Goal: Information Seeking & Learning: Find specific fact

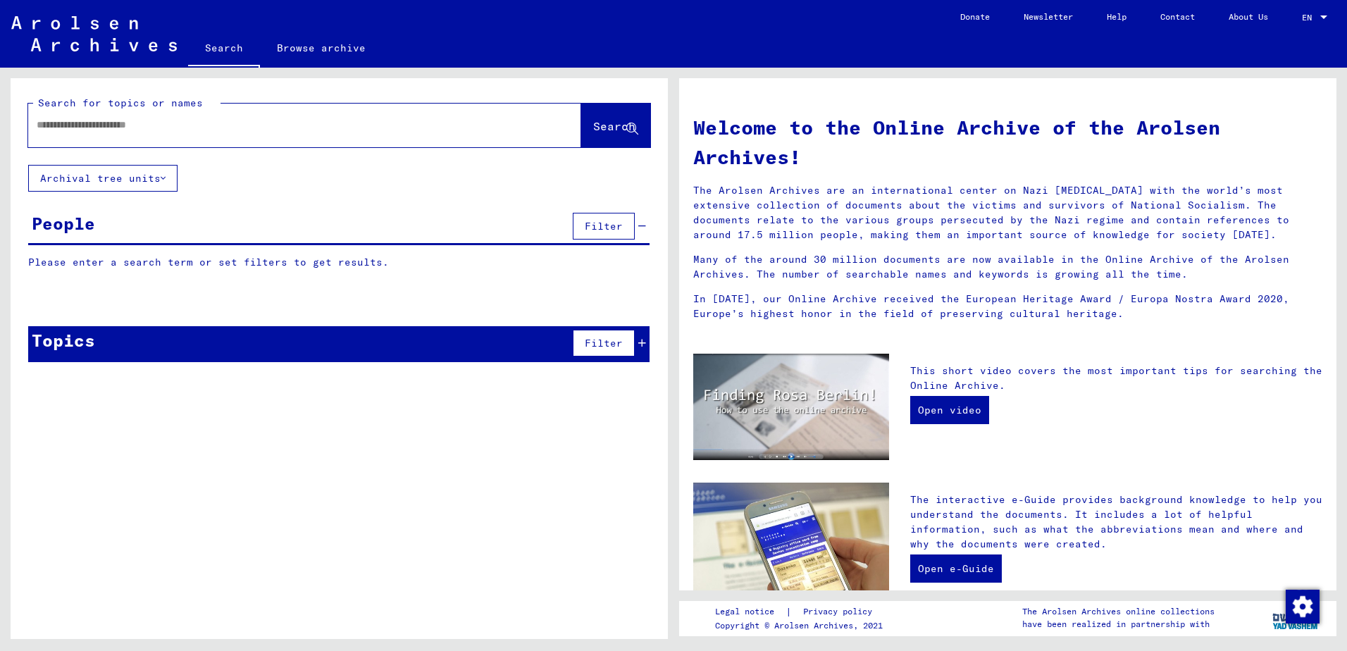
click at [60, 128] on input "text" at bounding box center [288, 125] width 502 height 15
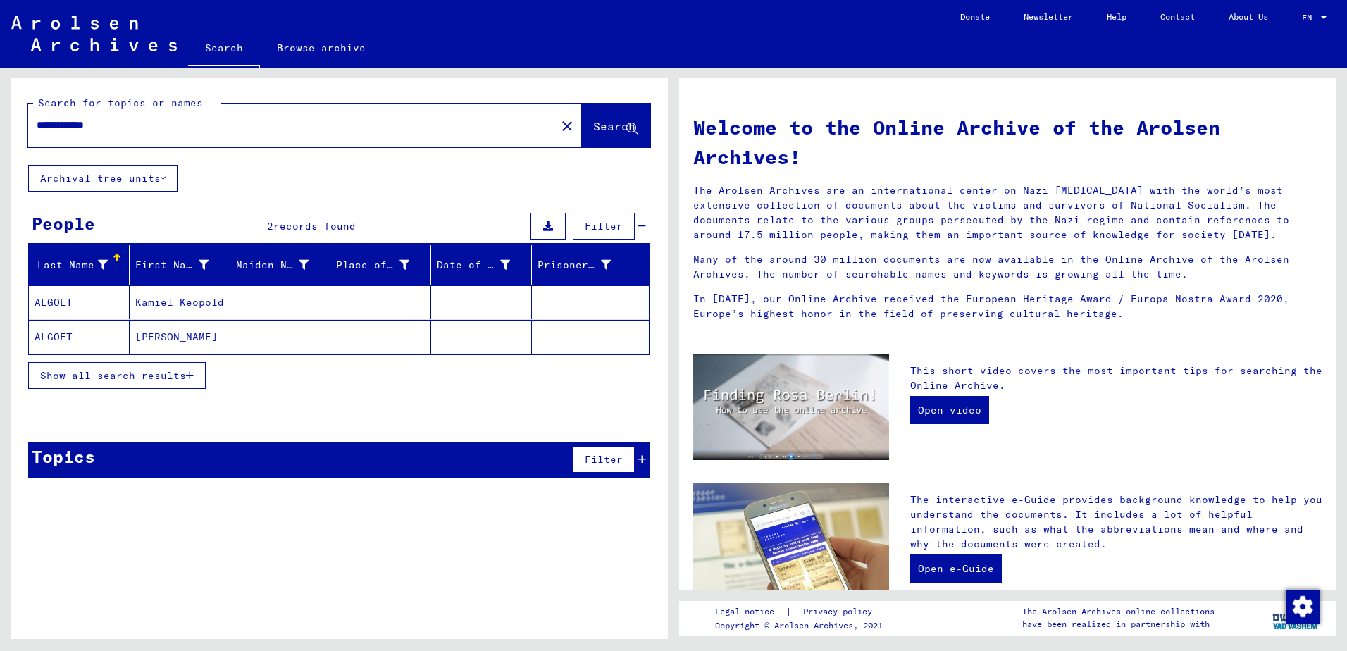
click at [107, 371] on span "Show all search results" at bounding box center [113, 375] width 146 height 13
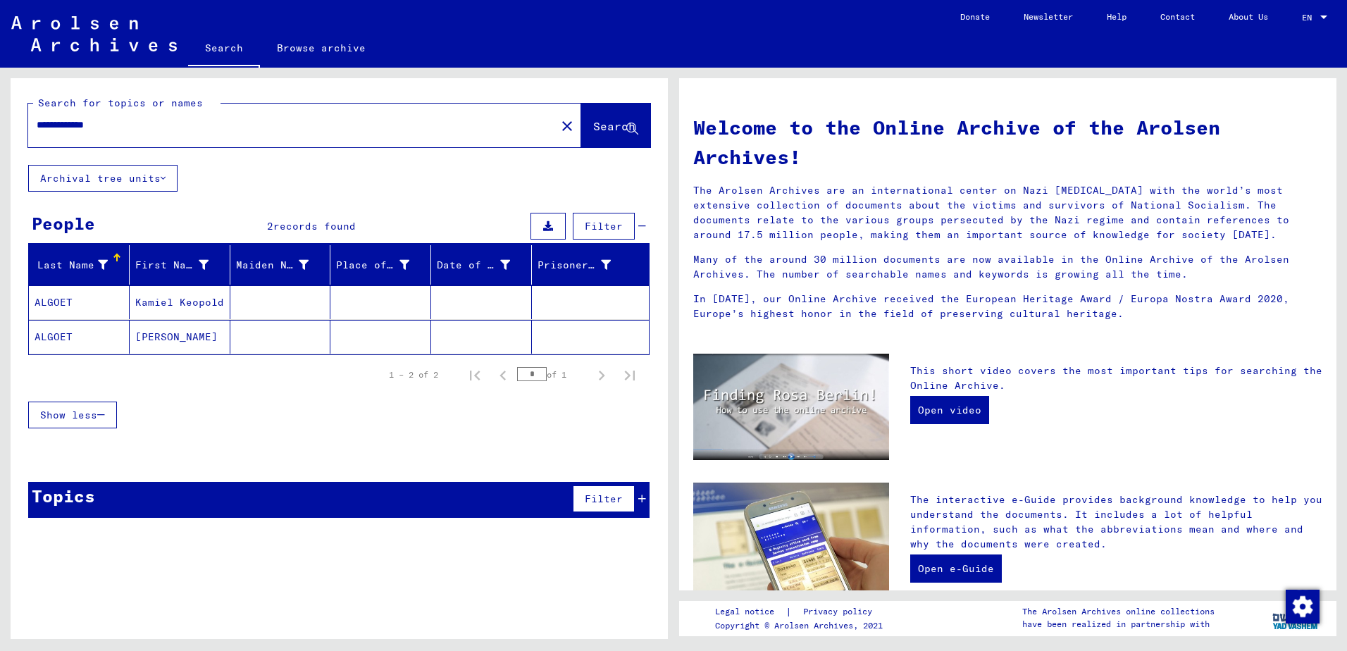
click at [68, 340] on mat-cell "ALGOET" at bounding box center [79, 337] width 101 height 34
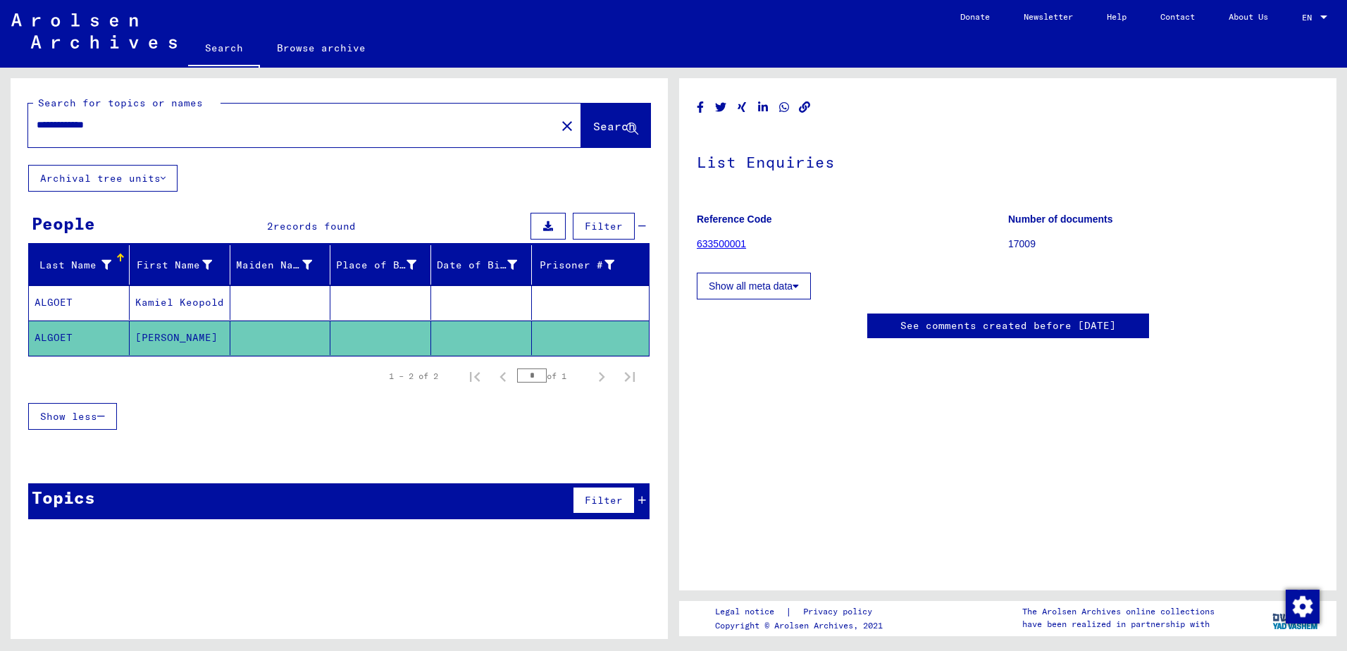
drag, startPoint x: 73, startPoint y: 126, endPoint x: 35, endPoint y: 126, distance: 38.1
click at [35, 126] on div "**********" at bounding box center [287, 125] width 519 height 32
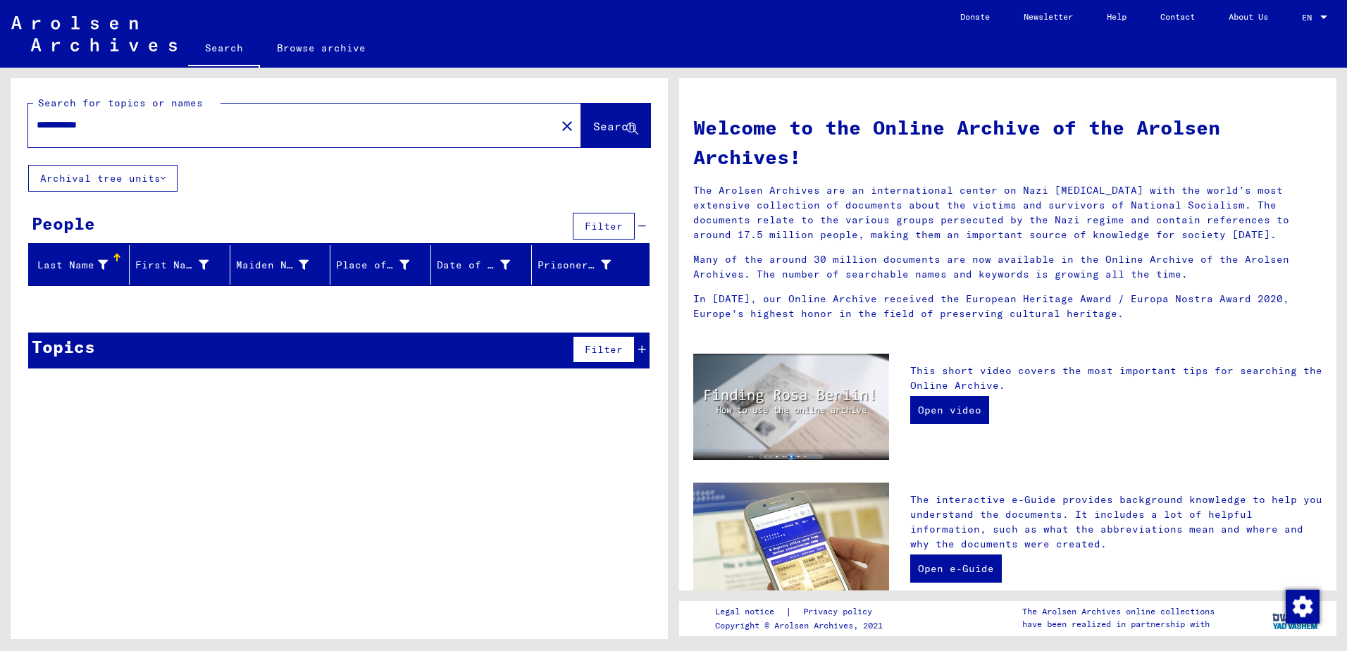
click at [92, 125] on input "**********" at bounding box center [288, 125] width 502 height 15
type input "******"
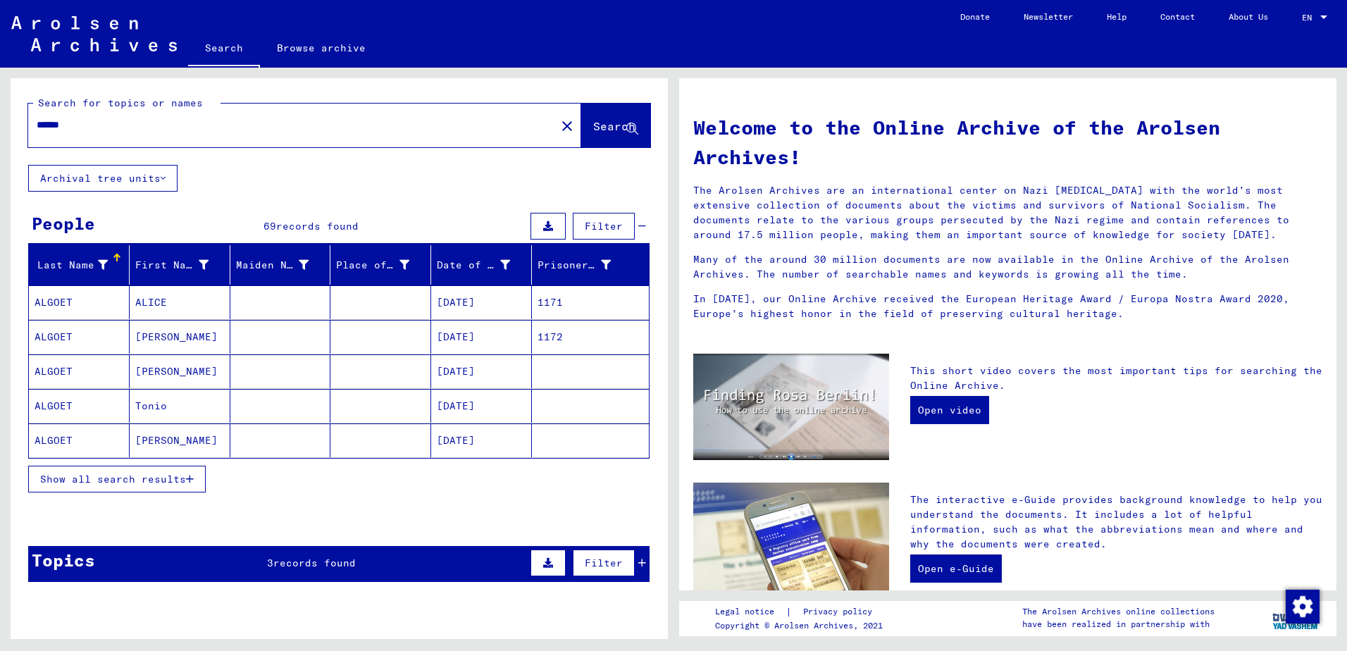
click at [124, 475] on span "Show all search results" at bounding box center [113, 479] width 146 height 13
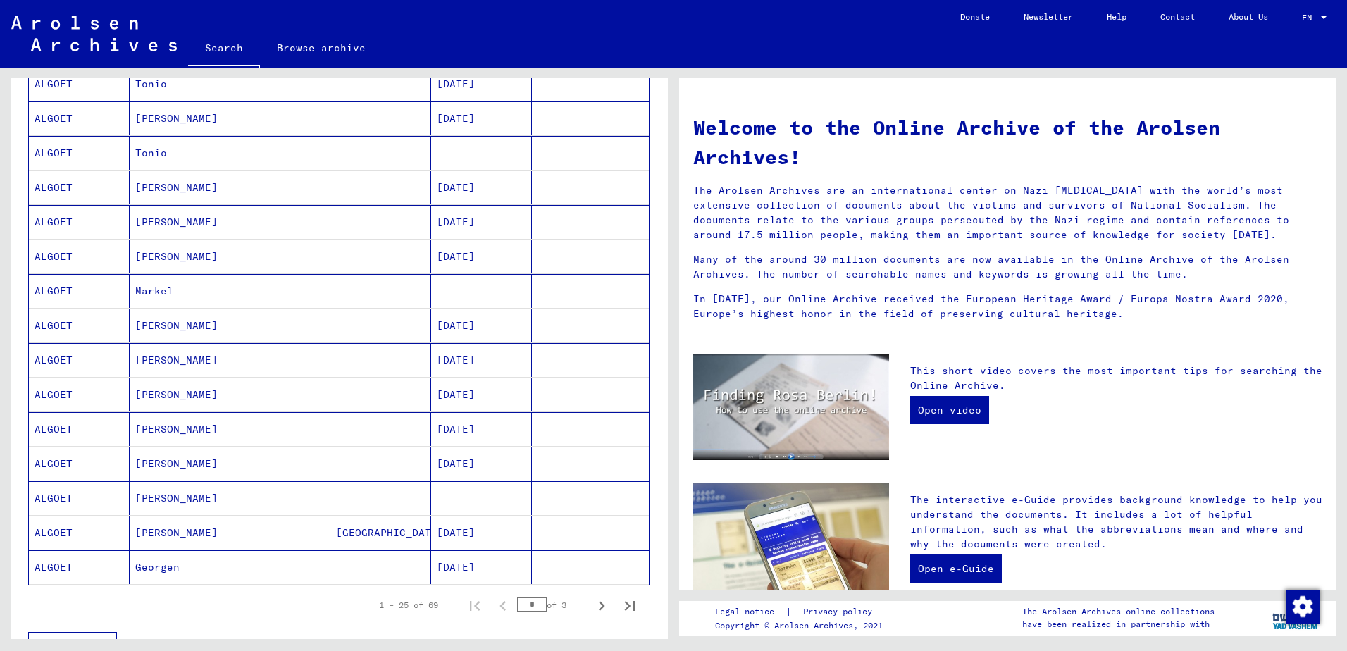
scroll to position [634, 0]
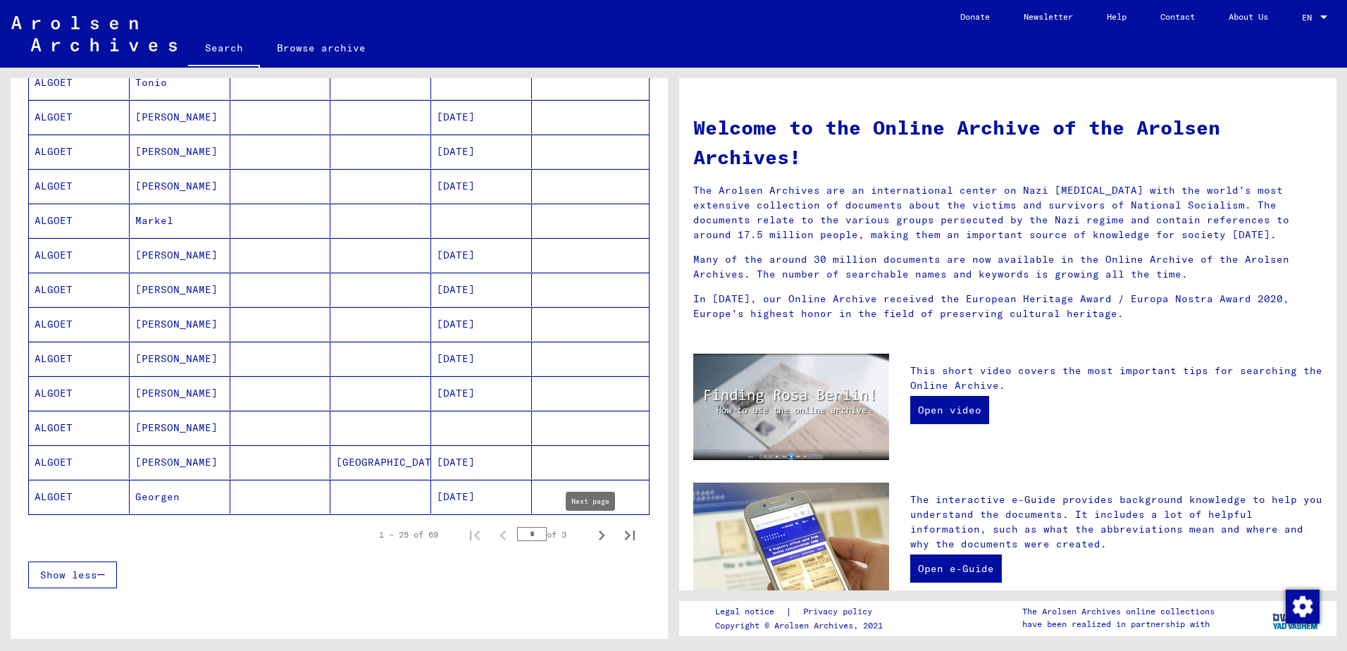
click at [592, 531] on icon "Next page" at bounding box center [602, 536] width 20 height 20
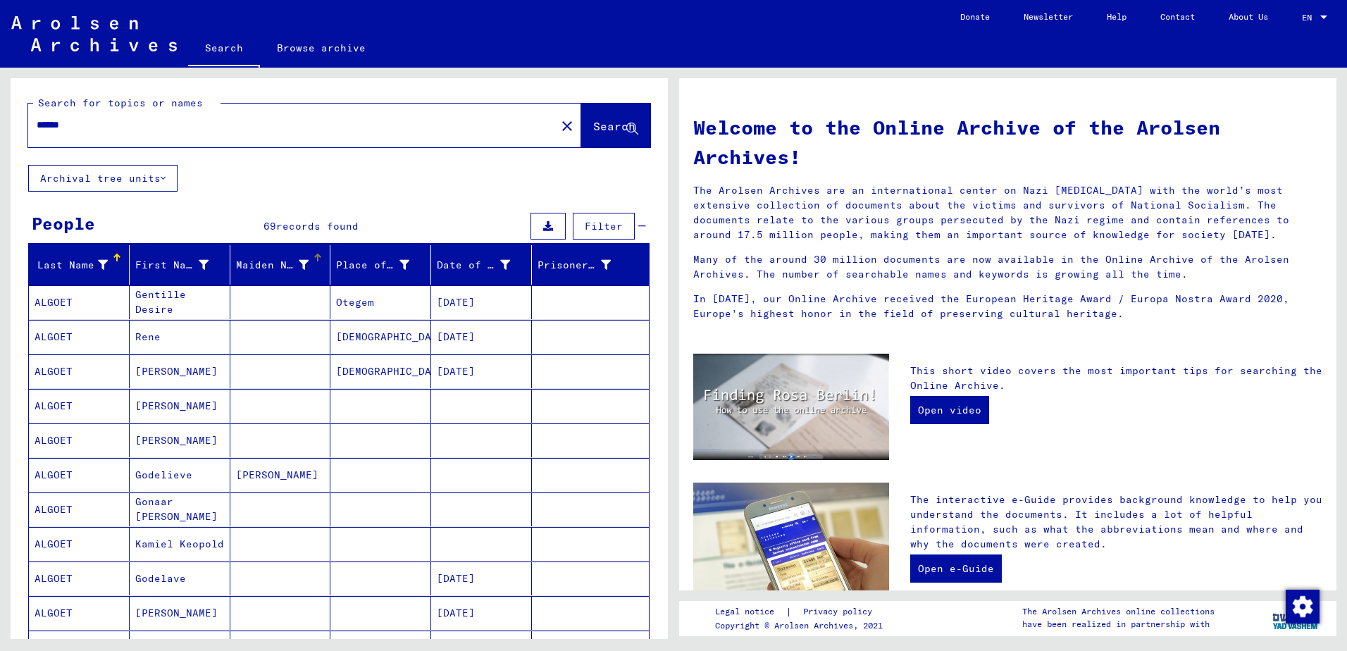
scroll to position [70, 0]
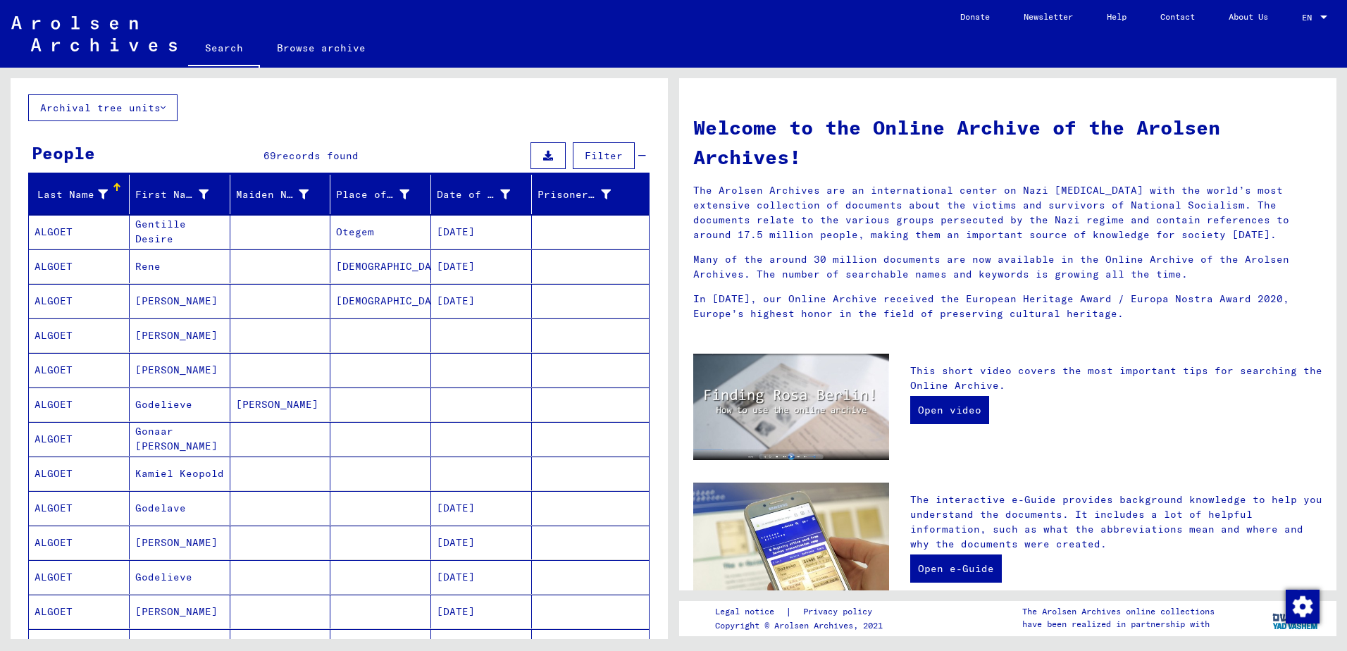
click at [51, 474] on mat-cell "ALGOET" at bounding box center [79, 474] width 101 height 34
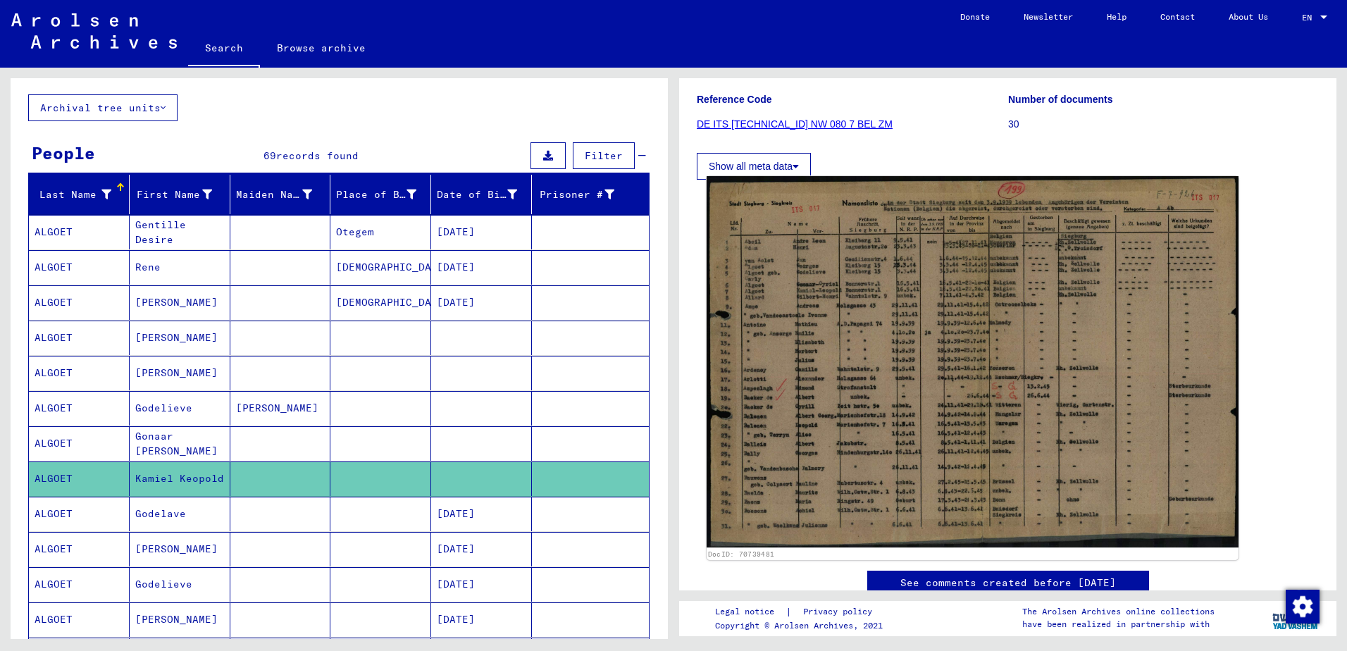
scroll to position [211, 0]
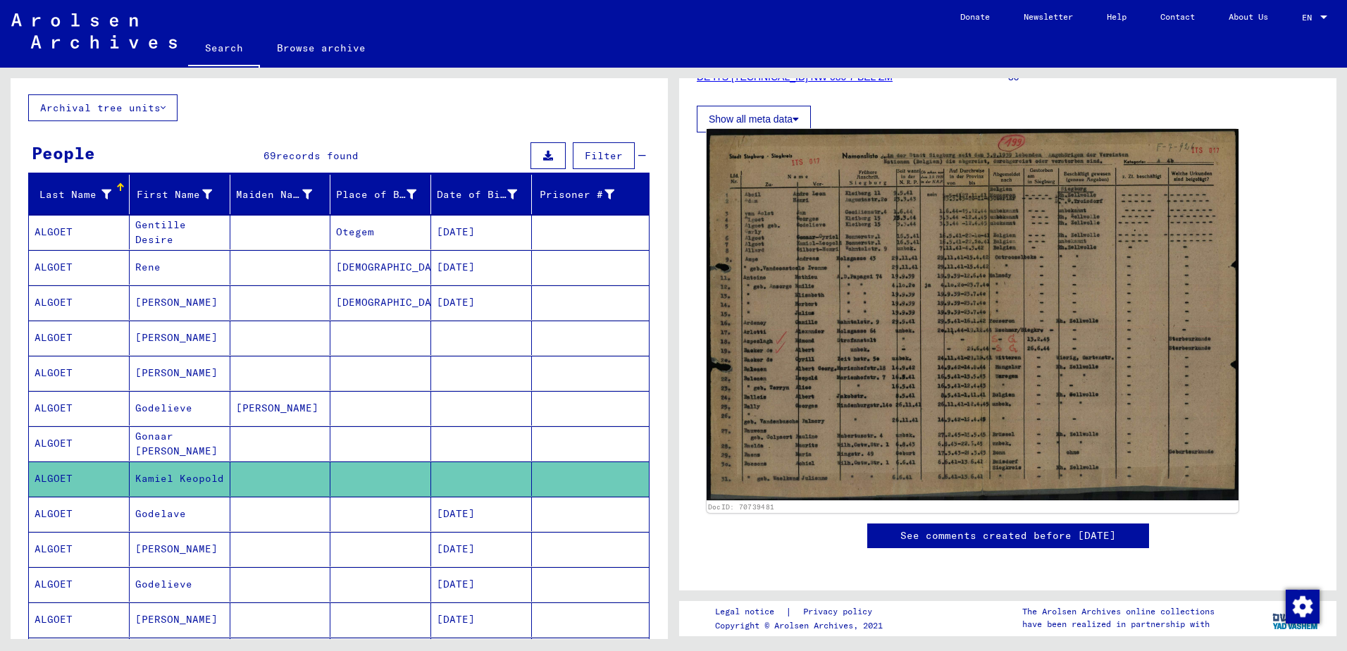
click at [920, 320] on img at bounding box center [973, 314] width 532 height 371
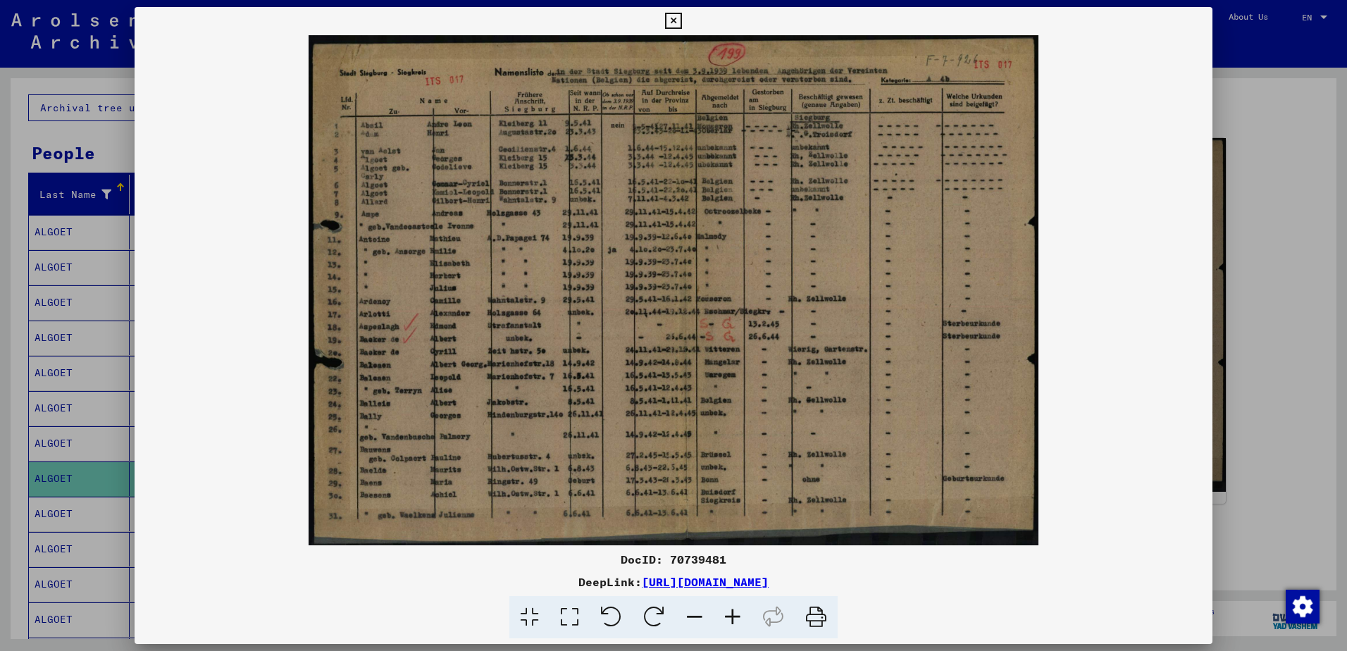
click at [736, 612] on icon at bounding box center [733, 617] width 38 height 43
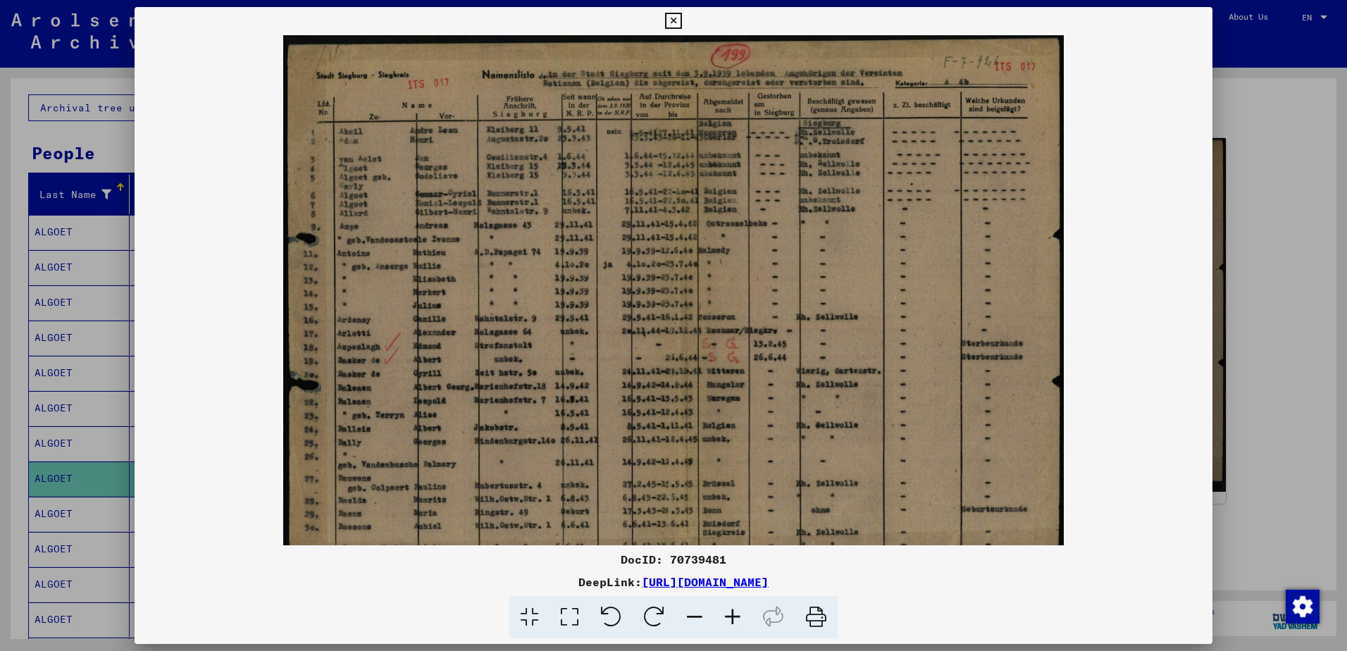
click at [736, 612] on icon at bounding box center [733, 617] width 38 height 43
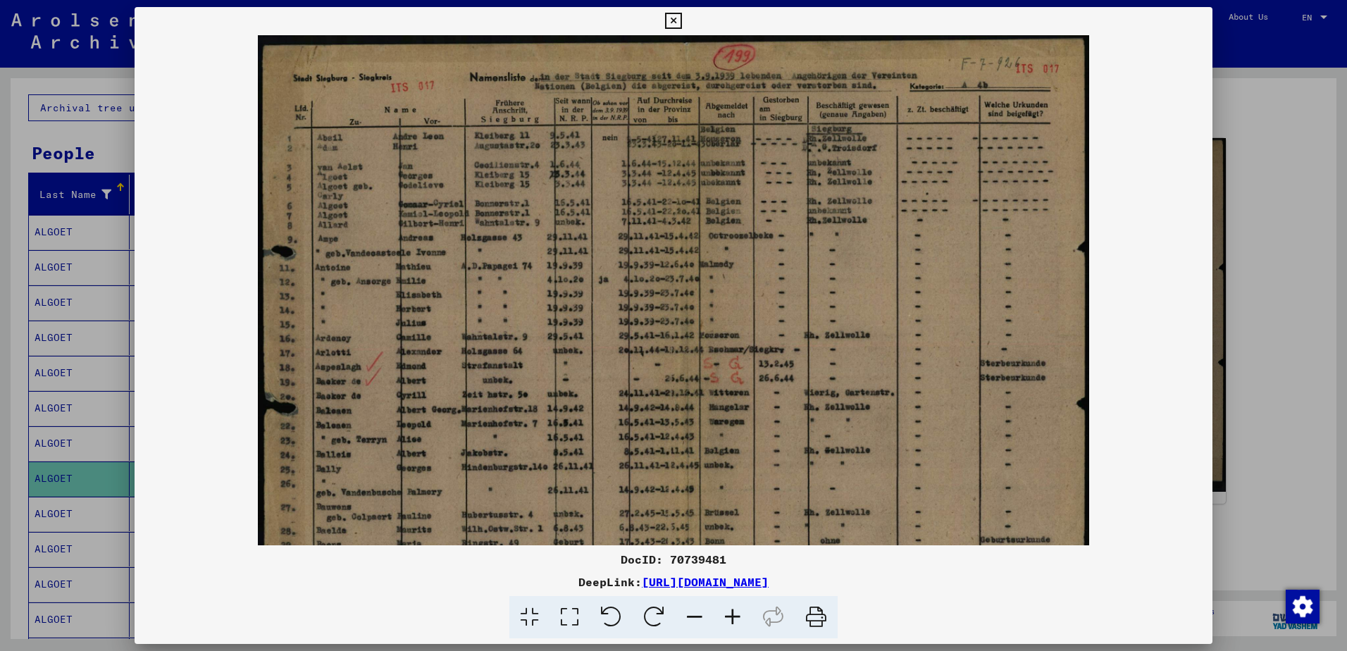
click at [736, 612] on icon at bounding box center [733, 617] width 38 height 43
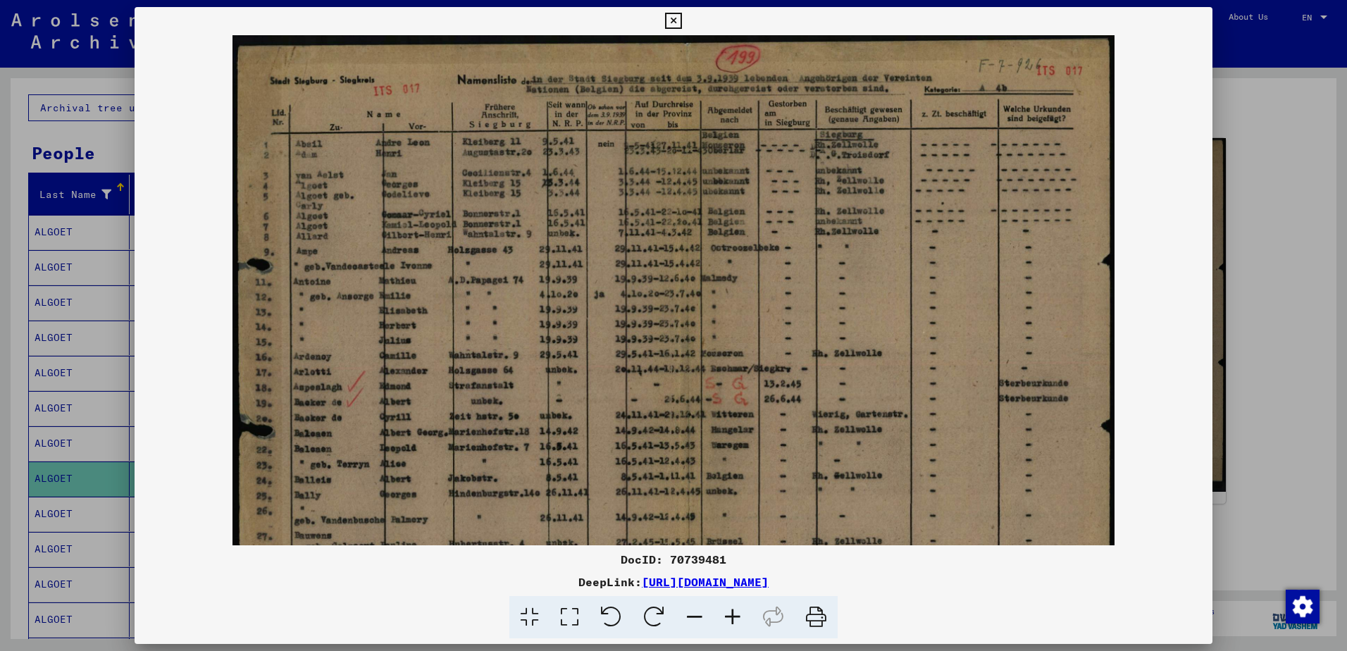
click at [736, 612] on icon at bounding box center [733, 617] width 38 height 43
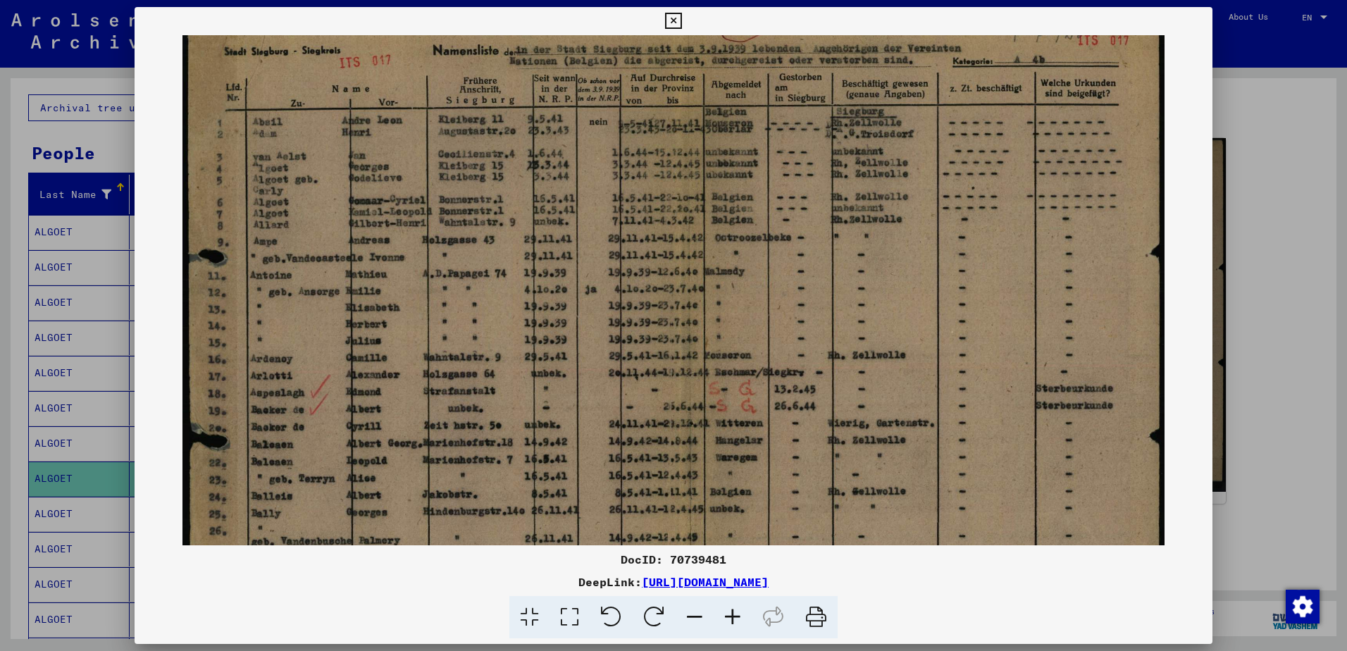
scroll to position [32, 0]
drag, startPoint x: 536, startPoint y: 439, endPoint x: 528, endPoint y: 407, distance: 33.3
click at [528, 407] on img at bounding box center [674, 346] width 983 height 686
click at [667, 25] on button at bounding box center [673, 21] width 25 height 28
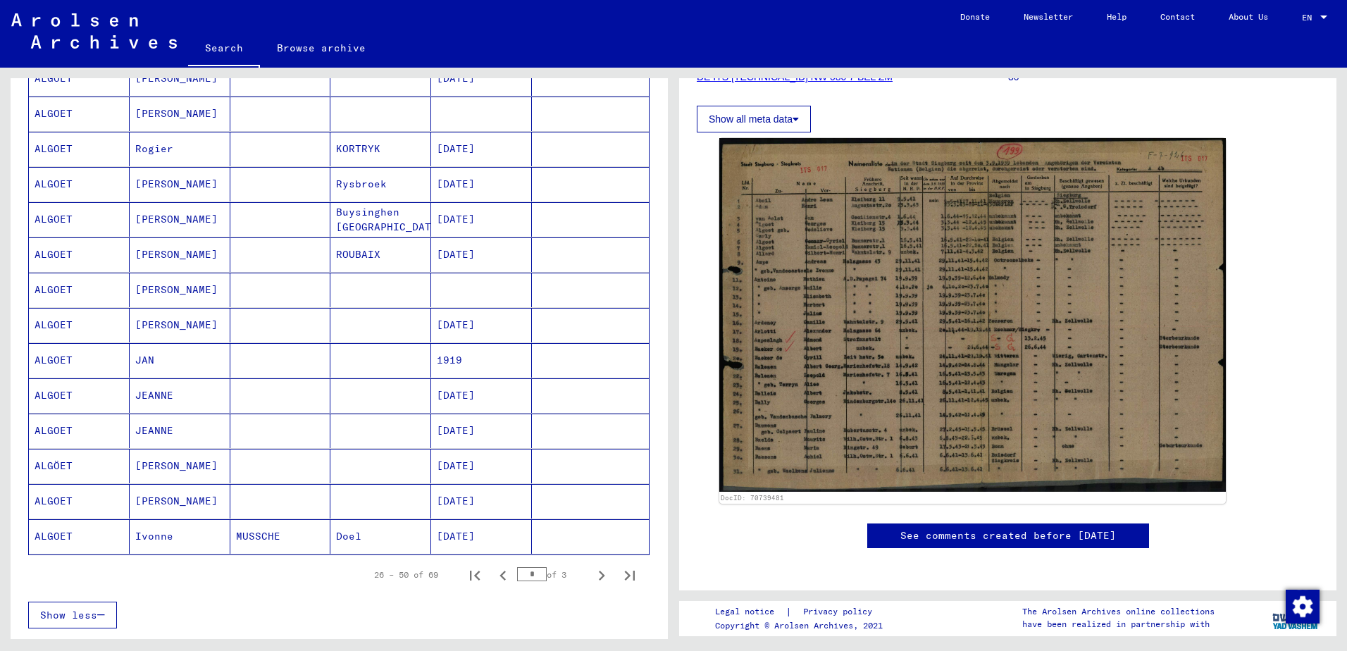
scroll to position [634, 0]
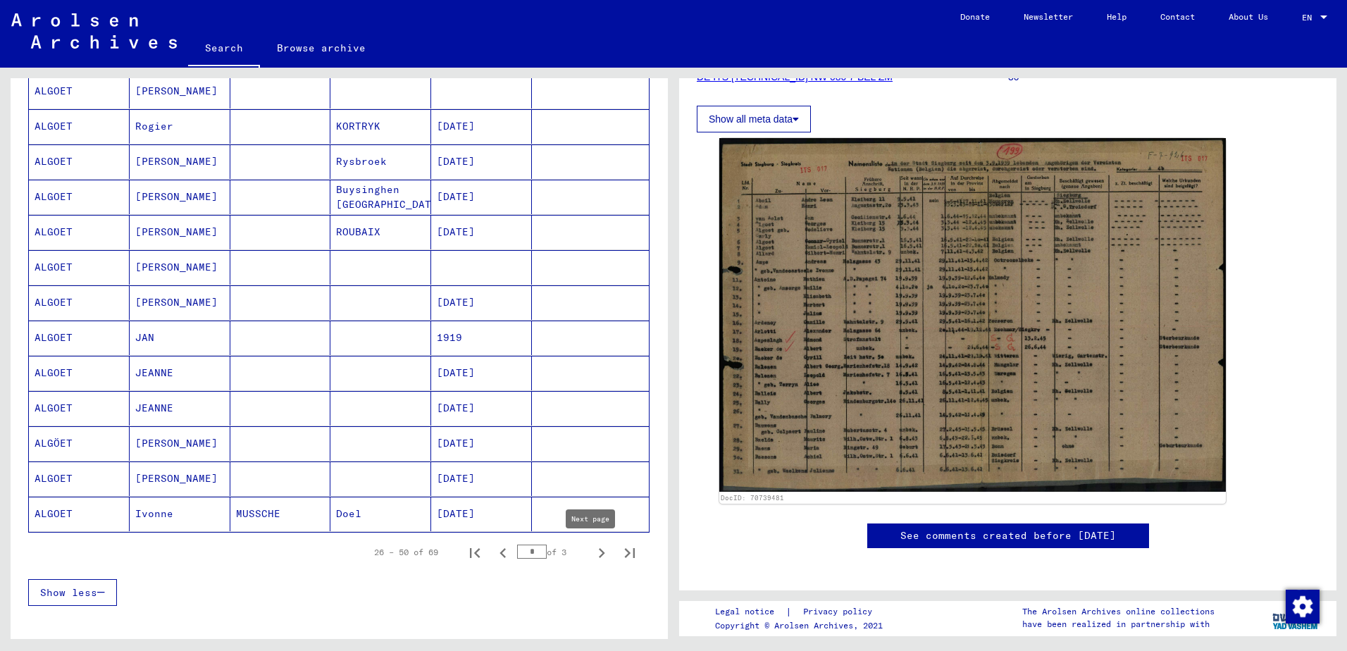
click at [592, 557] on icon "Next page" at bounding box center [602, 553] width 20 height 20
type input "*"
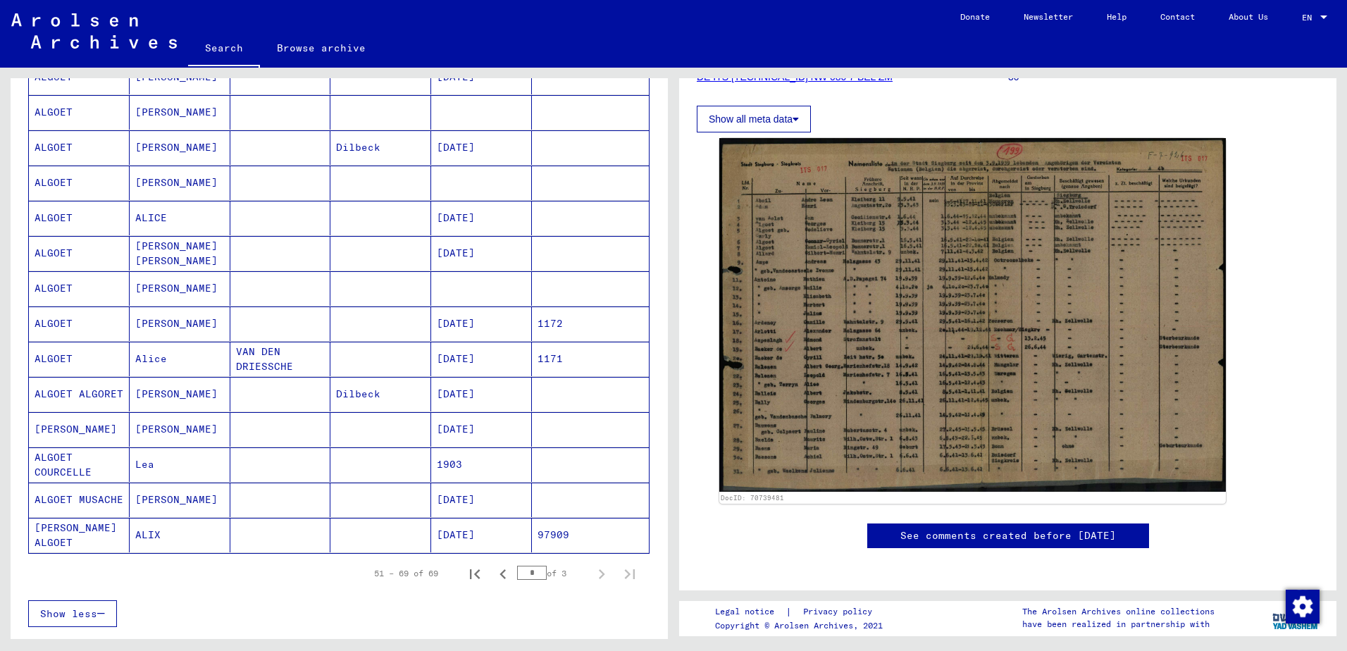
scroll to position [423, 0]
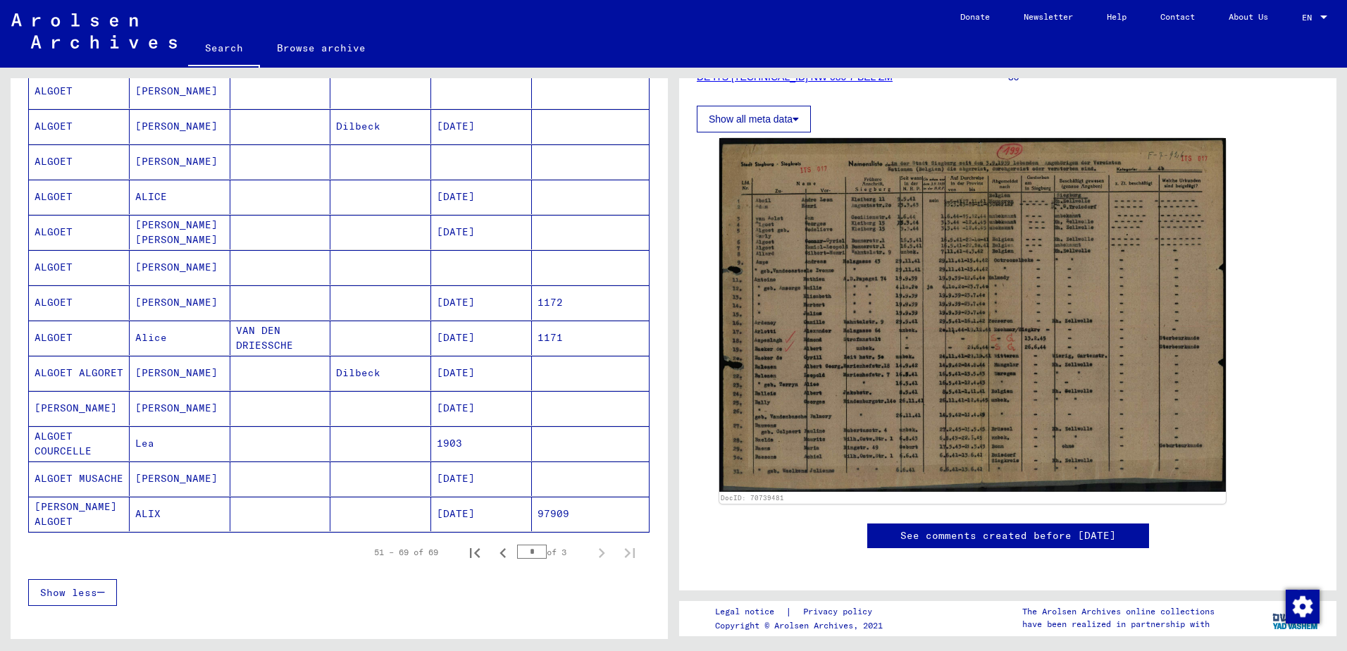
click at [42, 271] on mat-cell "ALGOET" at bounding box center [79, 267] width 101 height 35
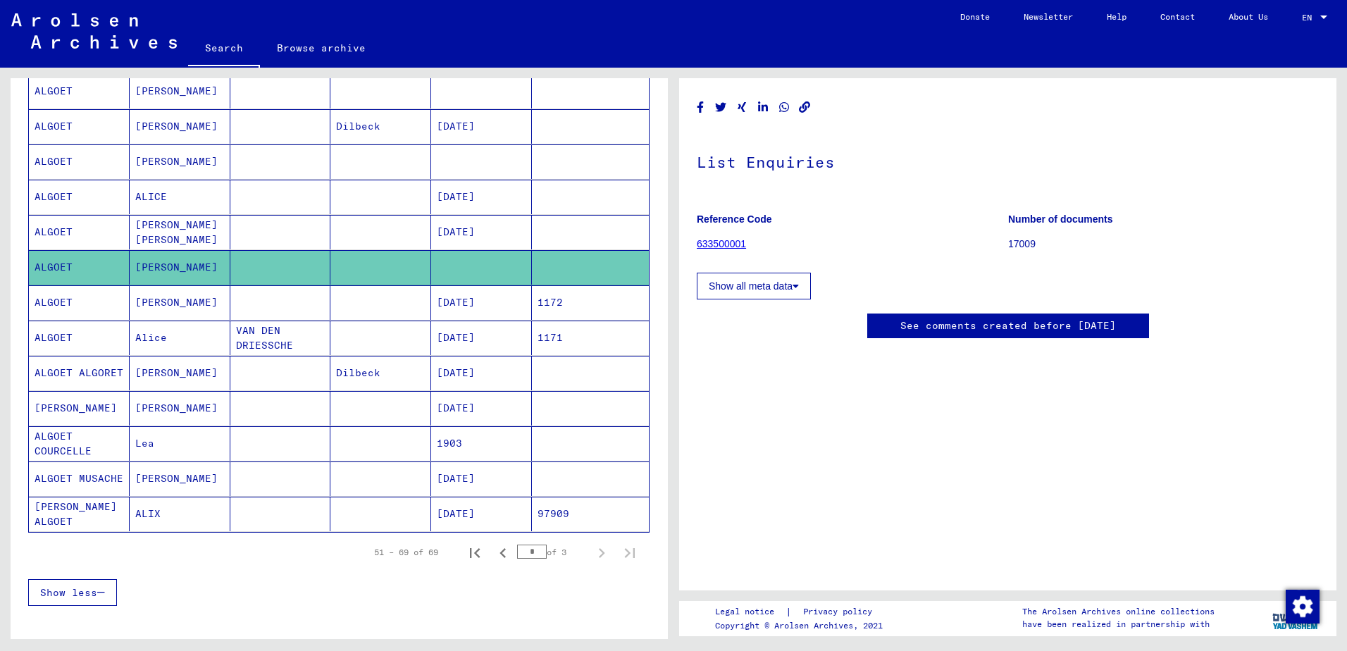
click at [723, 243] on link "633500001" at bounding box center [721, 243] width 49 height 11
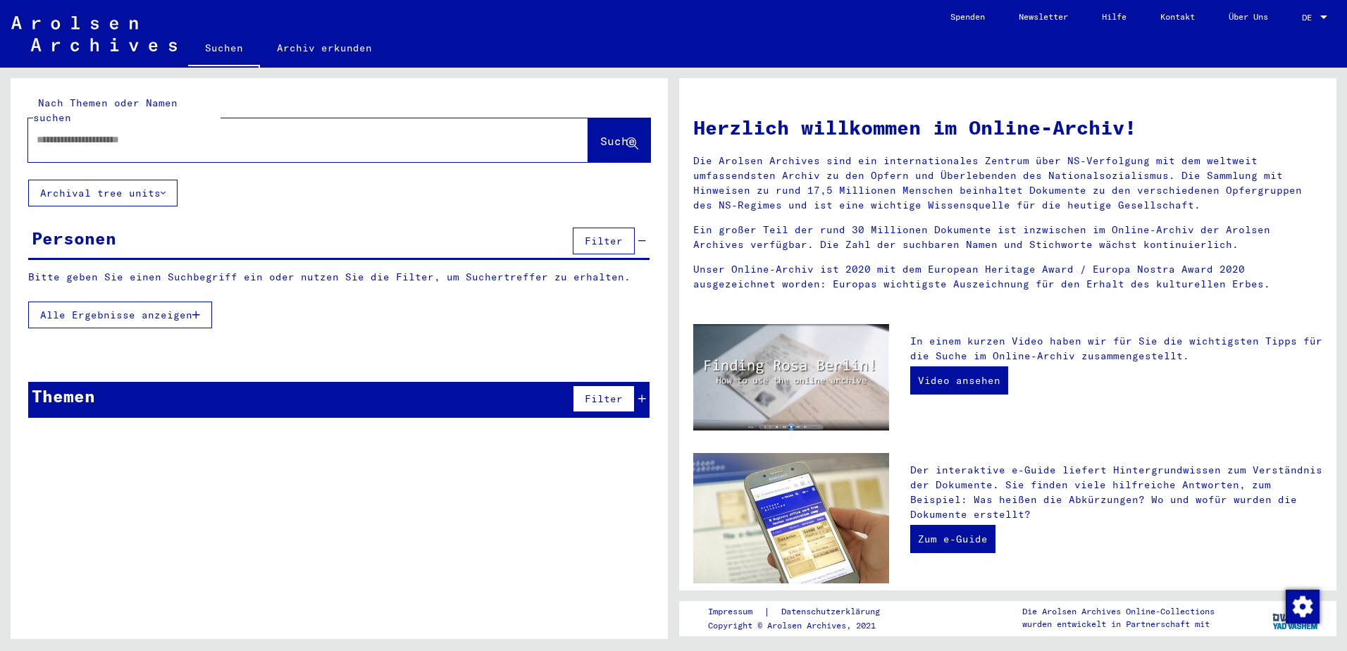
click at [139, 309] on span "Alle Ergebnisse anzeigen" at bounding box center [116, 315] width 152 height 13
type input "*********"
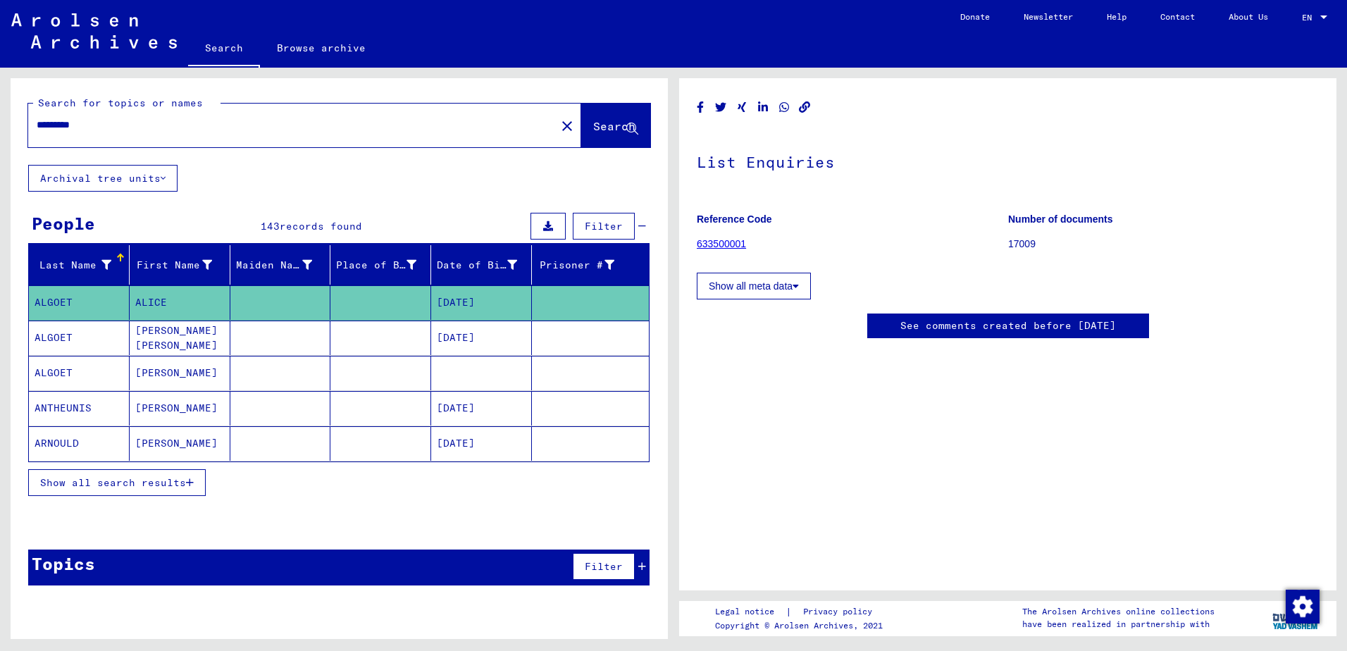
click at [50, 375] on mat-cell "ALGOET" at bounding box center [79, 373] width 101 height 35
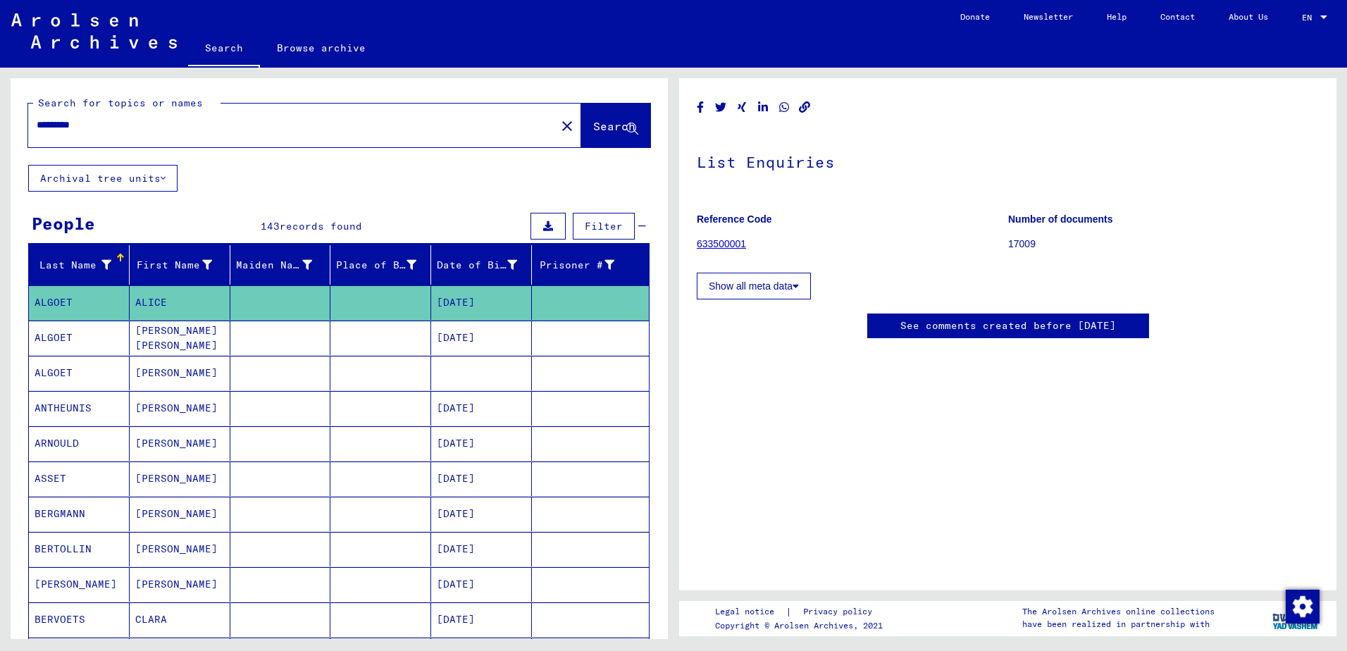
click at [543, 223] on icon at bounding box center [548, 226] width 10 height 10
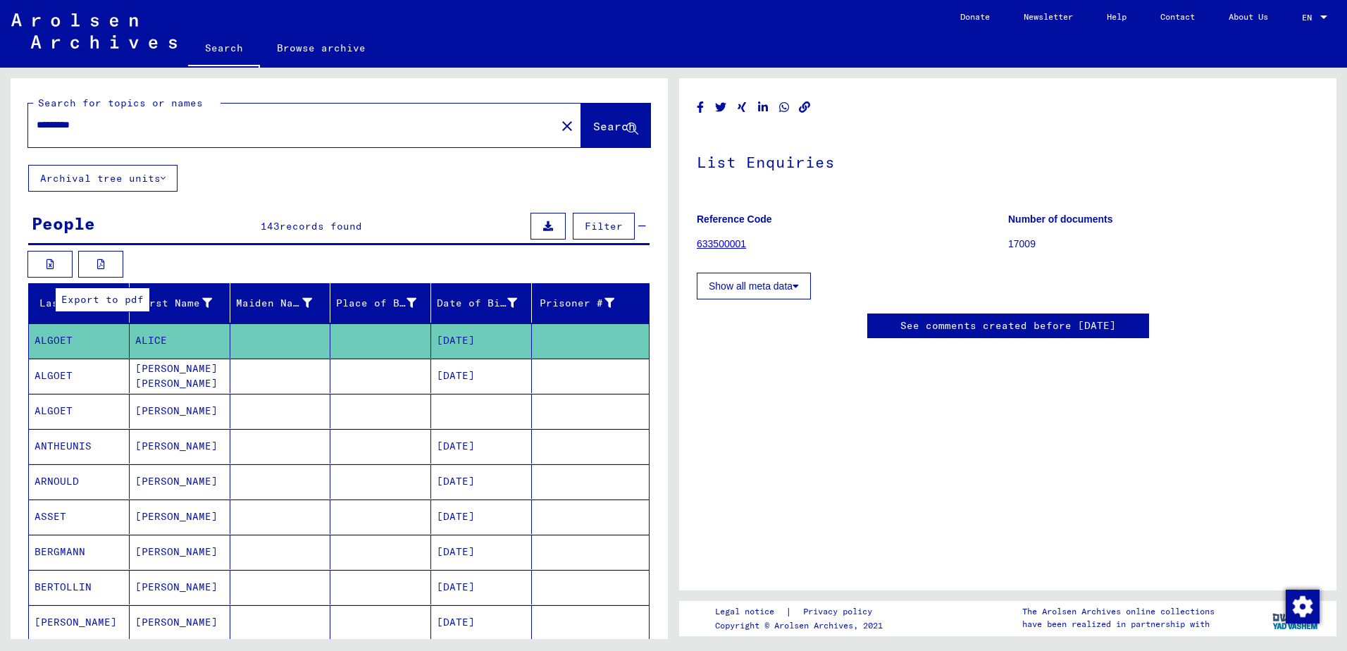
click at [98, 267] on icon at bounding box center [101, 264] width 8 height 10
click at [559, 124] on mat-icon "close" at bounding box center [567, 126] width 17 height 17
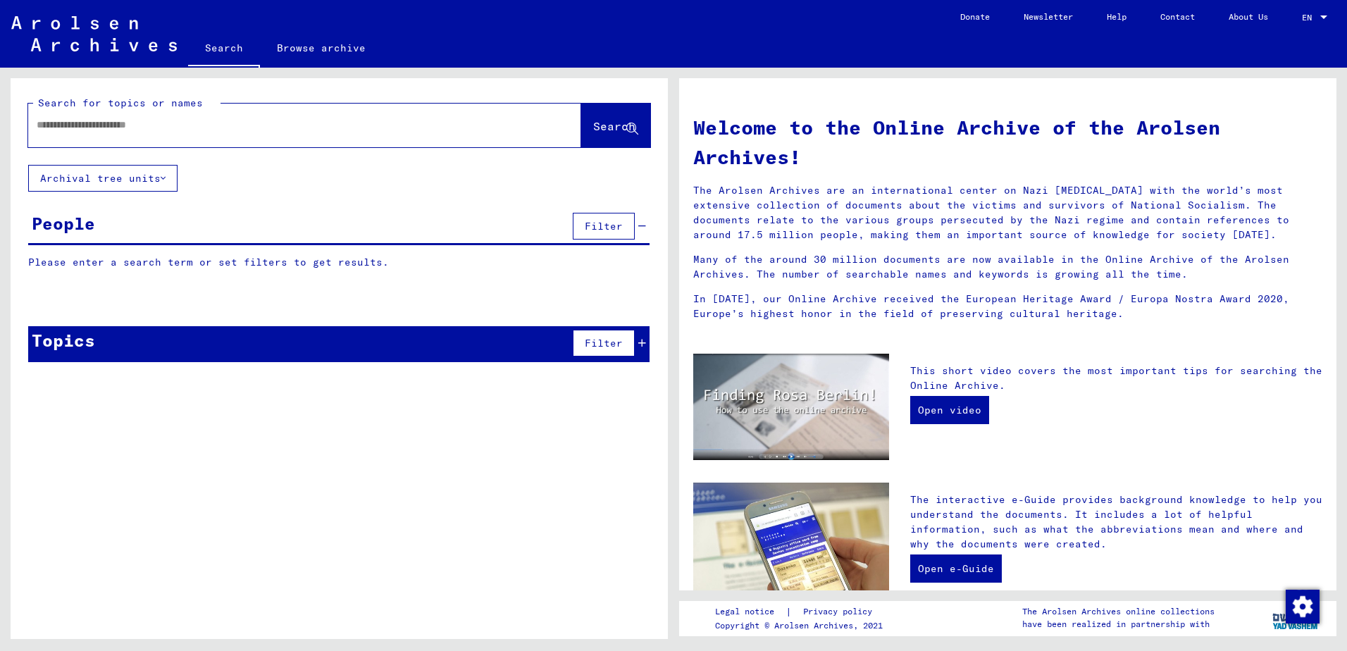
click at [54, 124] on input "text" at bounding box center [288, 125] width 502 height 15
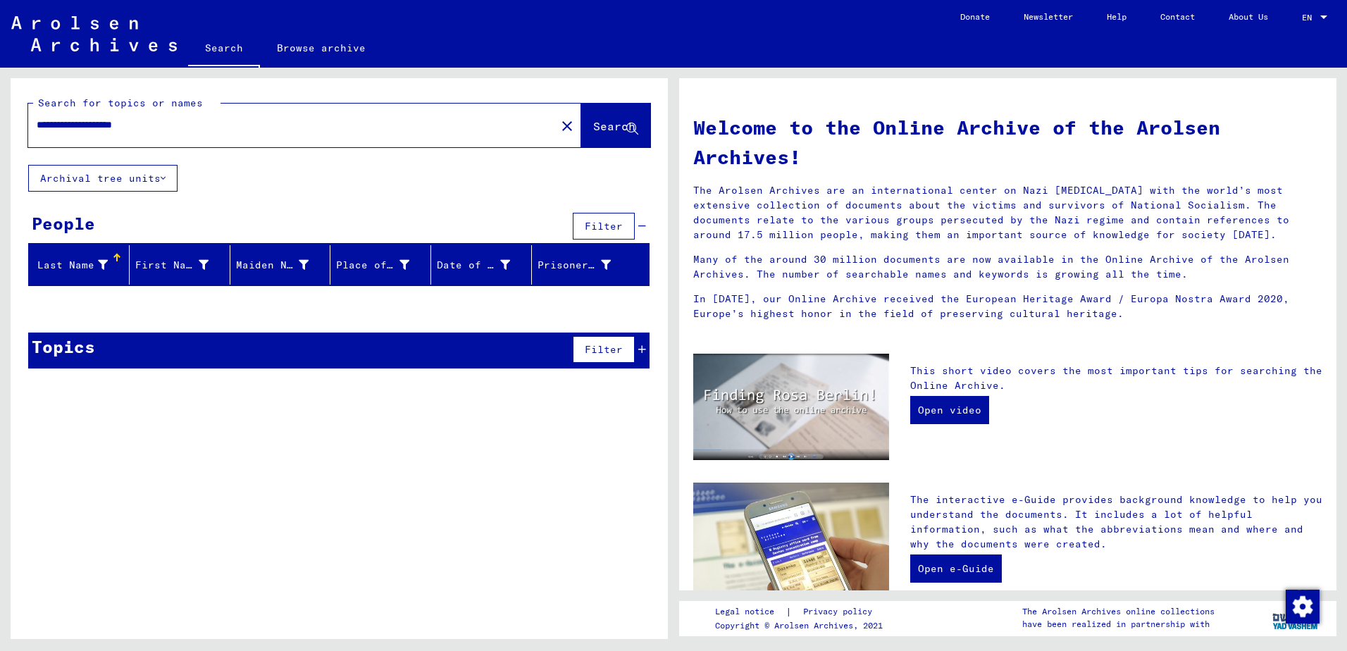
click at [47, 127] on input "**********" at bounding box center [288, 125] width 502 height 15
click at [146, 130] on input "**********" at bounding box center [288, 125] width 502 height 15
click at [168, 130] on input "**********" at bounding box center [288, 125] width 502 height 15
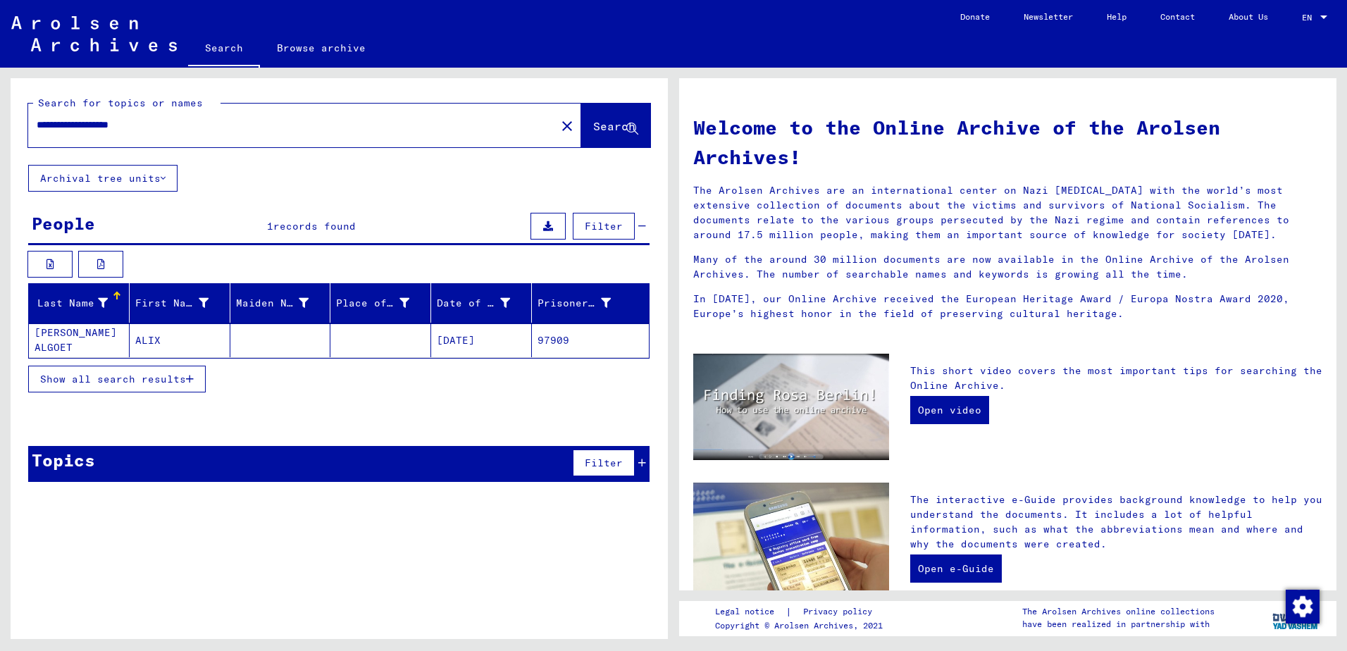
click at [68, 330] on mat-cell "[PERSON_NAME] ALGOET" at bounding box center [79, 340] width 101 height 34
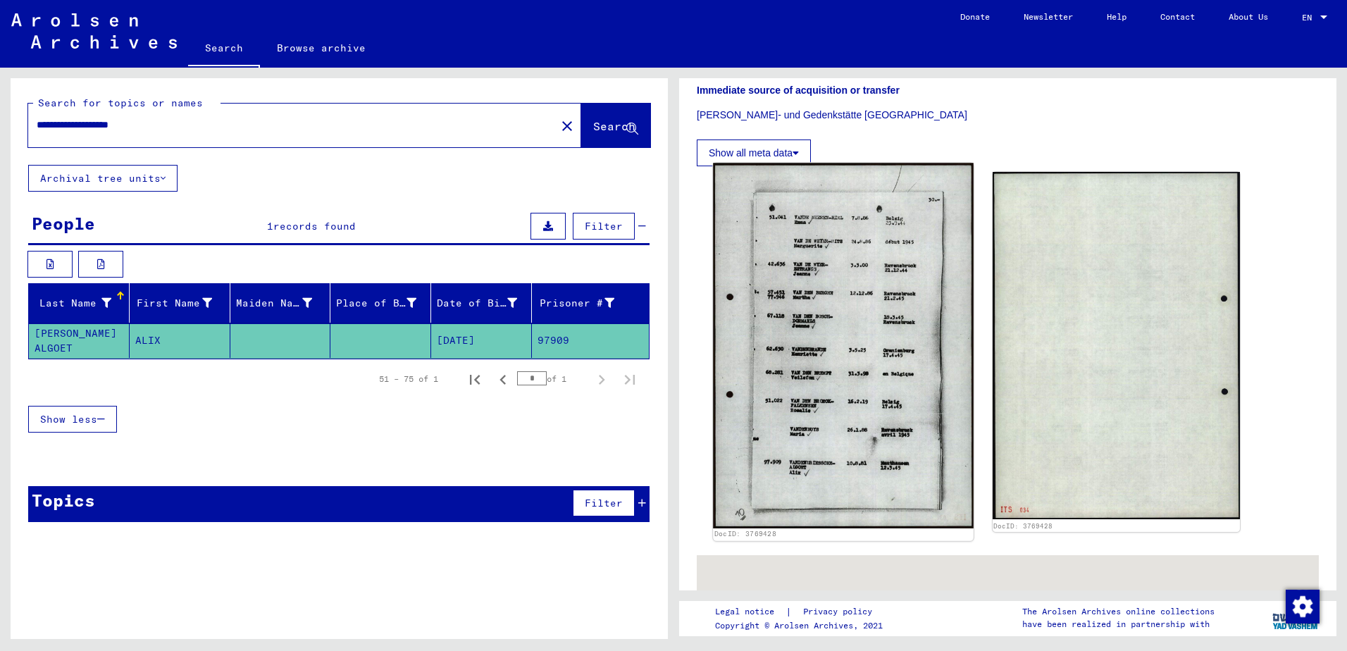
scroll to position [423, 0]
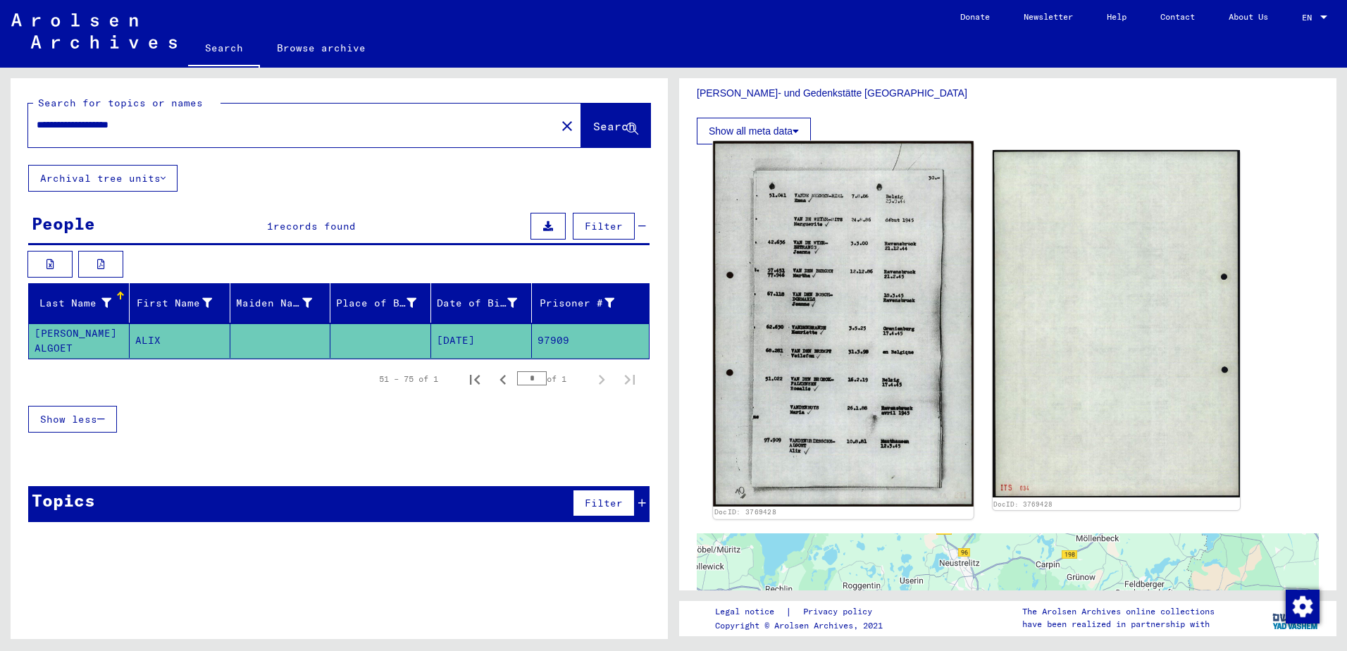
click at [812, 321] on img at bounding box center [843, 324] width 260 height 366
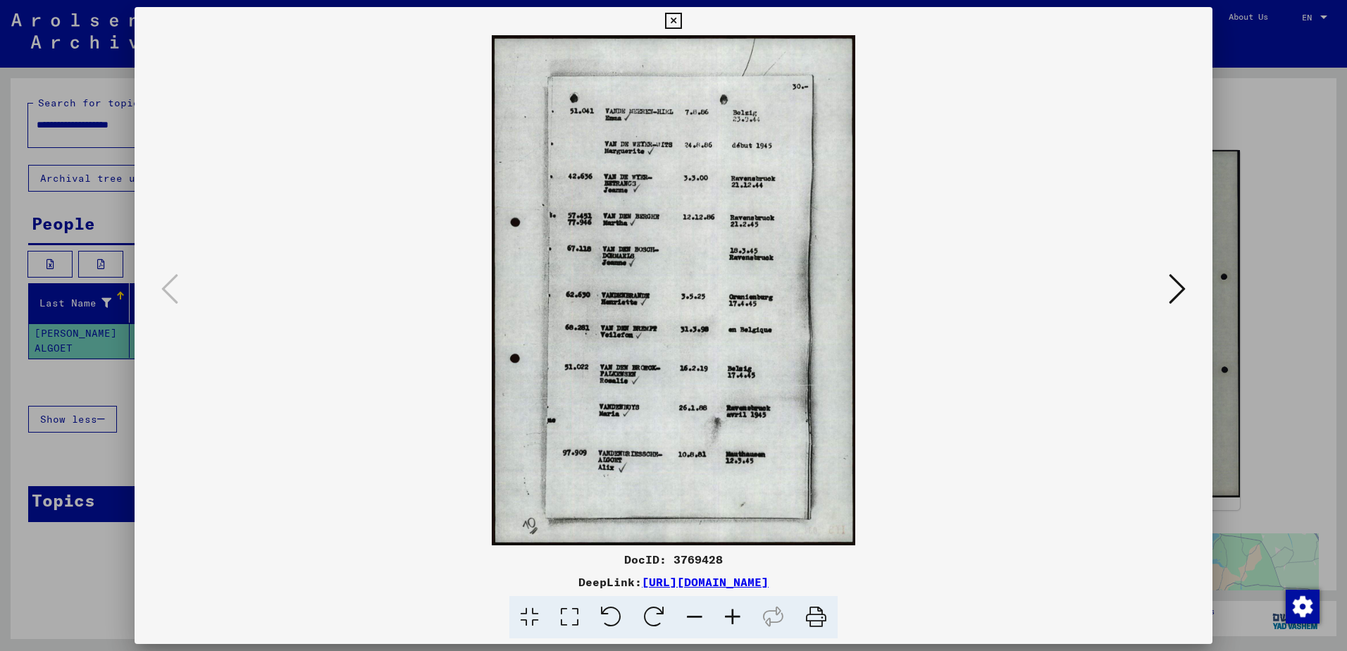
click at [883, 149] on img at bounding box center [674, 290] width 982 height 510
click at [1181, 292] on icon at bounding box center [1177, 289] width 17 height 34
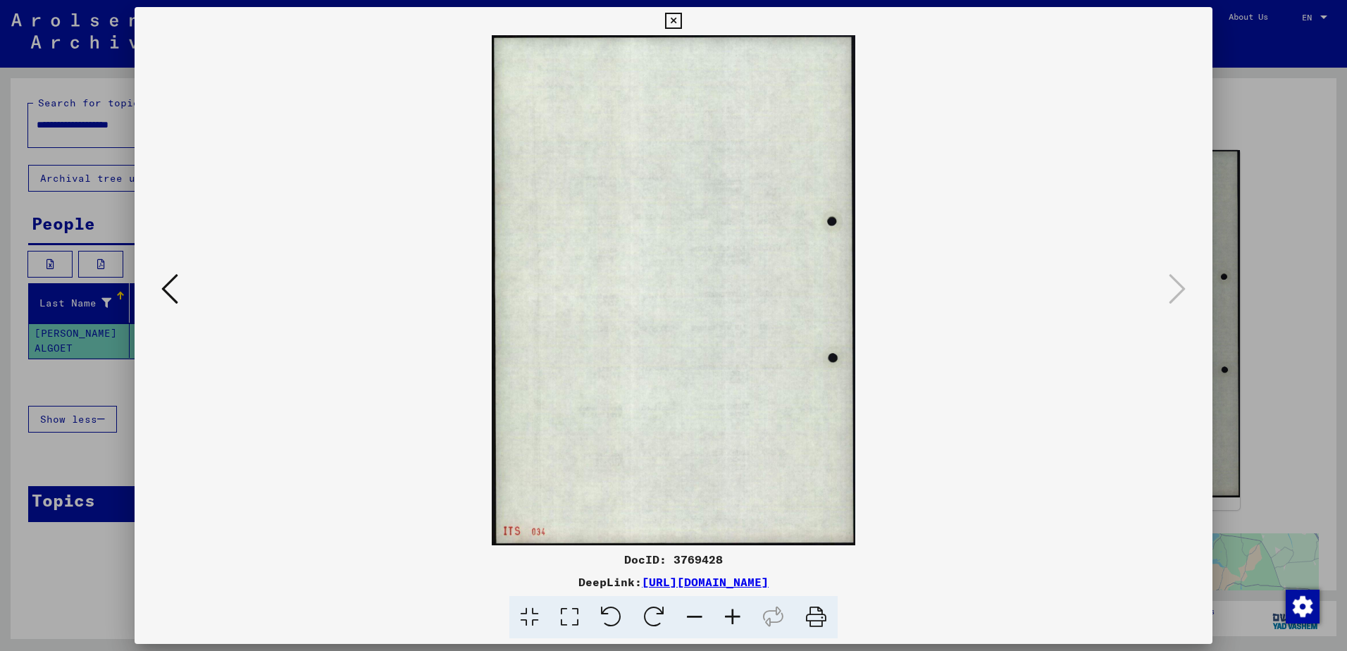
click at [167, 285] on icon at bounding box center [169, 289] width 17 height 34
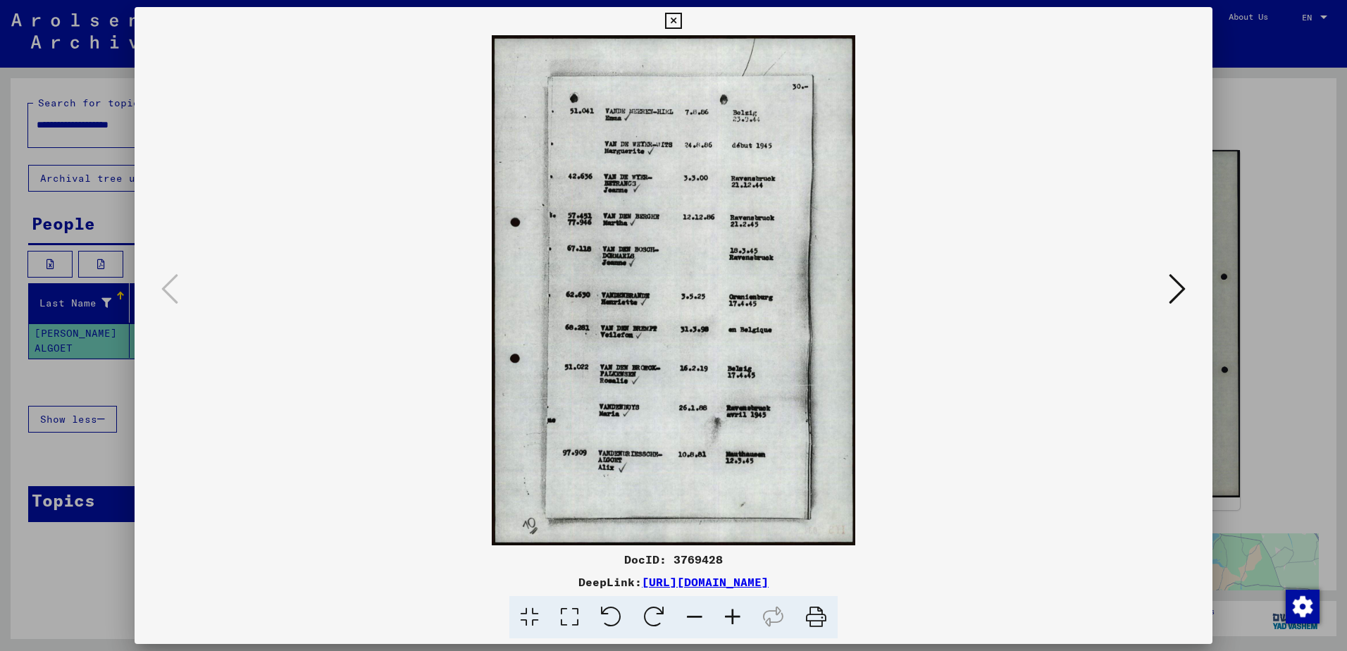
click at [729, 615] on icon at bounding box center [733, 617] width 38 height 43
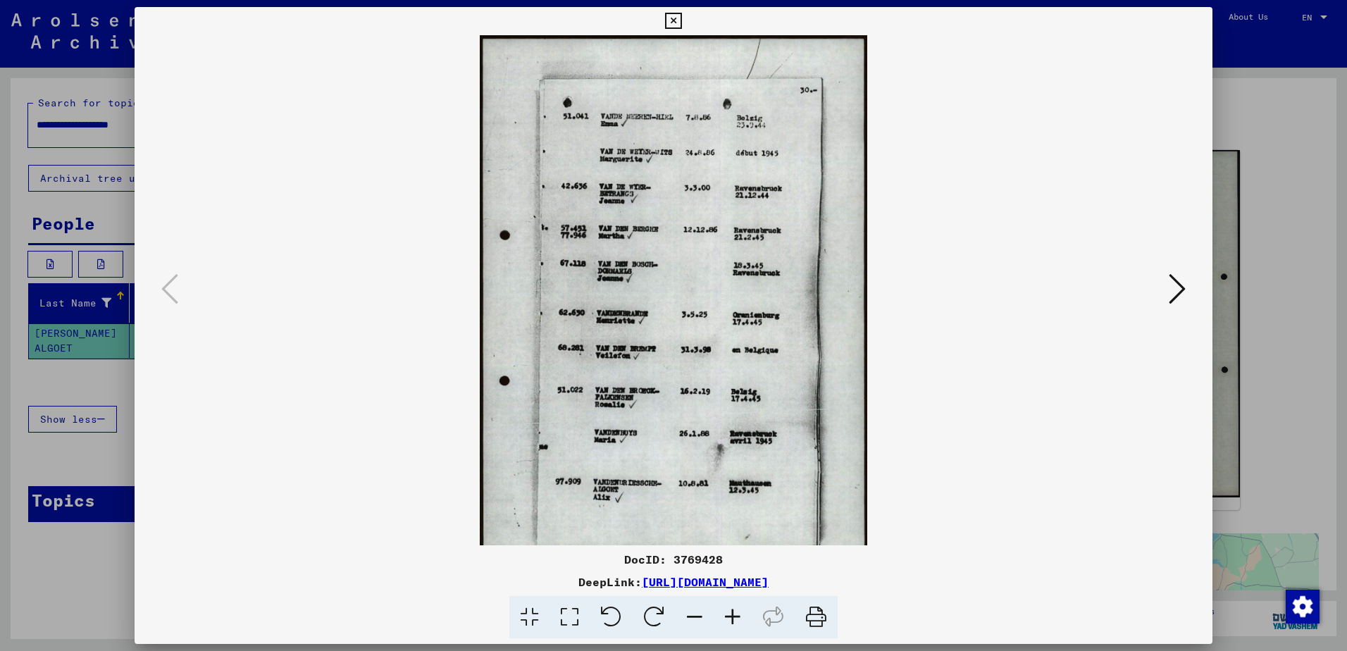
click at [729, 615] on icon at bounding box center [733, 617] width 38 height 43
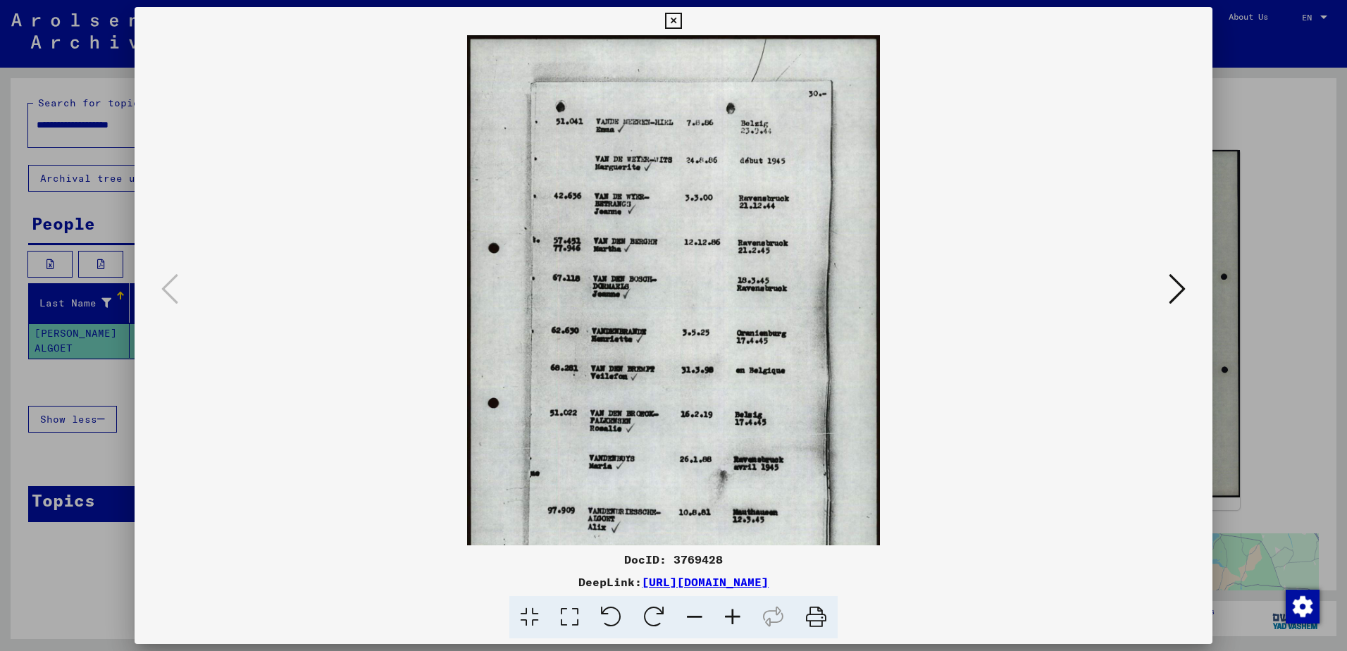
click at [729, 615] on icon at bounding box center [733, 617] width 38 height 43
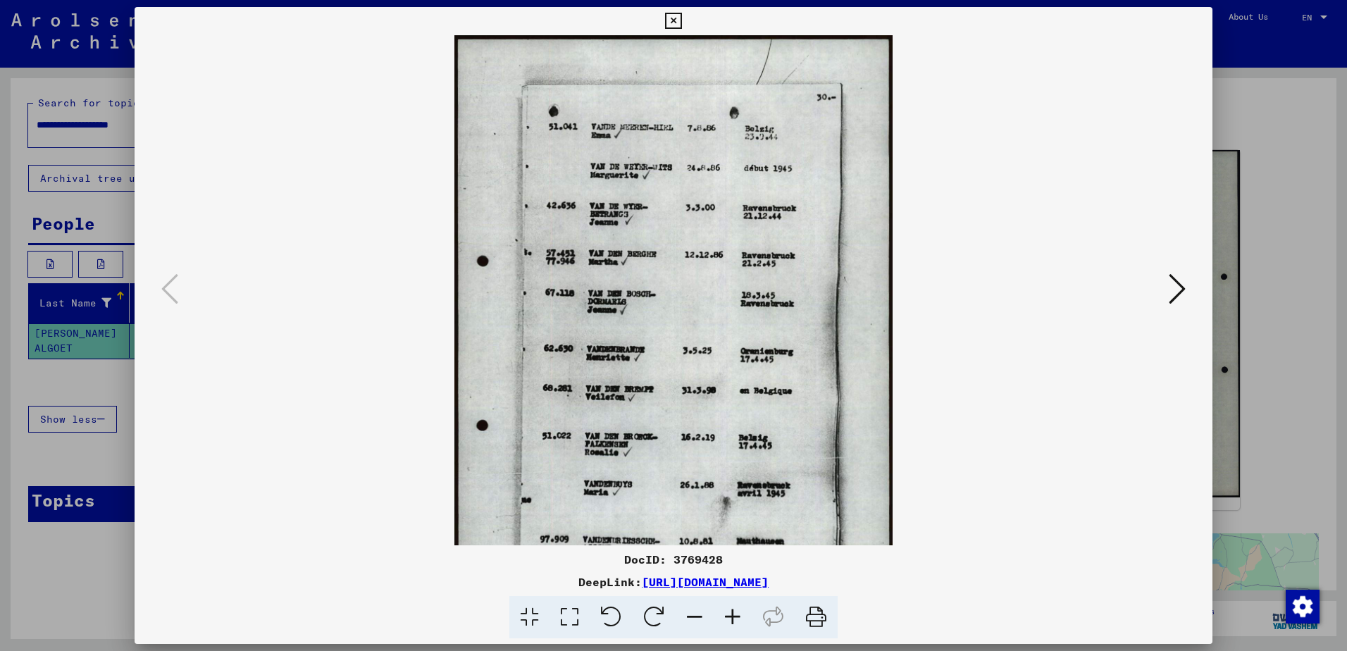
click at [729, 615] on icon at bounding box center [733, 617] width 38 height 43
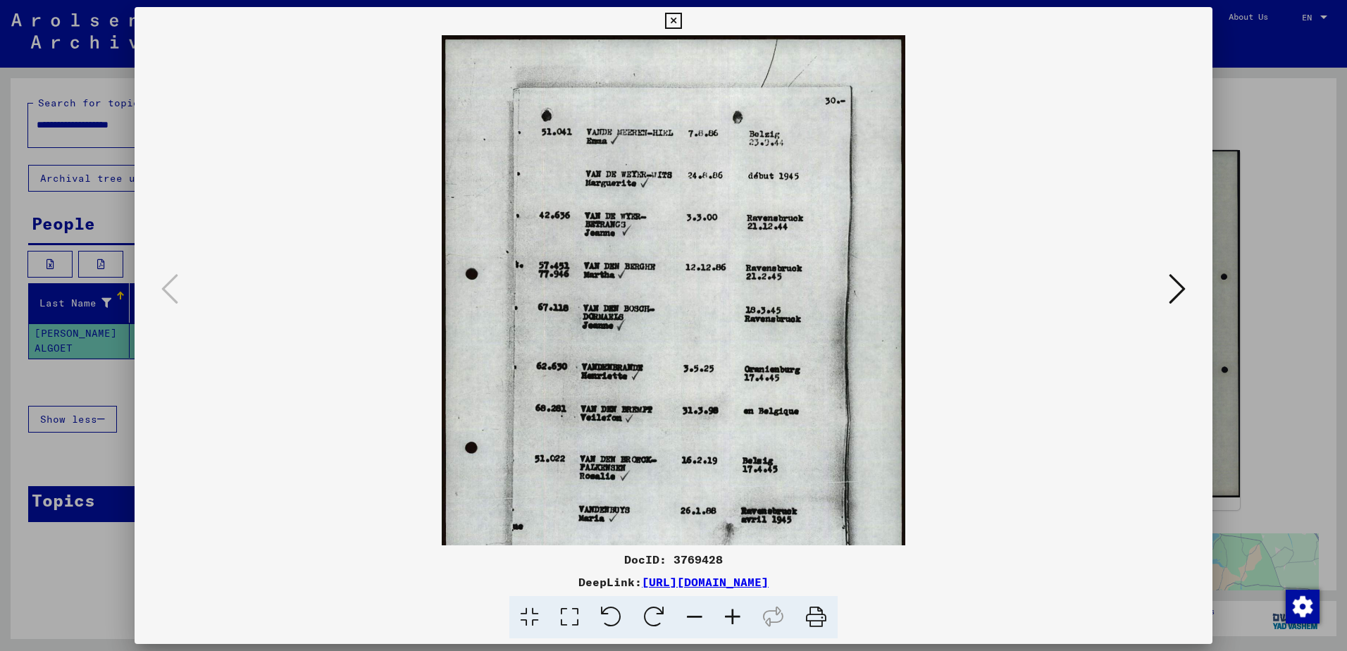
click at [729, 615] on icon at bounding box center [733, 617] width 38 height 43
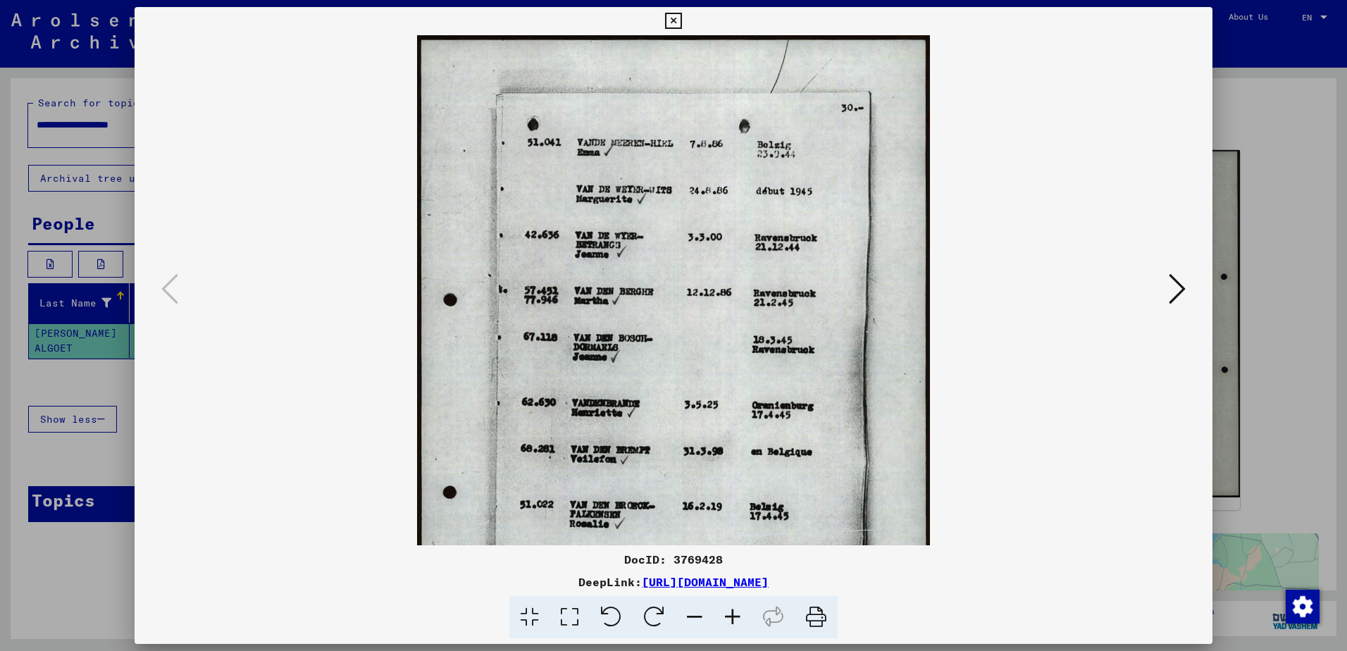
click at [729, 615] on icon at bounding box center [733, 617] width 38 height 43
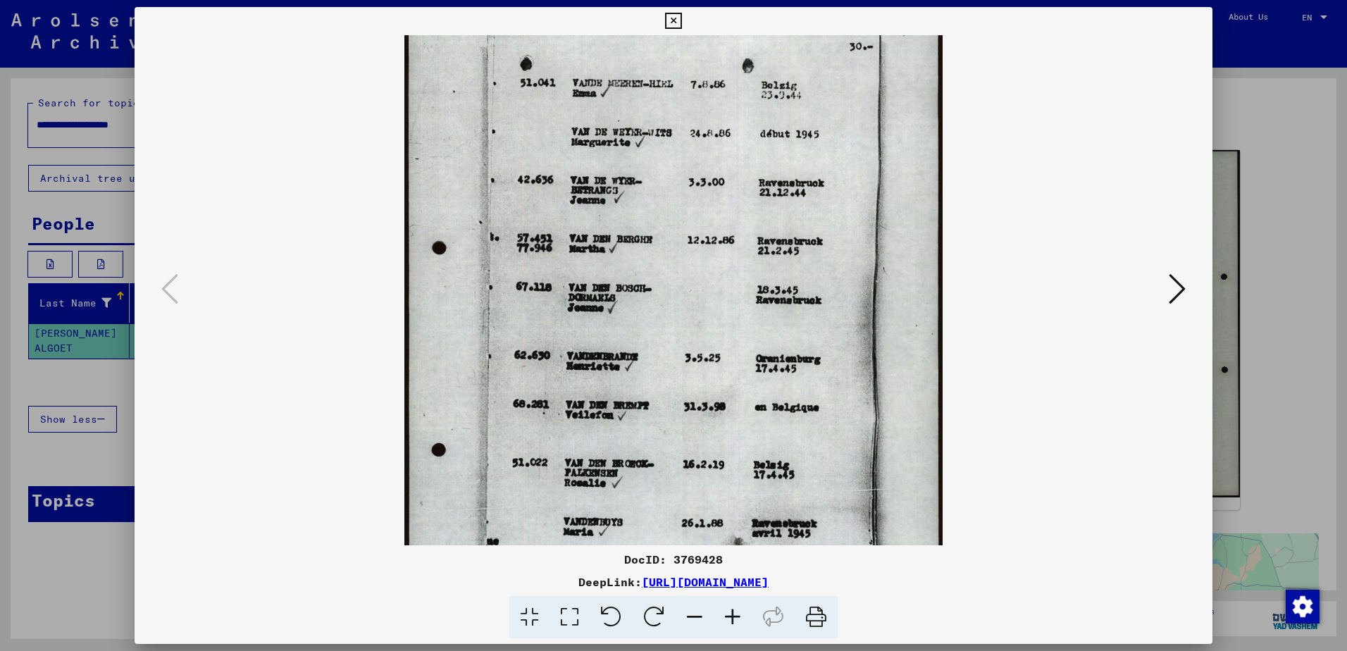
drag, startPoint x: 670, startPoint y: 347, endPoint x: 655, endPoint y: 282, distance: 66.7
click at [655, 282] on img at bounding box center [673, 348] width 538 height 757
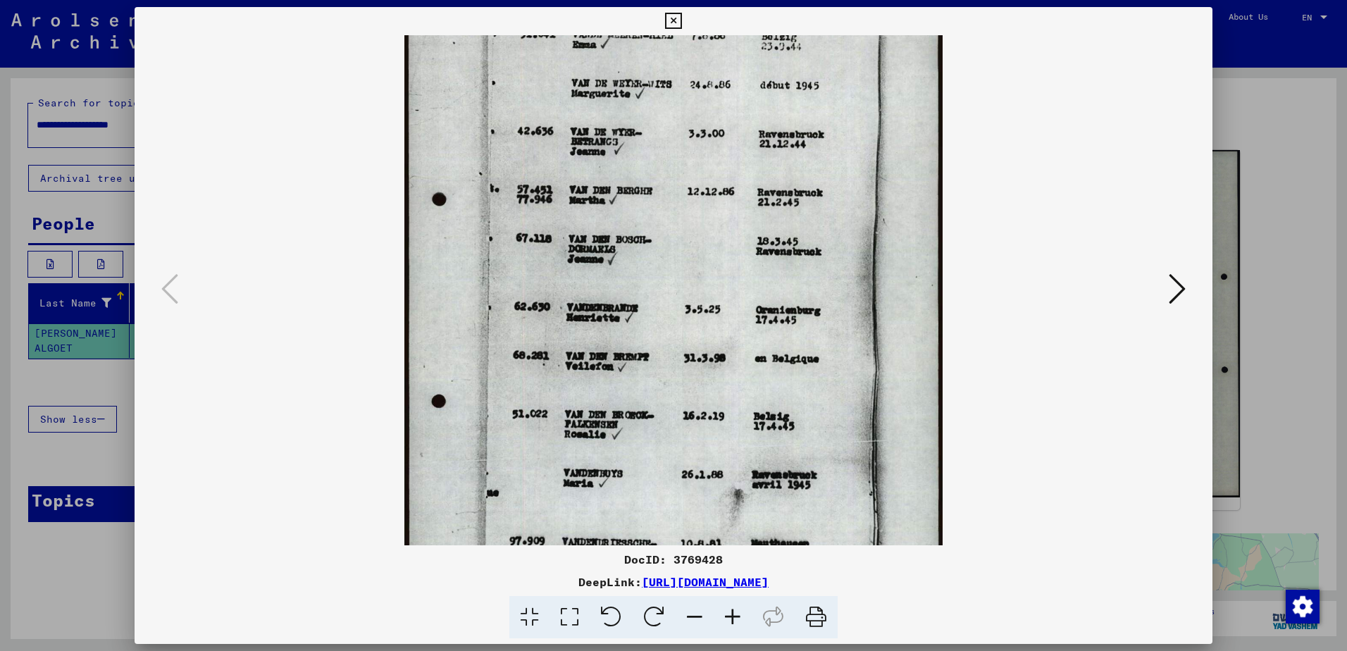
scroll to position [169, 0]
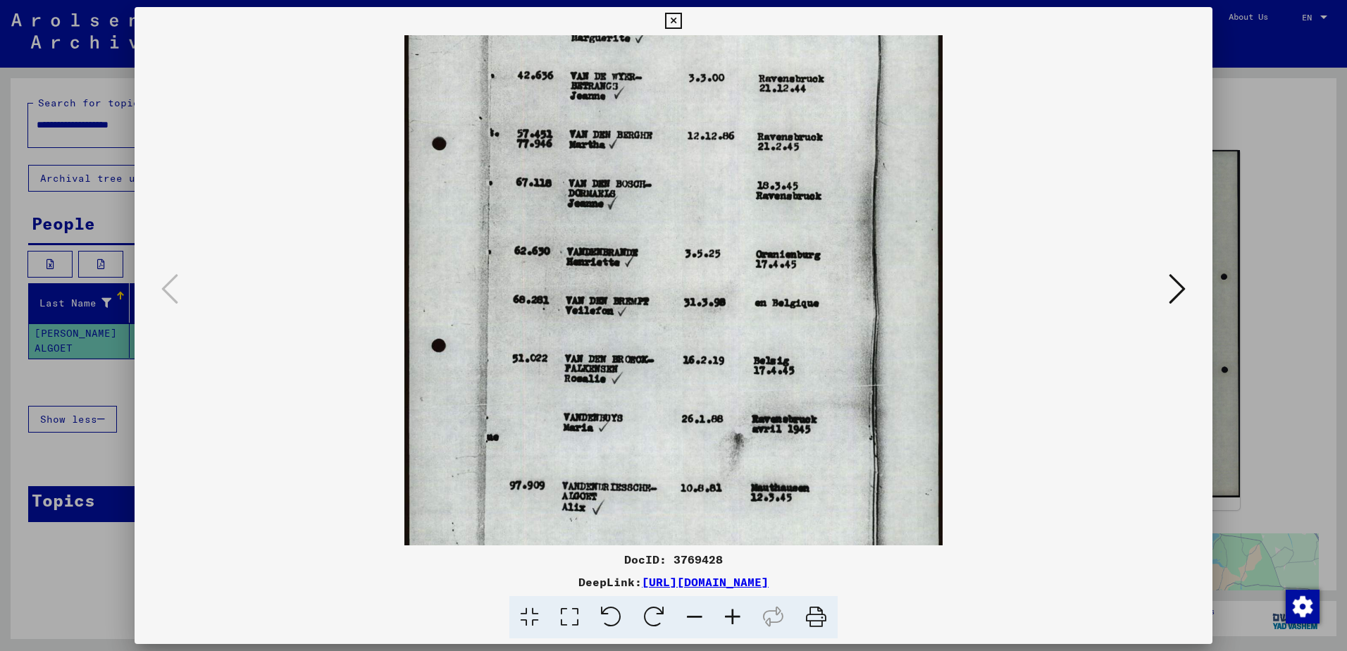
drag, startPoint x: 669, startPoint y: 370, endPoint x: 646, endPoint y: 277, distance: 95.7
click at [646, 277] on img at bounding box center [673, 244] width 538 height 757
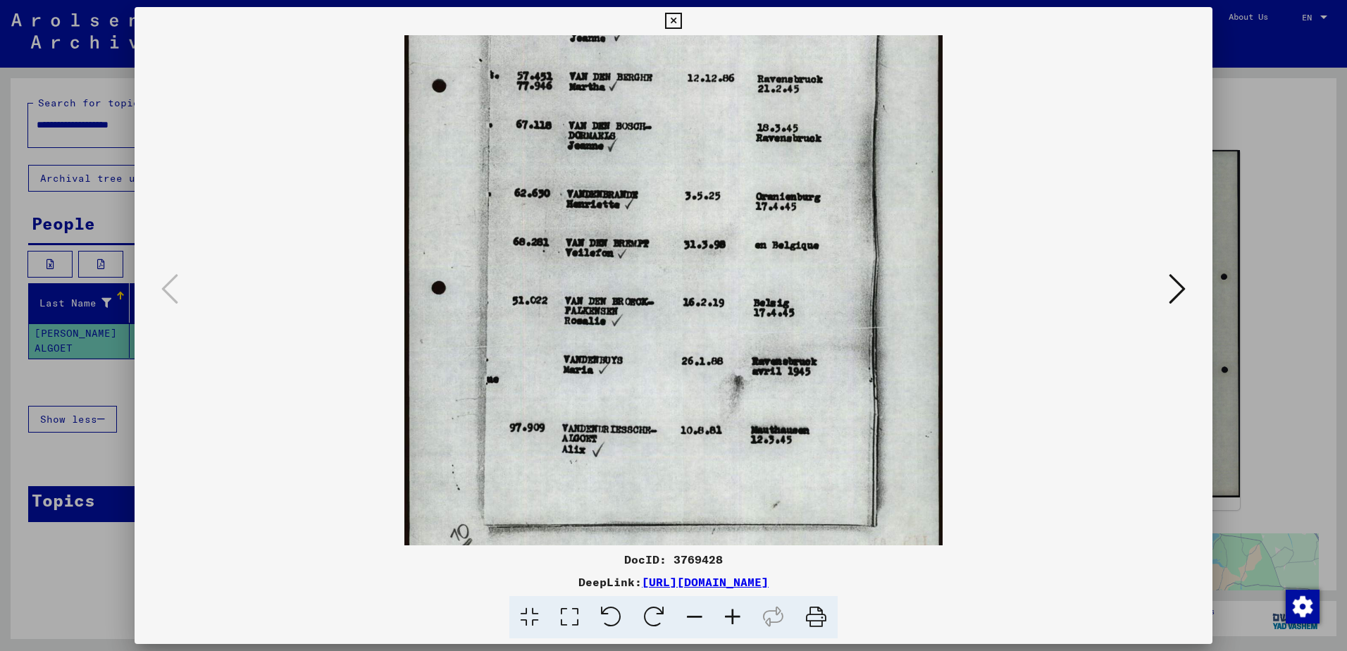
scroll to position [247, 0]
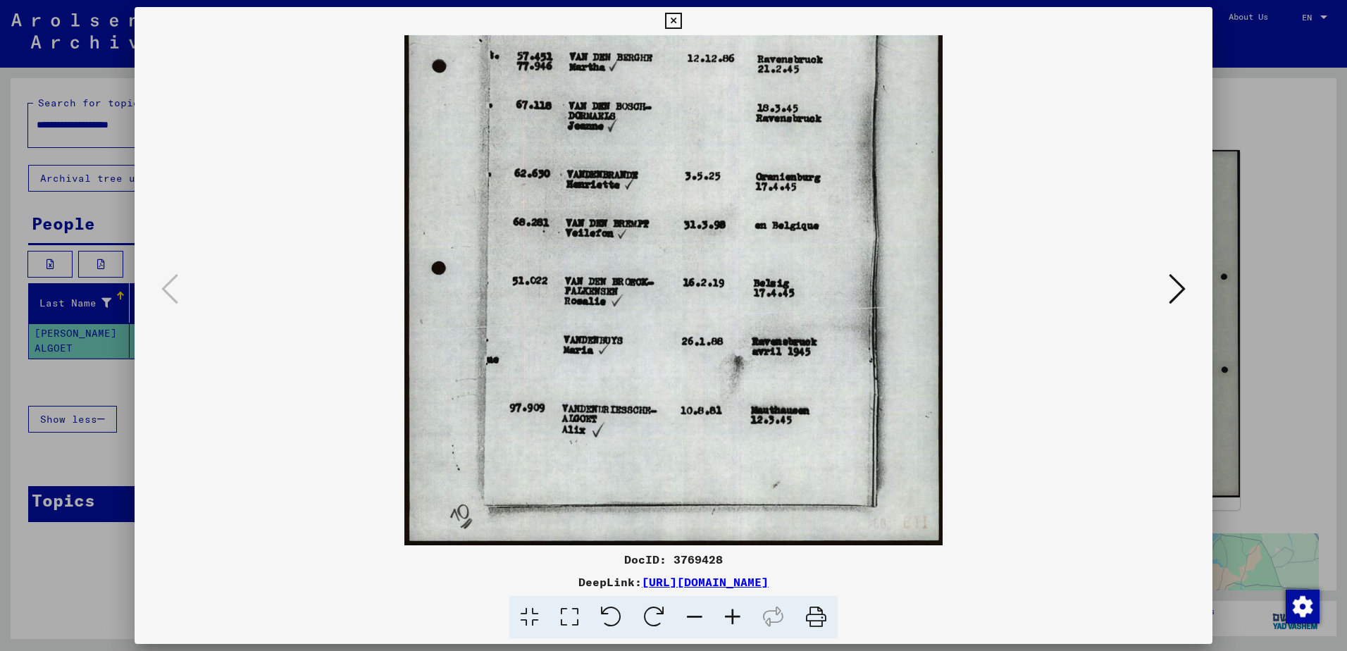
drag, startPoint x: 649, startPoint y: 339, endPoint x: 637, endPoint y: 288, distance: 52.8
click at [637, 288] on img at bounding box center [673, 167] width 538 height 757
click at [674, 22] on icon at bounding box center [673, 21] width 16 height 17
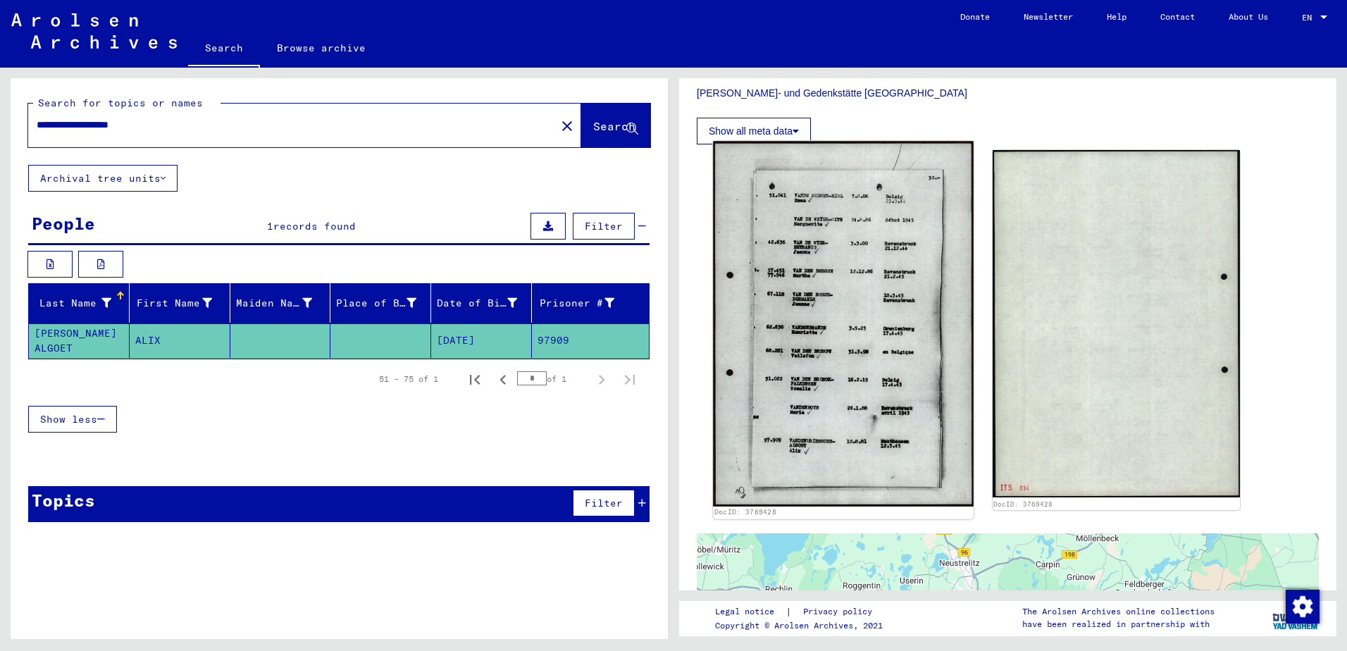
click at [793, 435] on img at bounding box center [843, 324] width 260 height 366
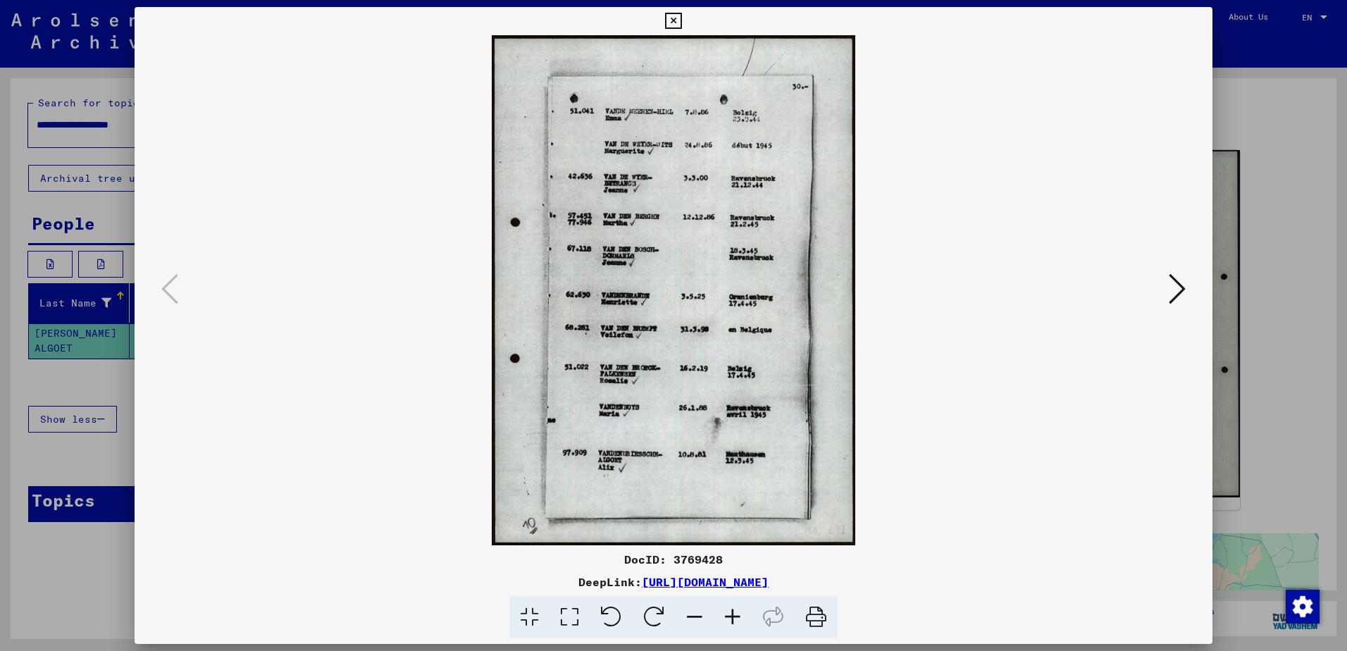
click at [738, 611] on icon at bounding box center [733, 617] width 38 height 43
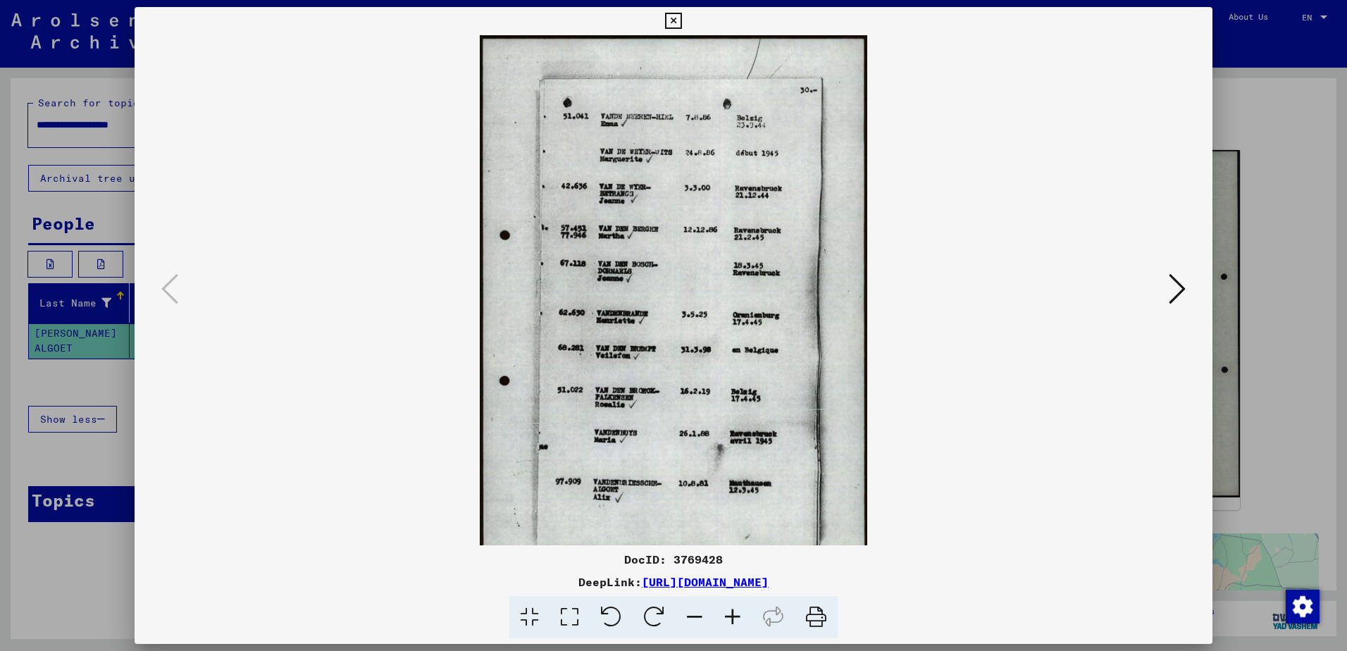
click at [738, 611] on icon at bounding box center [733, 617] width 38 height 43
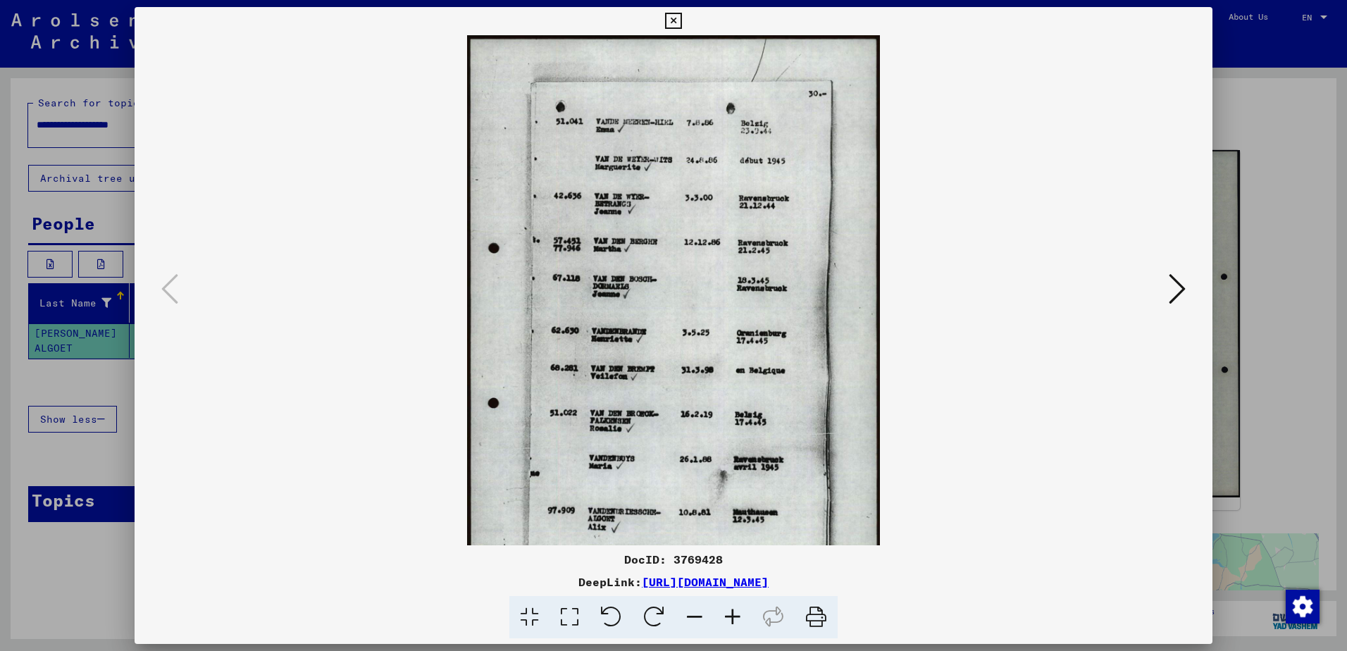
click at [738, 610] on icon at bounding box center [733, 617] width 38 height 43
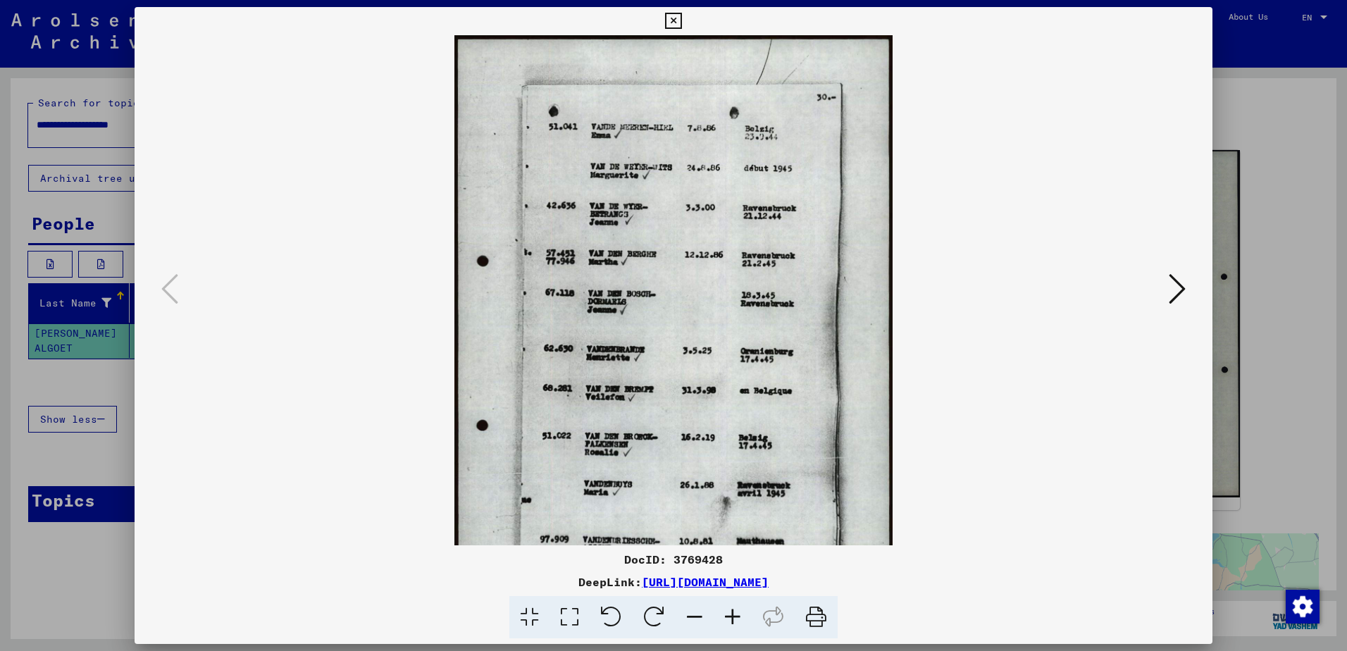
click at [675, 17] on icon at bounding box center [673, 21] width 16 height 17
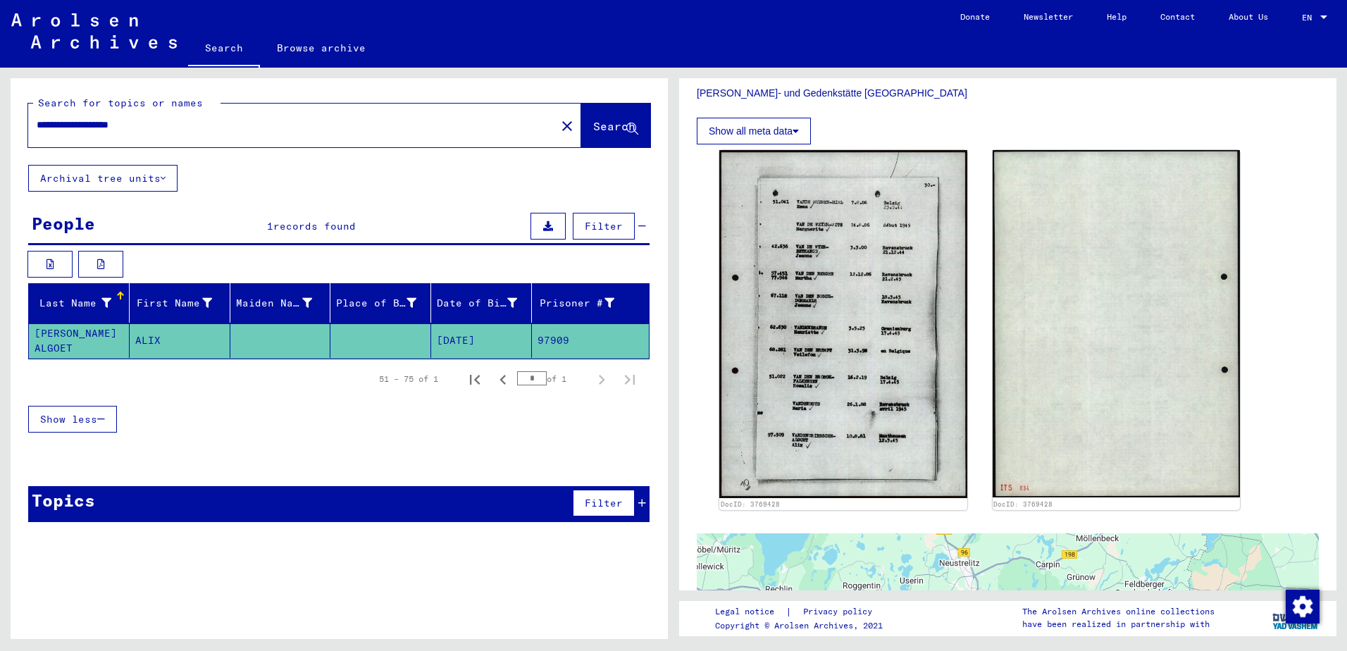
drag, startPoint x: 157, startPoint y: 125, endPoint x: 35, endPoint y: 140, distance: 123.5
click at [35, 140] on div "**********" at bounding box center [287, 125] width 519 height 32
click at [596, 125] on span "Search" at bounding box center [614, 126] width 42 height 14
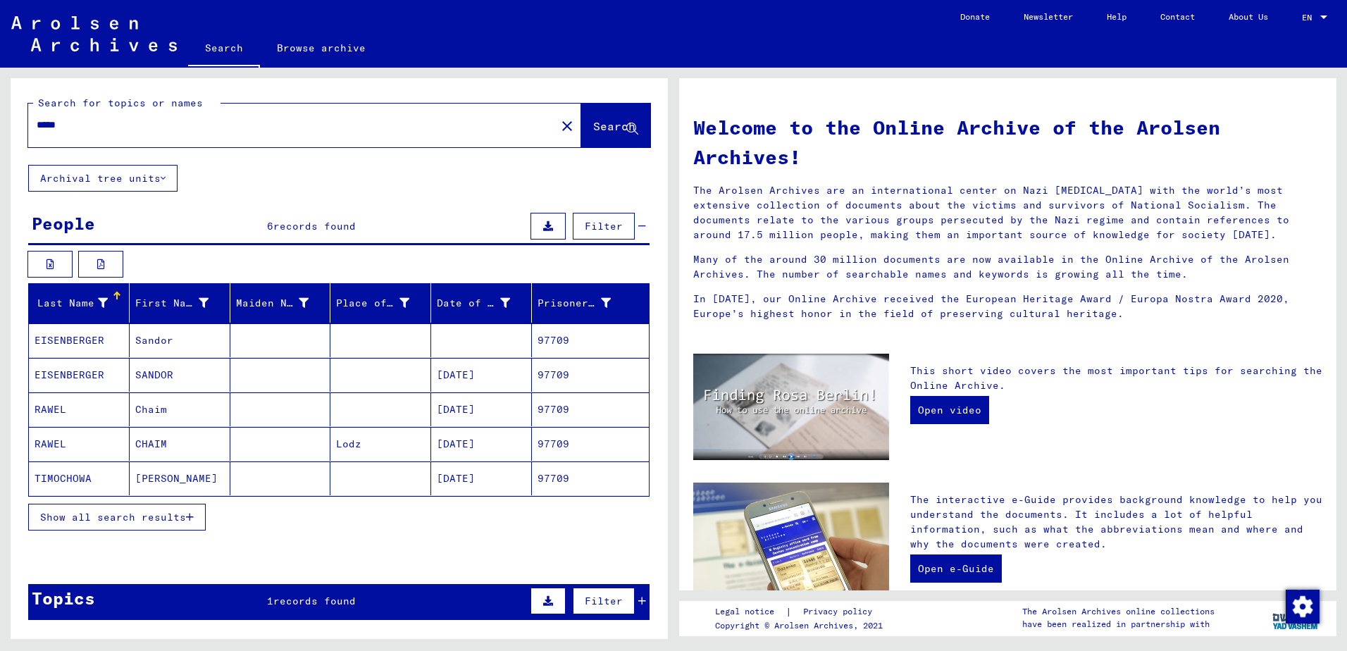
click at [104, 519] on span "Show all search results" at bounding box center [113, 517] width 146 height 13
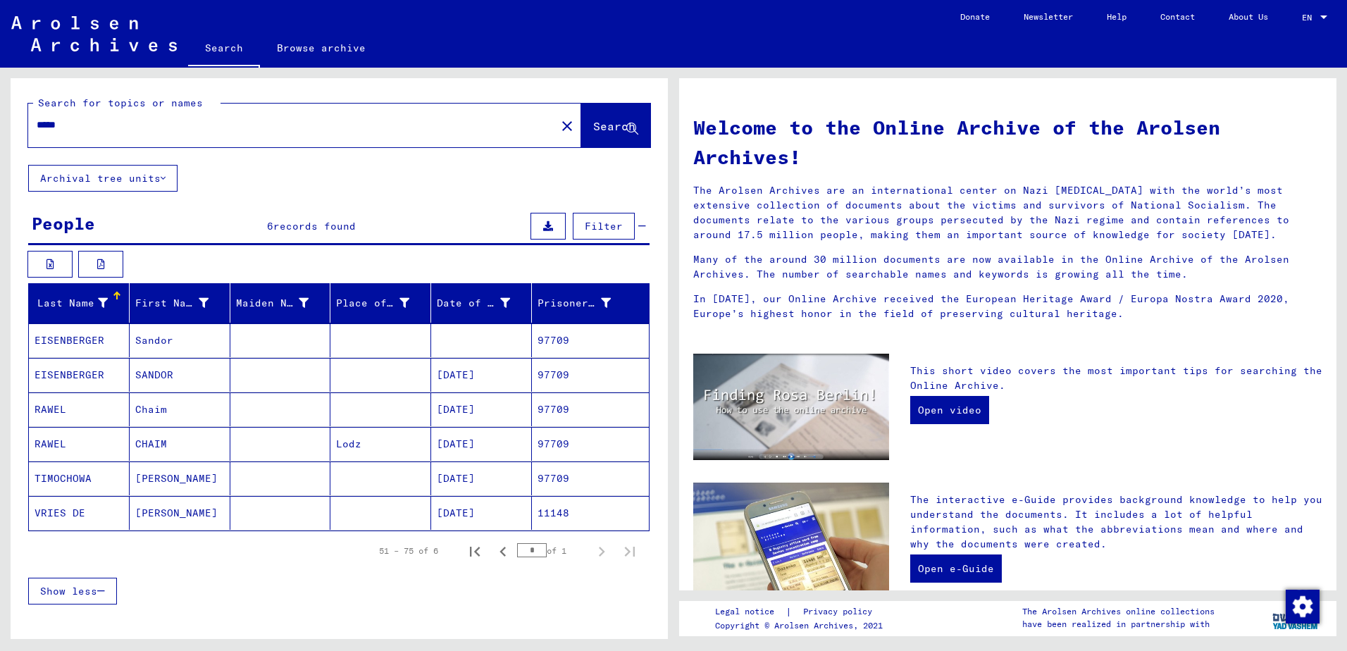
drag, startPoint x: 49, startPoint y: 124, endPoint x: 56, endPoint y: 129, distance: 8.0
click at [56, 129] on input "*****" at bounding box center [288, 125] width 502 height 15
type input "*****"
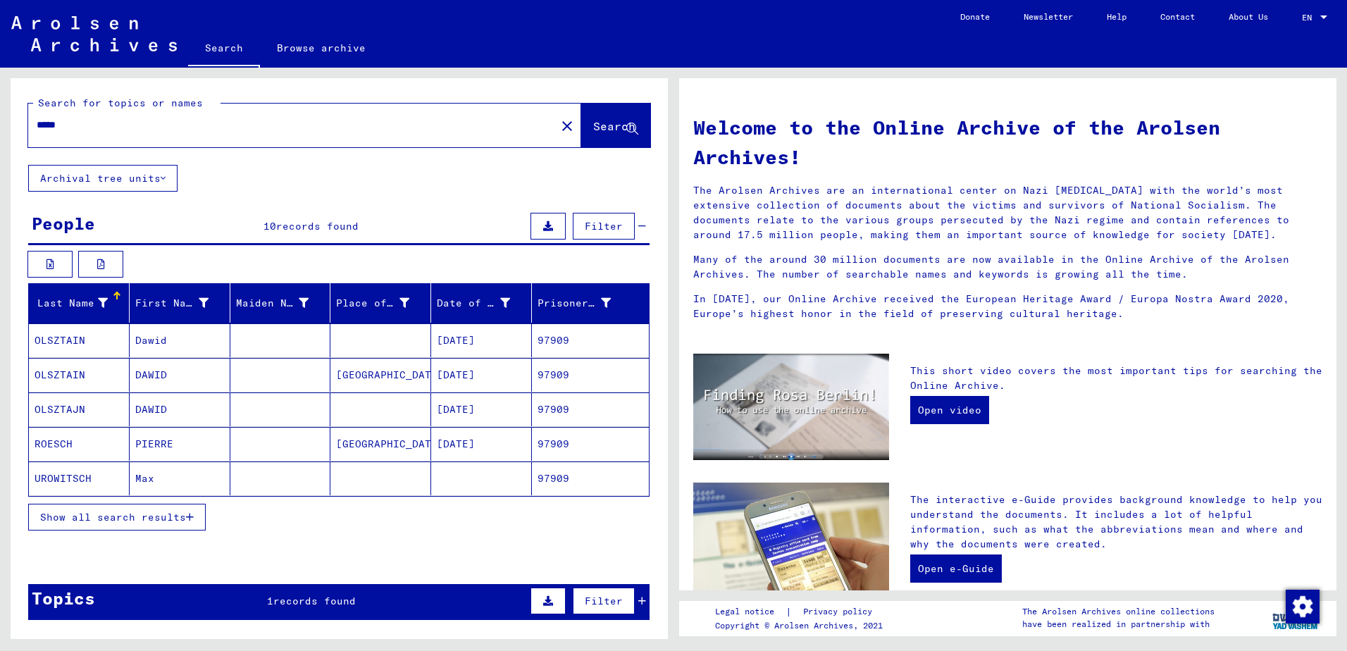
click at [82, 530] on button "Show all search results" at bounding box center [117, 517] width 178 height 27
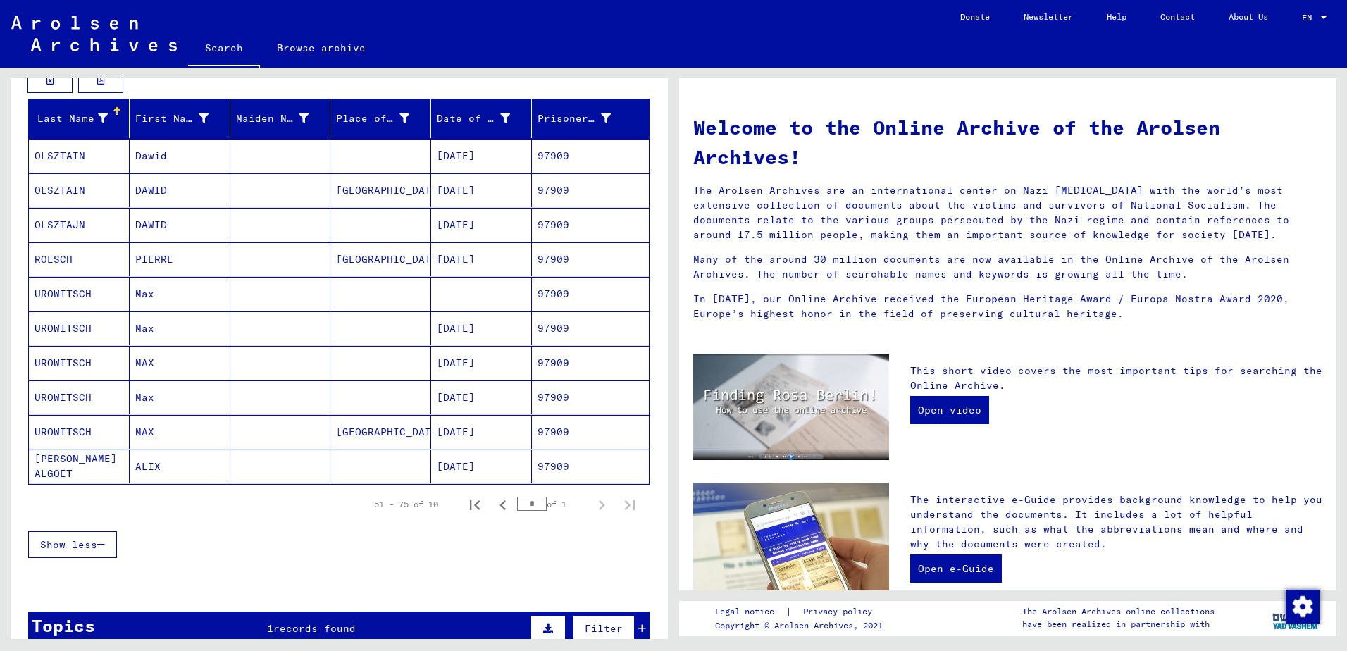
scroll to position [211, 0]
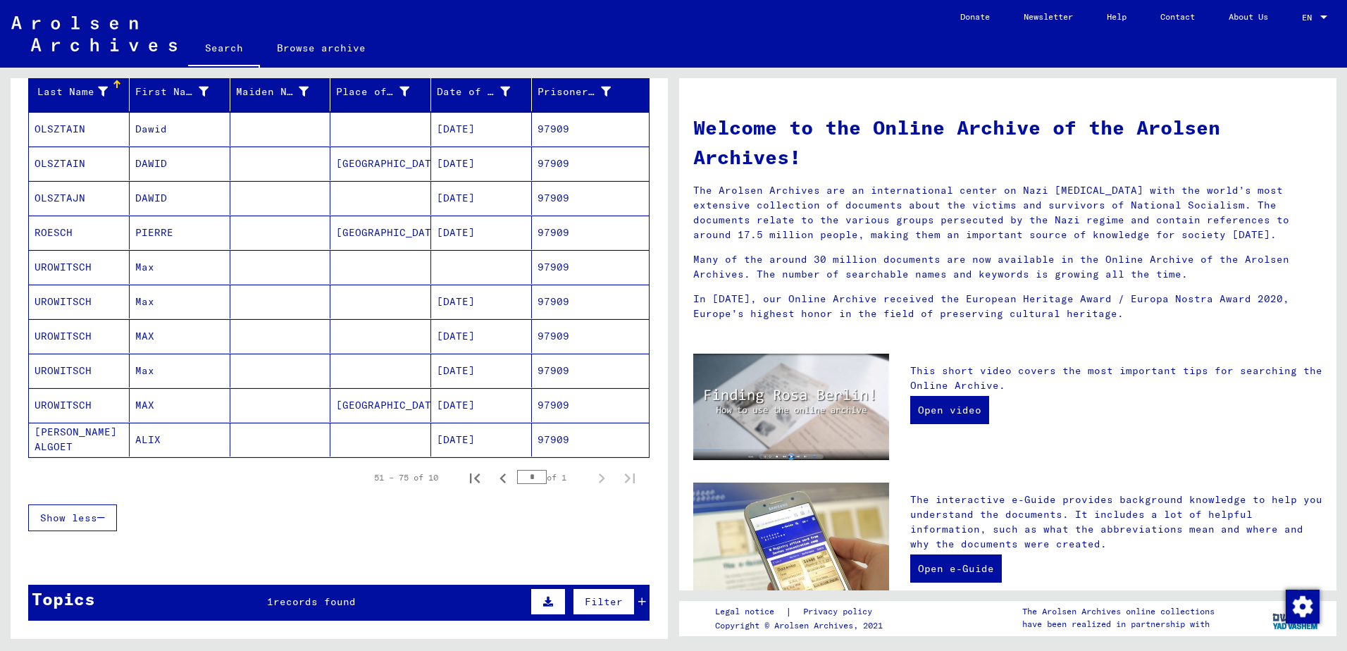
click at [85, 436] on mat-cell "[PERSON_NAME] ALGOET" at bounding box center [79, 440] width 101 height 34
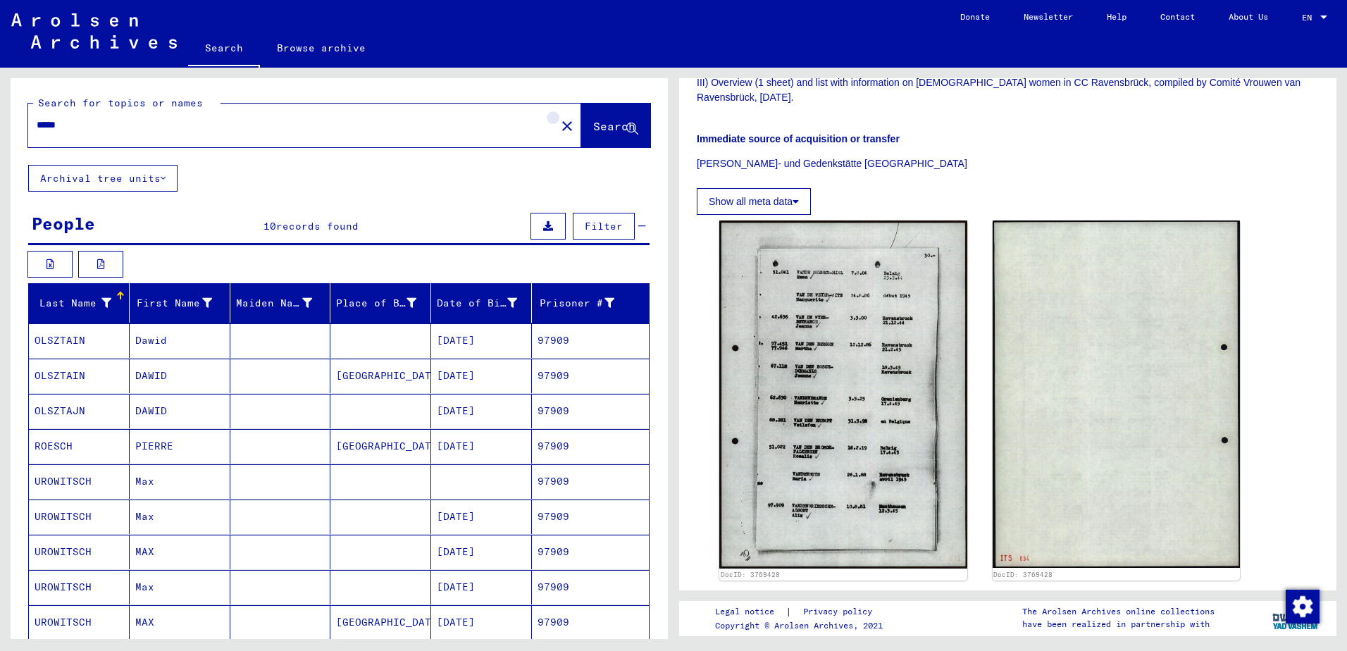
click at [559, 131] on mat-icon "close" at bounding box center [567, 126] width 17 height 17
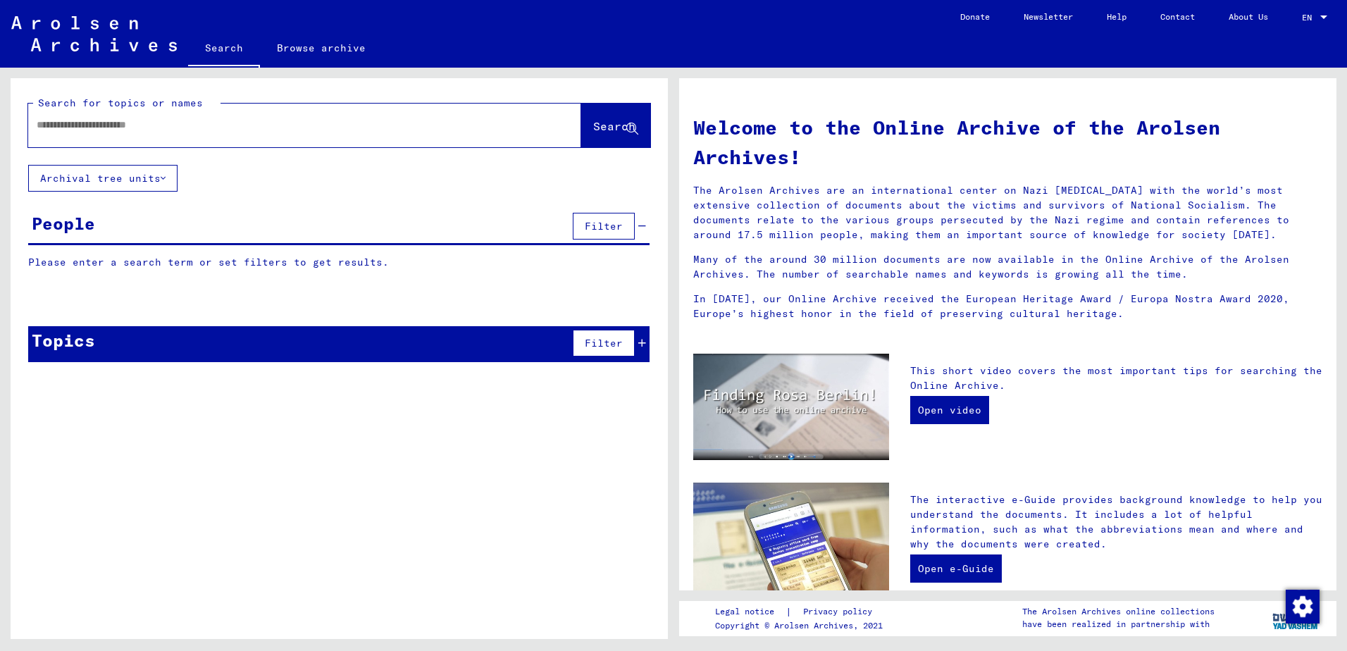
click at [68, 128] on input "text" at bounding box center [288, 125] width 502 height 15
type input "**********"
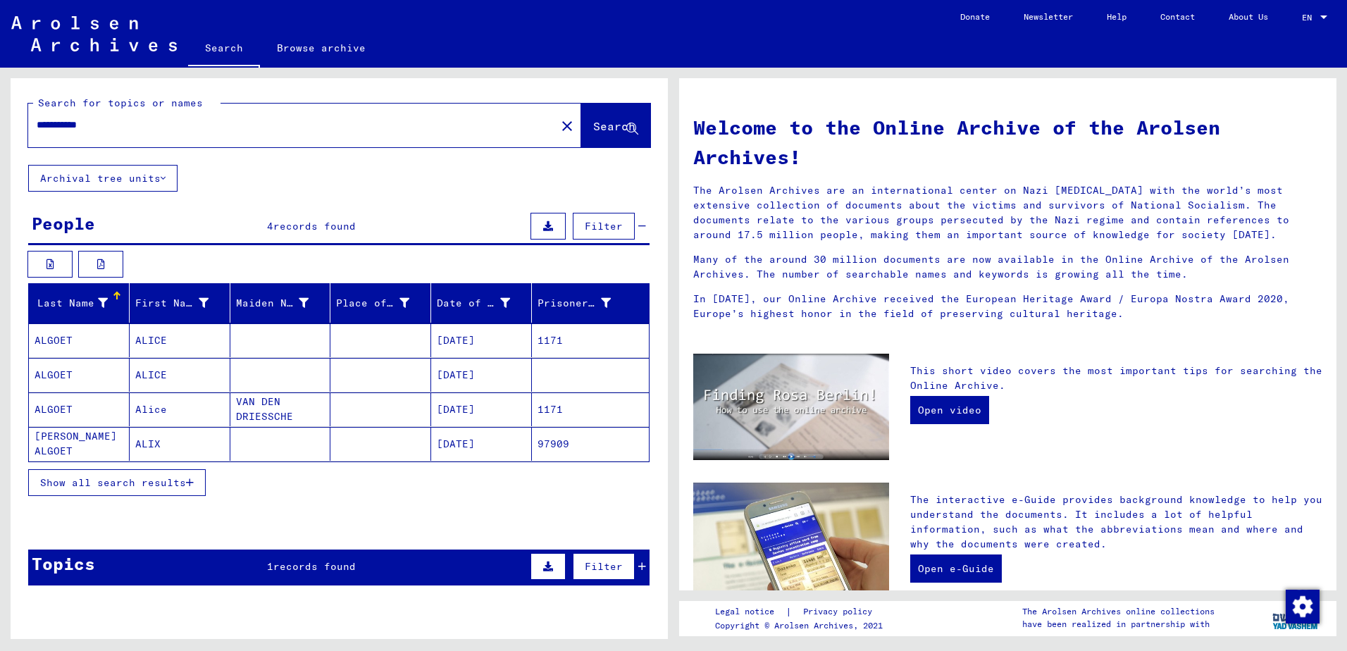
click at [99, 484] on span "Show all search results" at bounding box center [113, 482] width 146 height 13
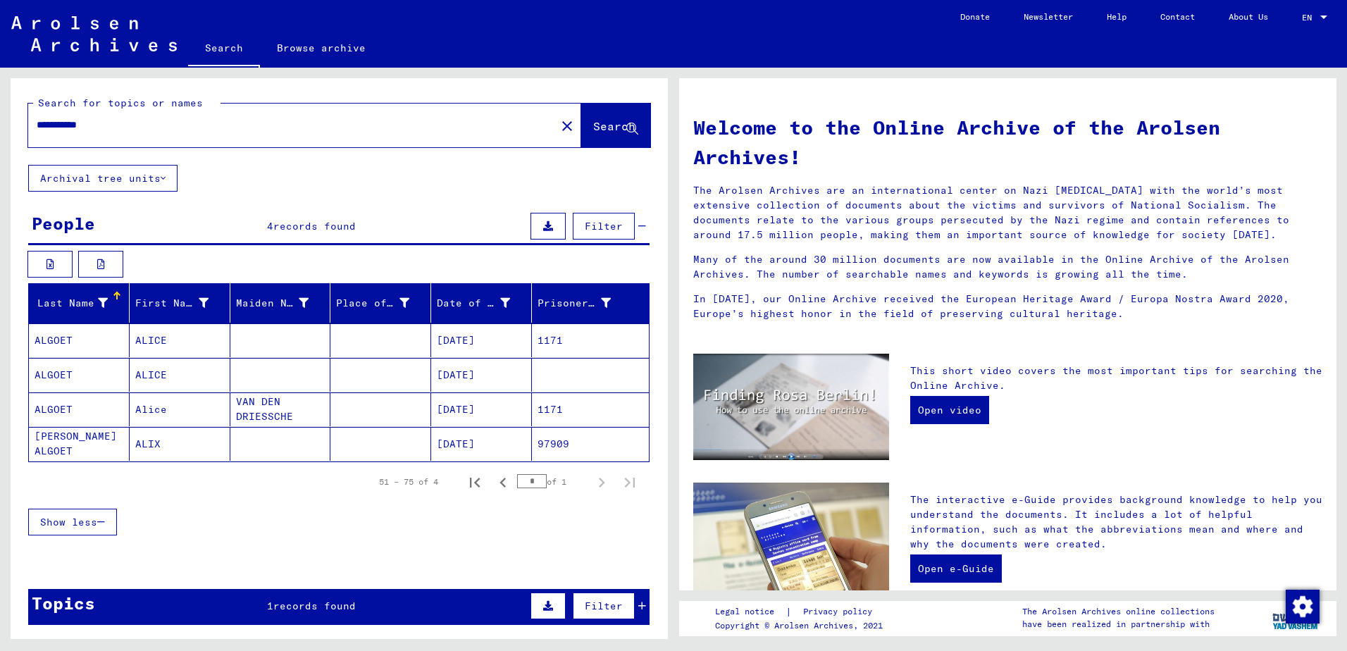
click at [63, 341] on mat-cell "ALGOET" at bounding box center [79, 340] width 101 height 34
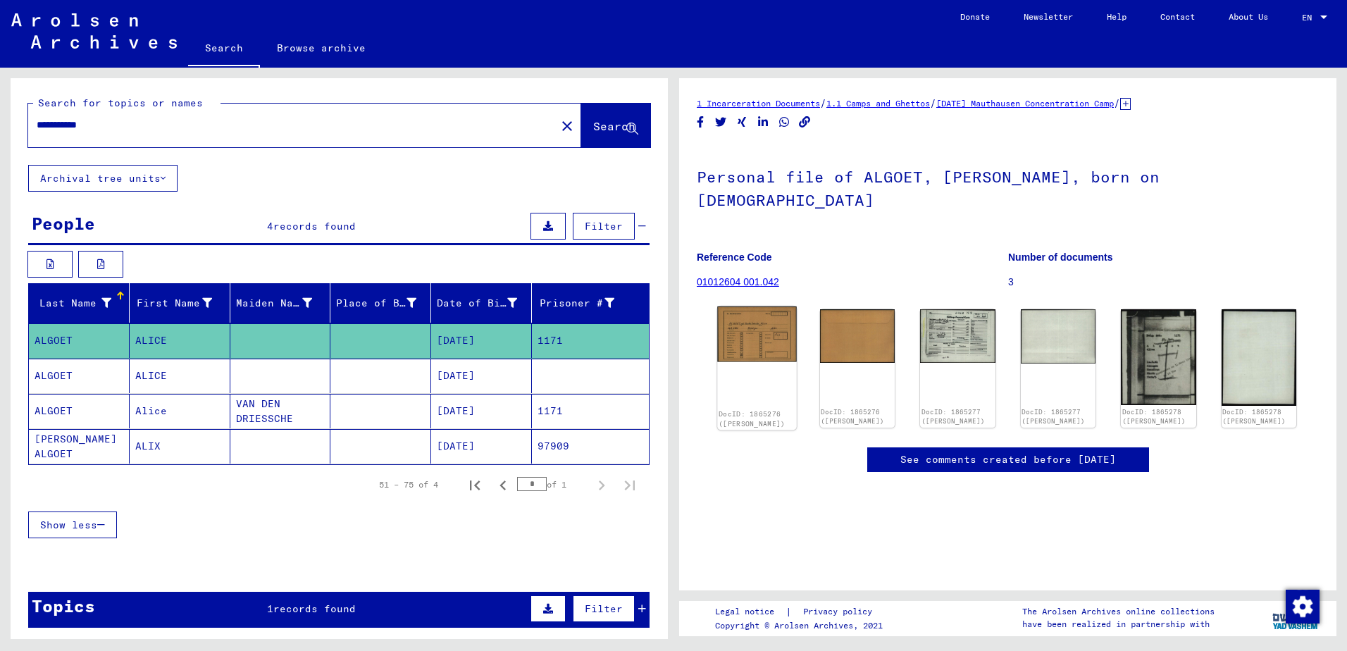
click at [758, 317] on img at bounding box center [756, 335] width 79 height 56
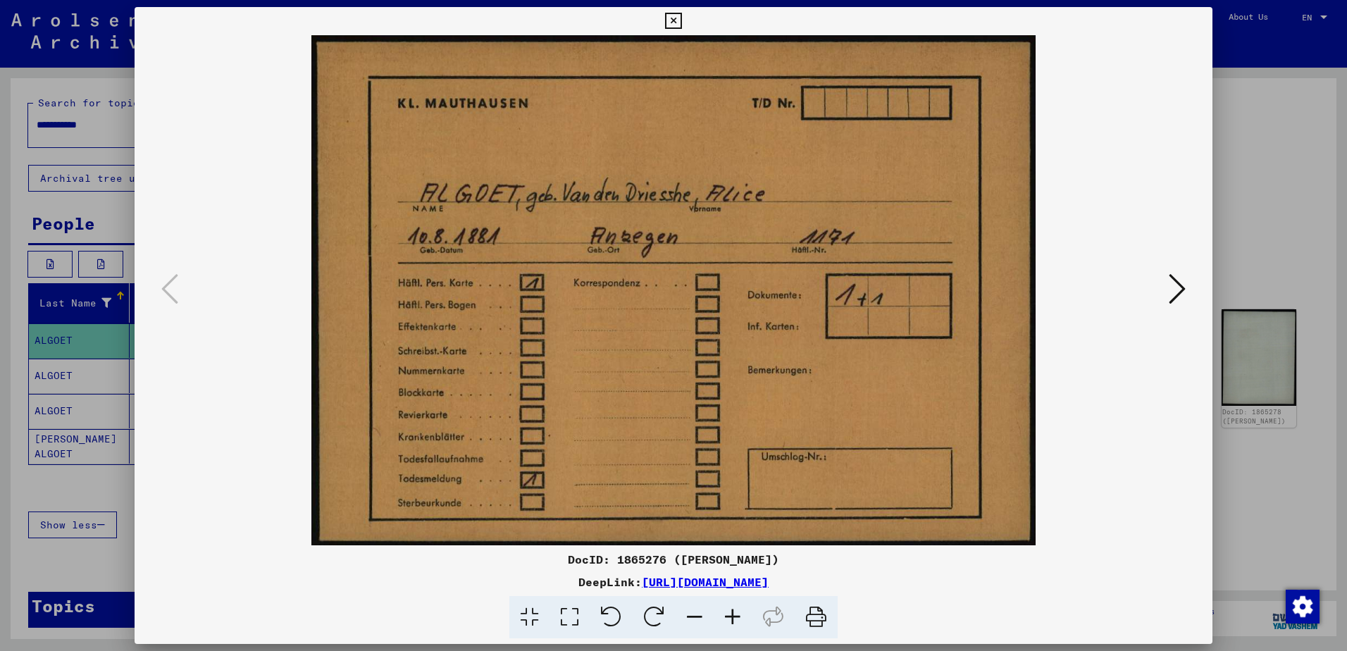
click at [727, 188] on img at bounding box center [674, 290] width 982 height 510
click at [1176, 295] on icon at bounding box center [1177, 289] width 17 height 34
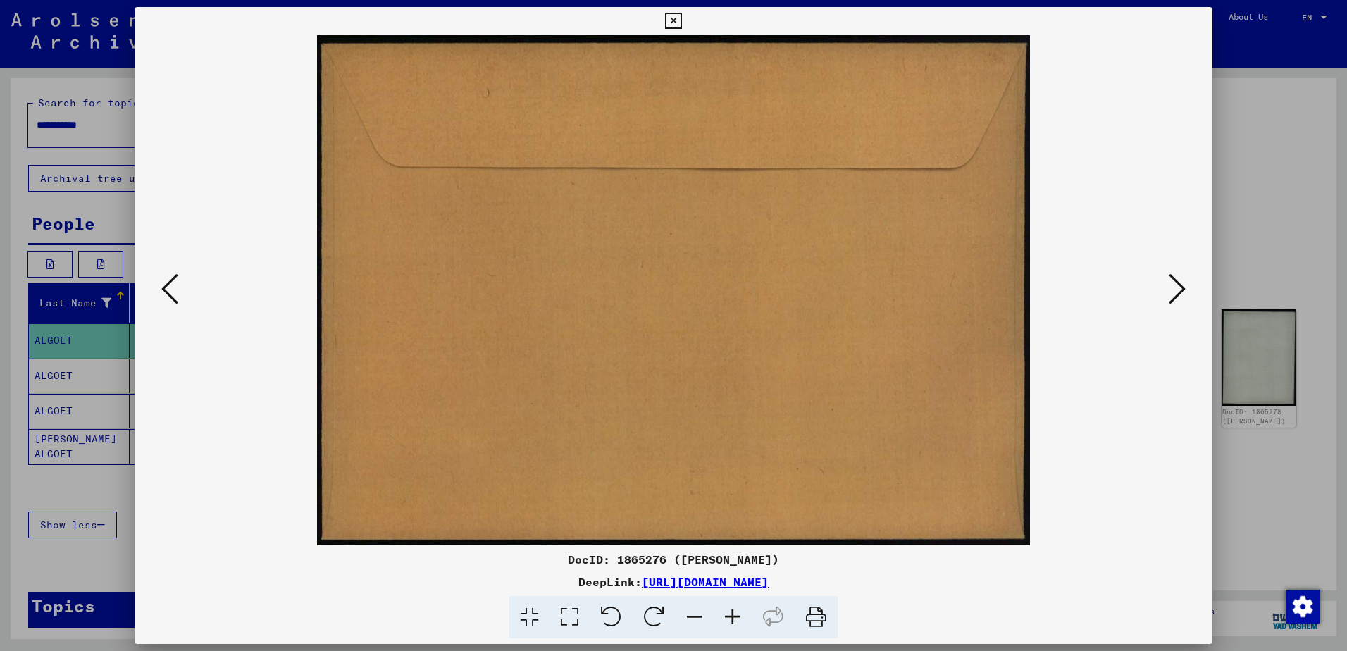
drag, startPoint x: 760, startPoint y: 381, endPoint x: 989, endPoint y: 359, distance: 229.4
click at [767, 378] on img at bounding box center [674, 290] width 982 height 510
click at [1180, 291] on icon at bounding box center [1177, 289] width 17 height 34
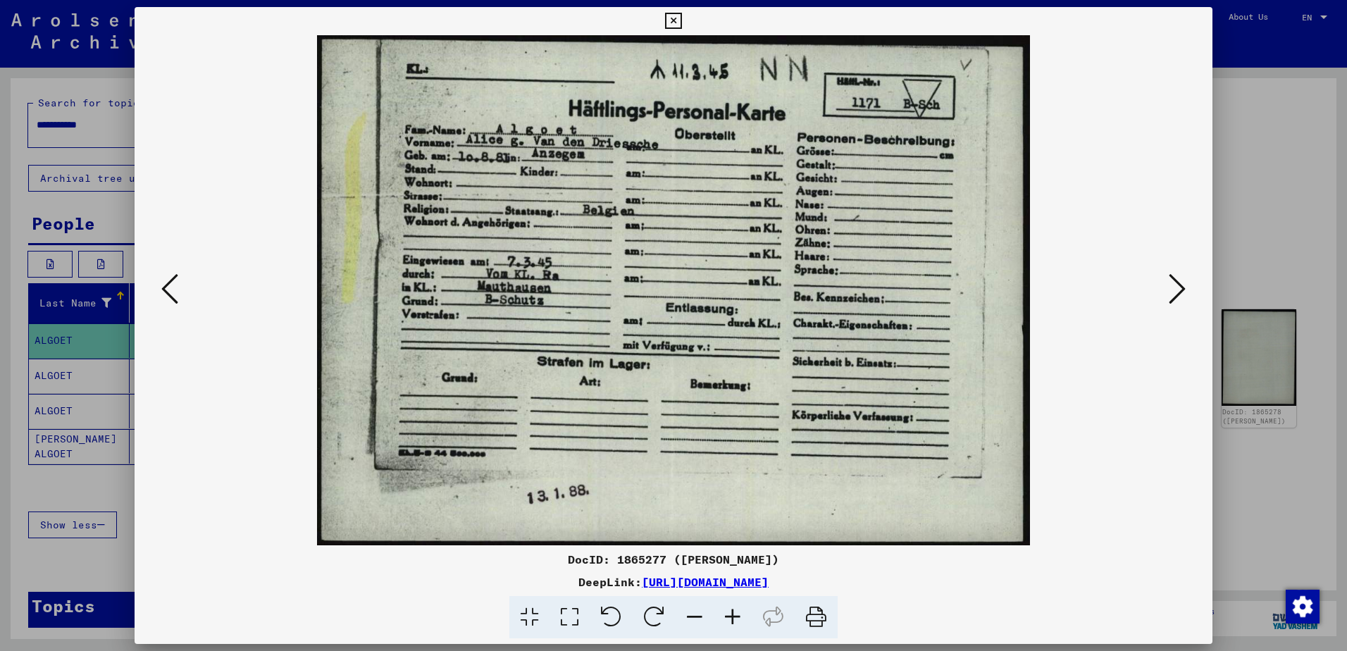
drag, startPoint x: 696, startPoint y: 385, endPoint x: 742, endPoint y: 381, distance: 46.0
click at [699, 385] on img at bounding box center [674, 290] width 982 height 510
click at [1175, 284] on icon at bounding box center [1177, 289] width 17 height 34
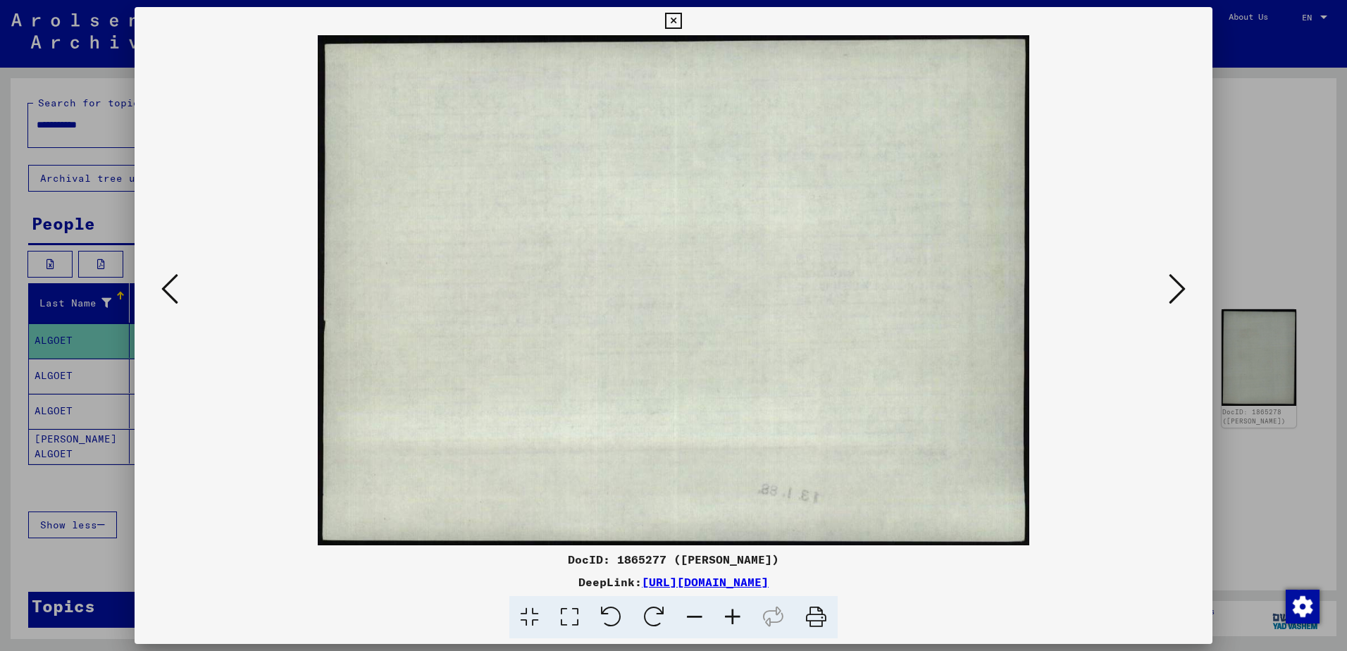
drag, startPoint x: 634, startPoint y: 291, endPoint x: 1022, endPoint y: 297, distance: 387.6
click at [639, 292] on img at bounding box center [674, 290] width 982 height 510
click at [1175, 288] on icon at bounding box center [1177, 289] width 17 height 34
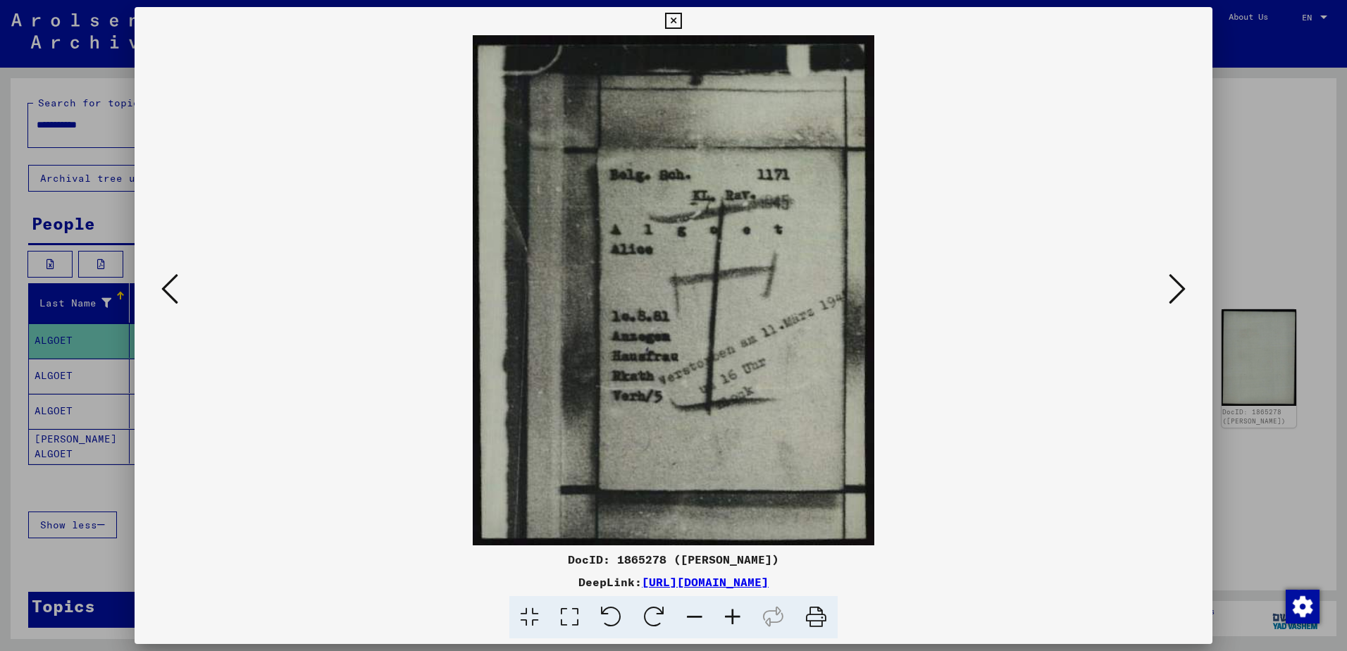
click at [672, 288] on img at bounding box center [674, 290] width 982 height 510
click at [1172, 295] on icon at bounding box center [1177, 289] width 17 height 34
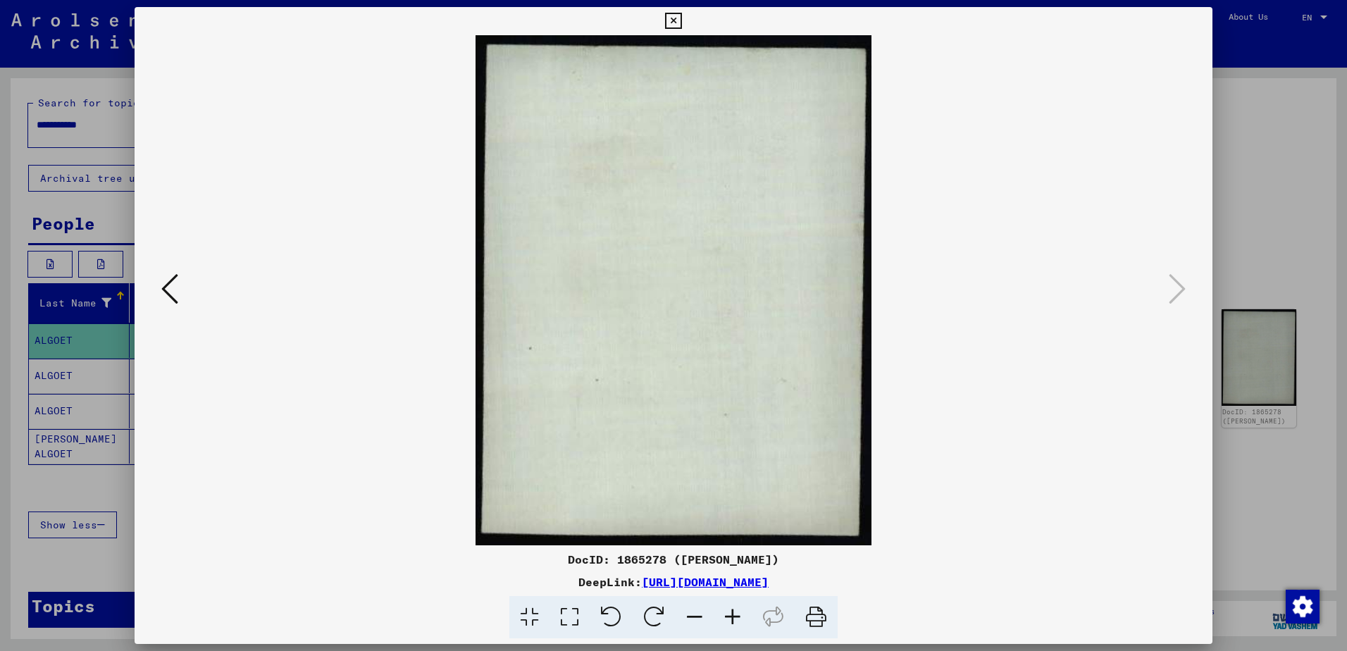
click at [737, 173] on img at bounding box center [674, 290] width 982 height 510
click at [669, 16] on icon at bounding box center [673, 21] width 16 height 17
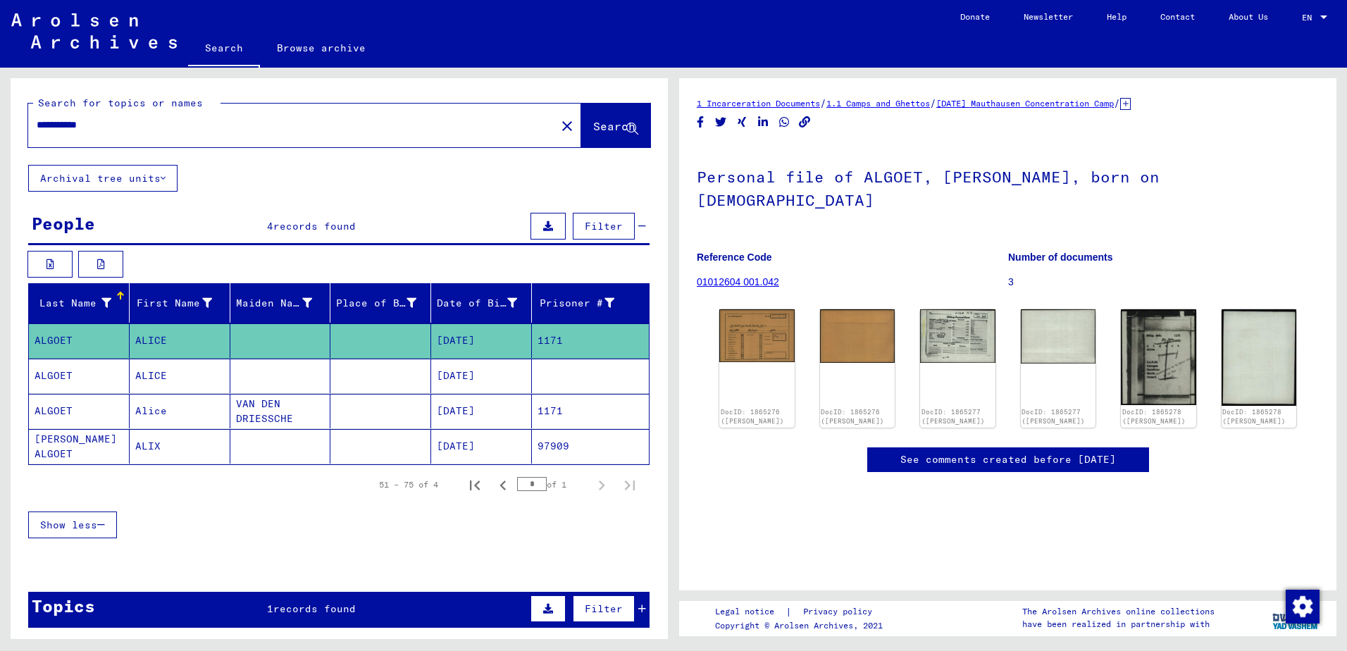
click at [61, 372] on mat-cell "ALGOET" at bounding box center [79, 376] width 101 height 35
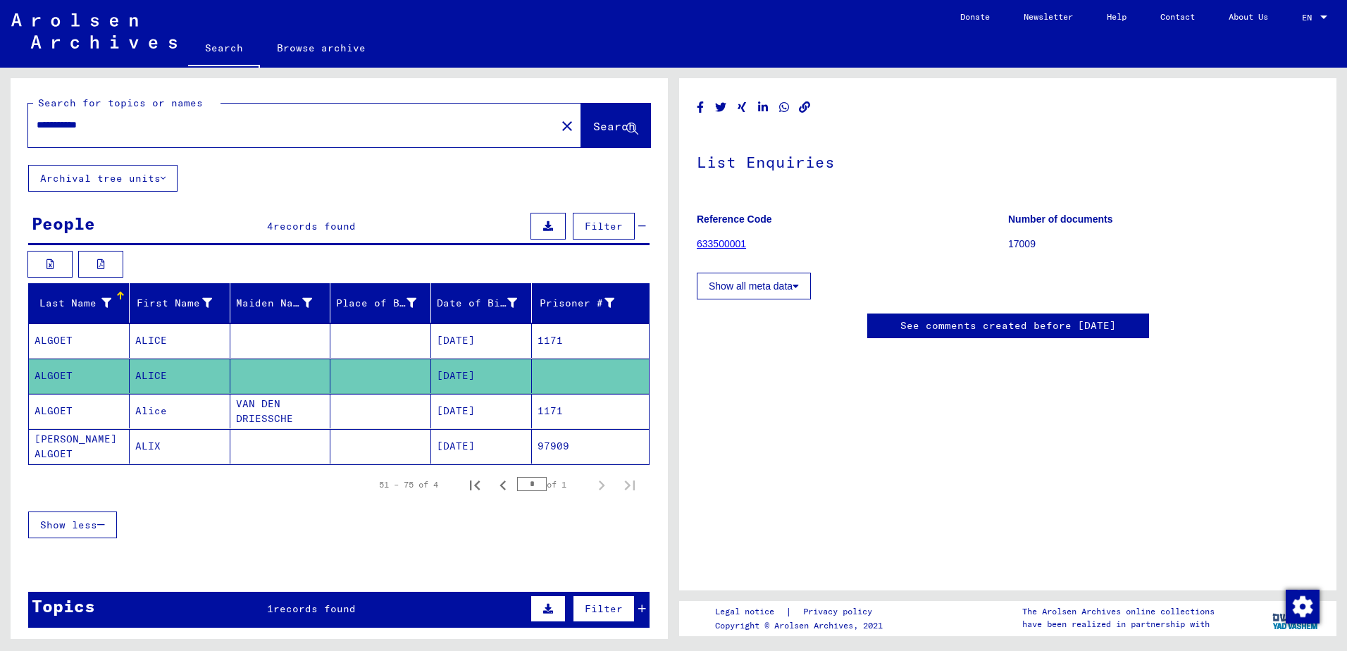
click at [62, 402] on mat-cell "ALGOET" at bounding box center [79, 411] width 101 height 35
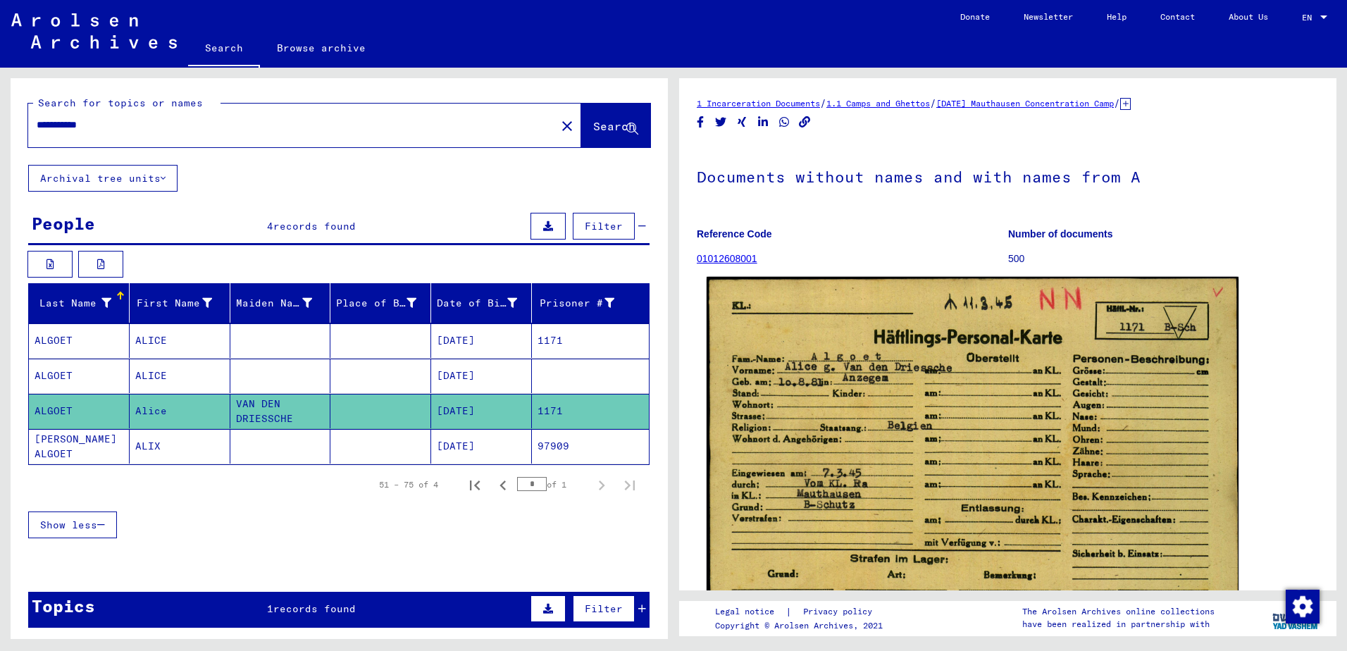
click at [936, 426] on img at bounding box center [973, 466] width 532 height 379
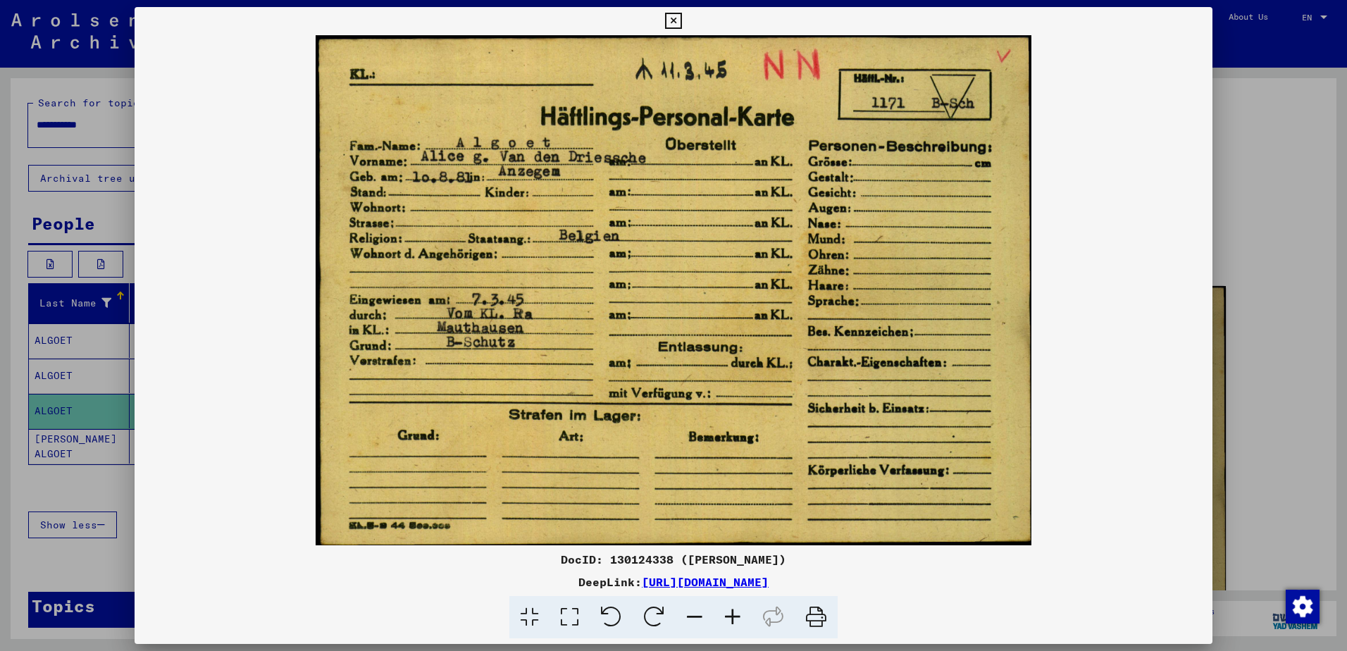
click at [883, 336] on img at bounding box center [674, 290] width 1078 height 510
click at [669, 21] on icon at bounding box center [673, 21] width 16 height 17
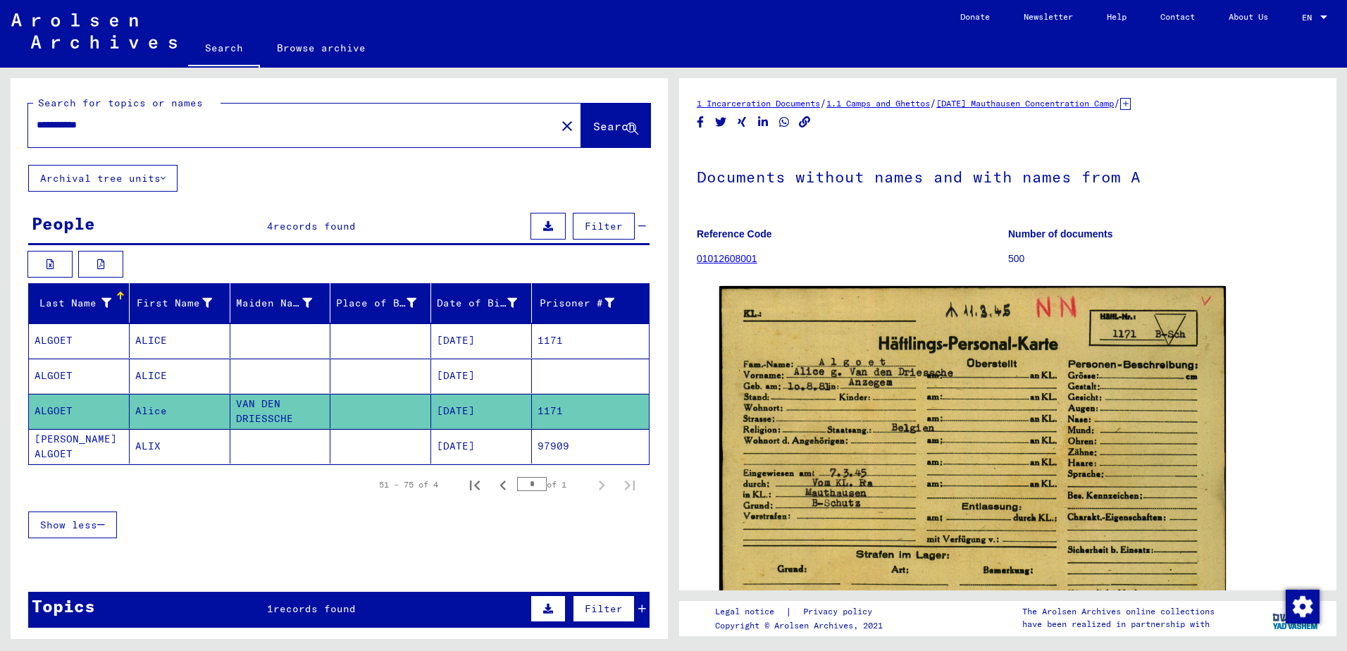
click at [64, 449] on mat-cell "[PERSON_NAME] ALGOET" at bounding box center [79, 446] width 101 height 35
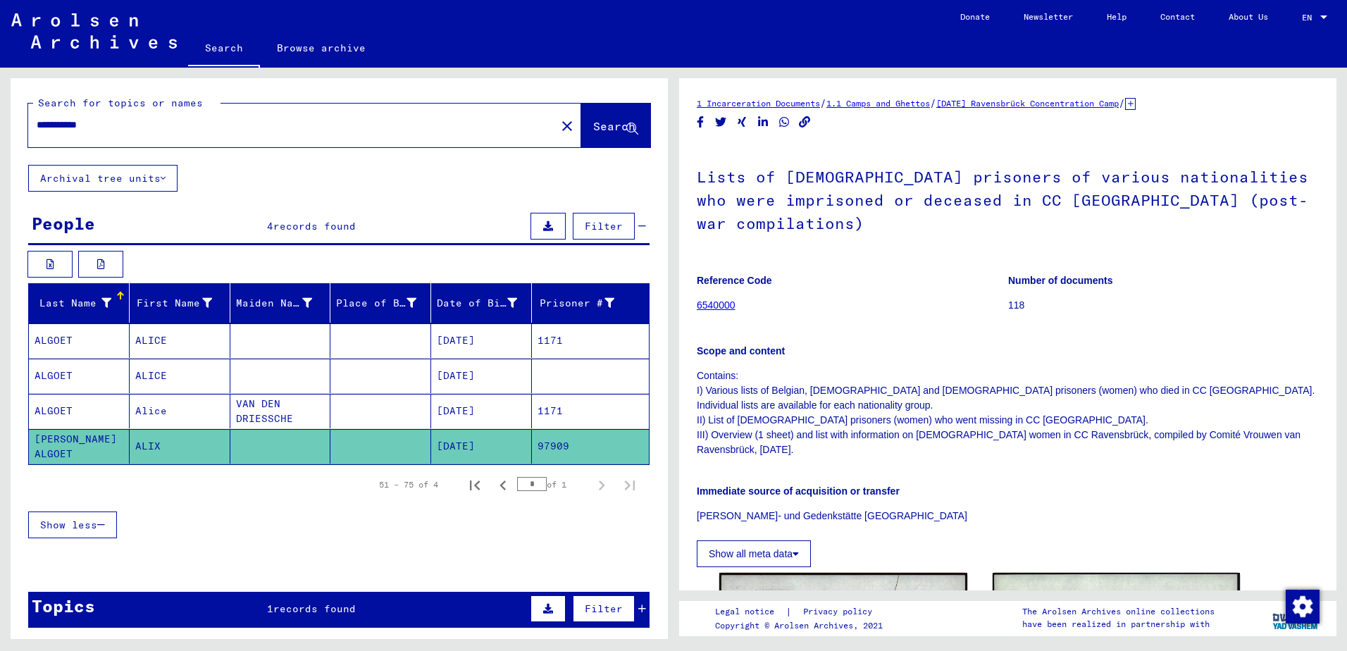
click at [62, 373] on mat-cell "ALGOET" at bounding box center [79, 376] width 101 height 35
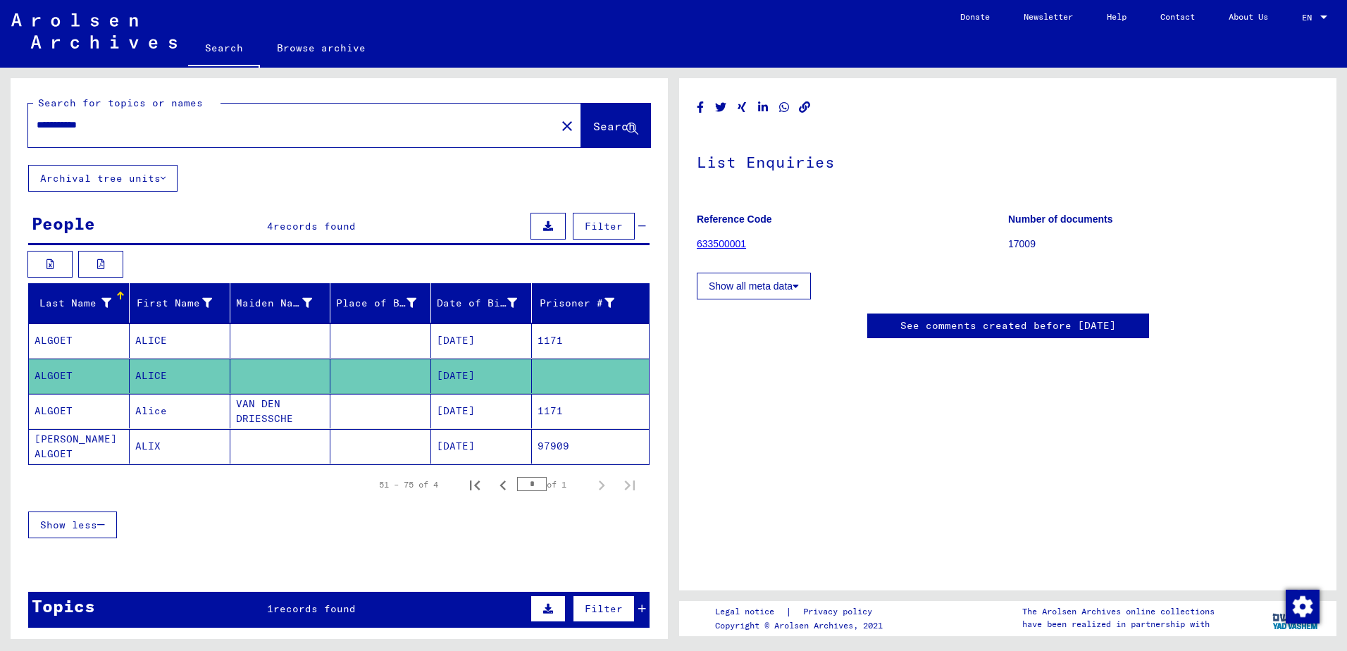
click at [729, 242] on link "633500001" at bounding box center [721, 243] width 49 height 11
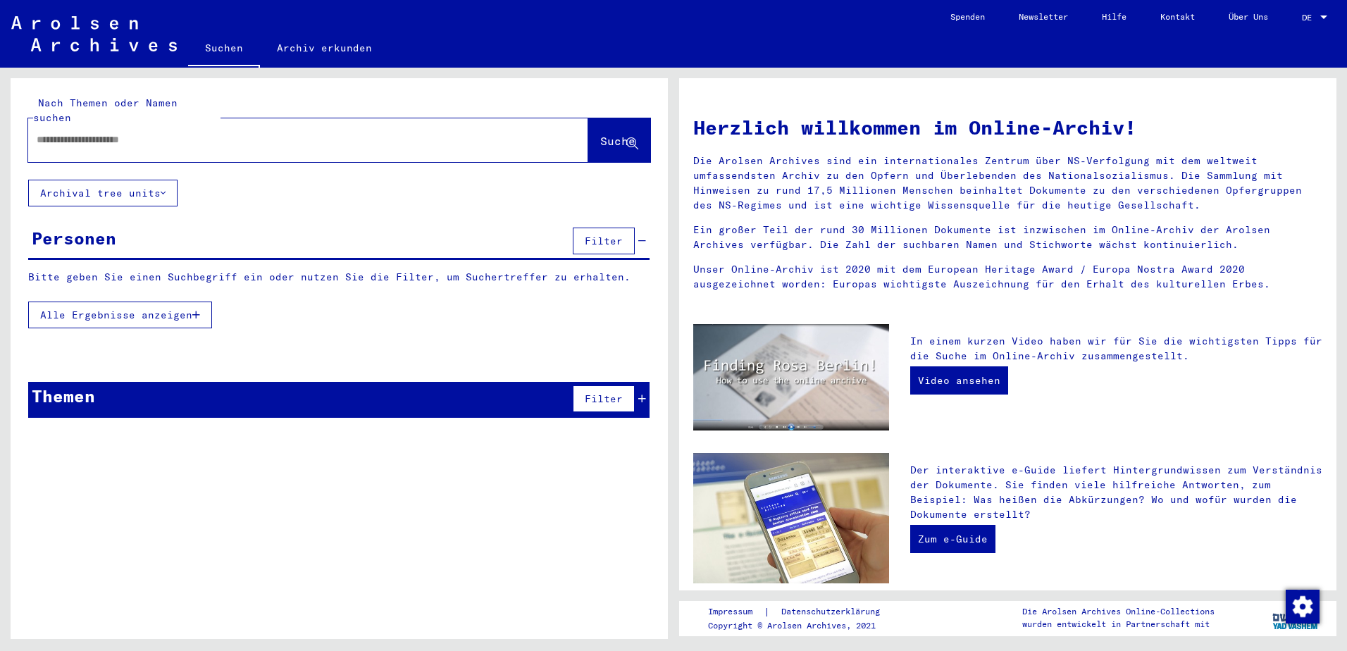
click at [104, 309] on span "Alle Ergebnisse anzeigen" at bounding box center [116, 315] width 152 height 13
click at [104, 309] on span "Weniger anzeigen" at bounding box center [90, 315] width 101 height 13
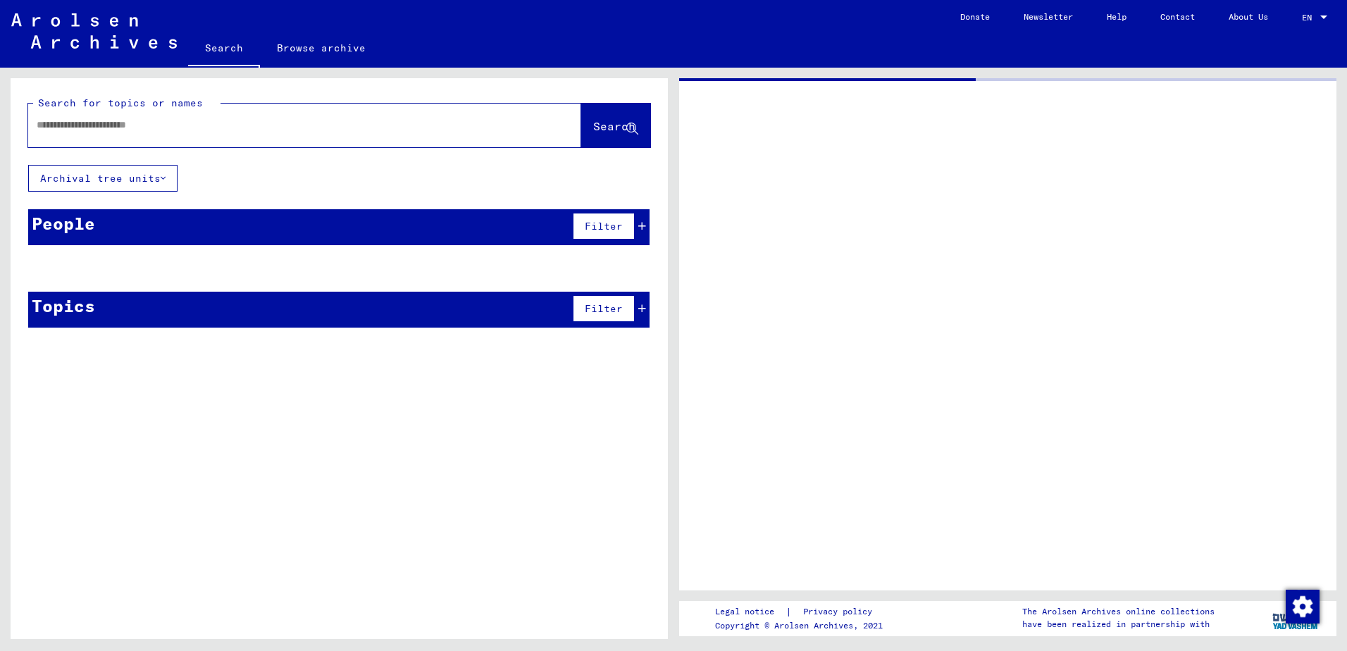
type input "*********"
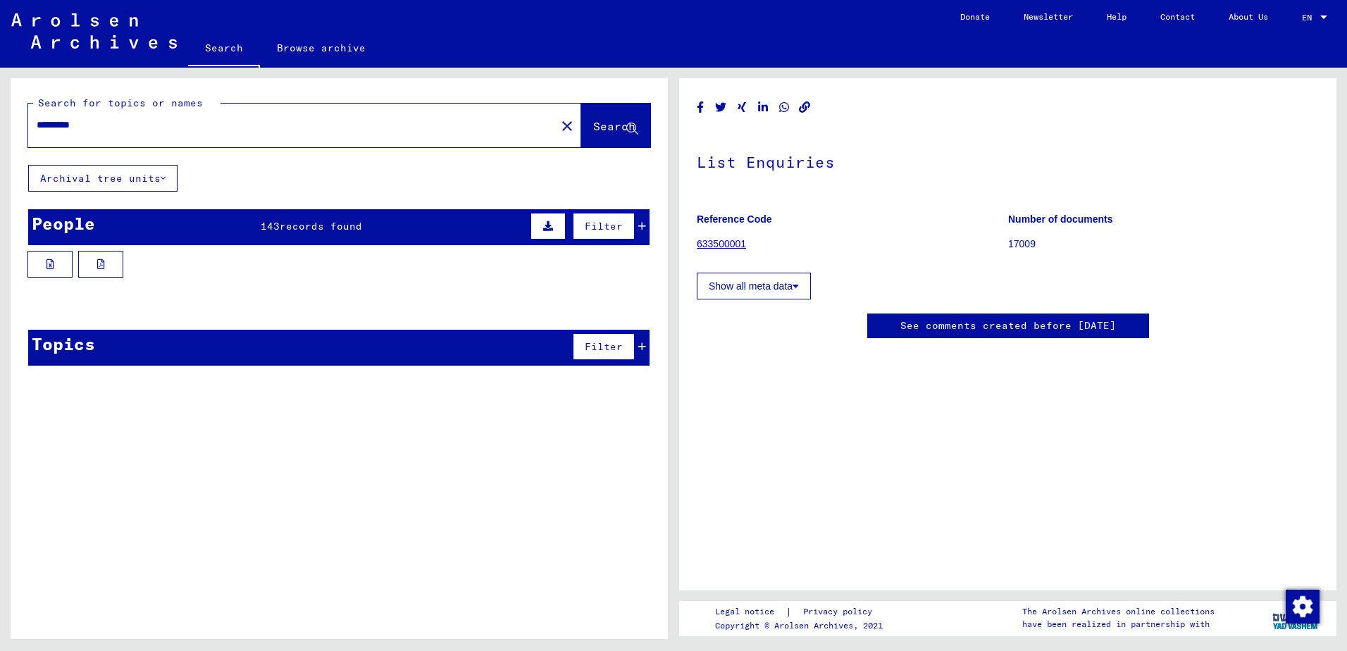
click at [711, 241] on link "633500001" at bounding box center [721, 243] width 49 height 11
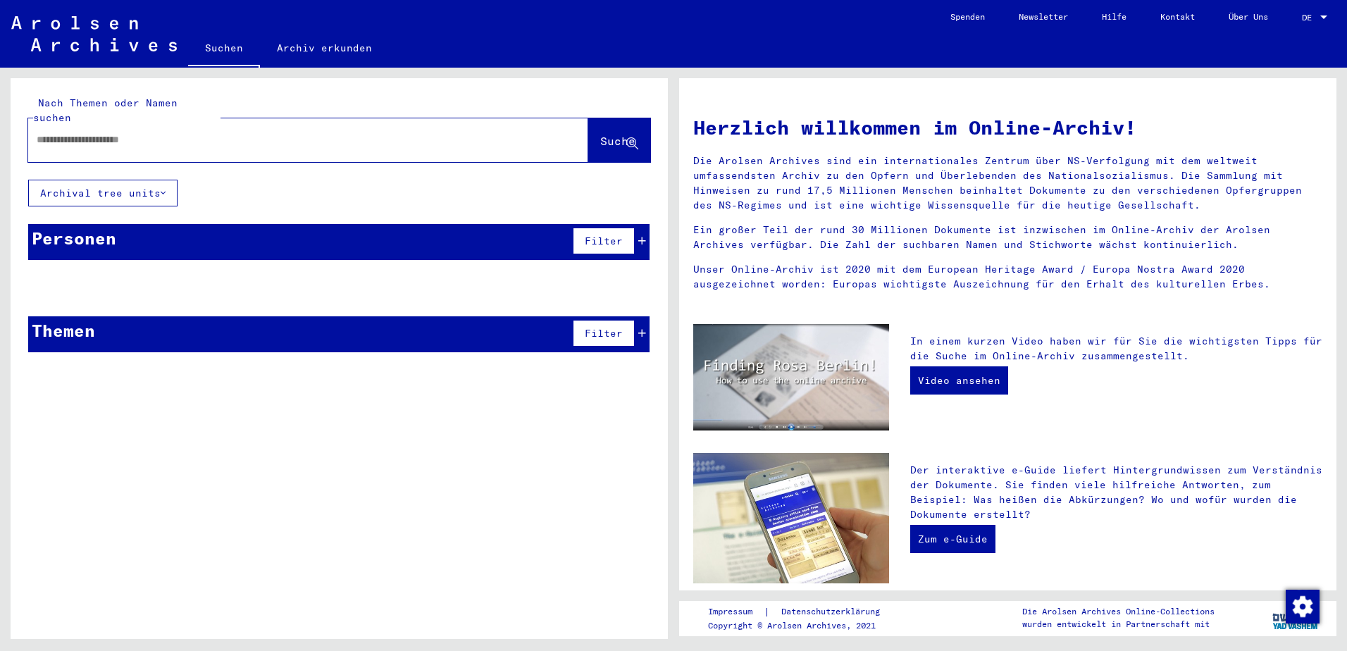
click at [612, 235] on span "Filter" at bounding box center [604, 241] width 38 height 13
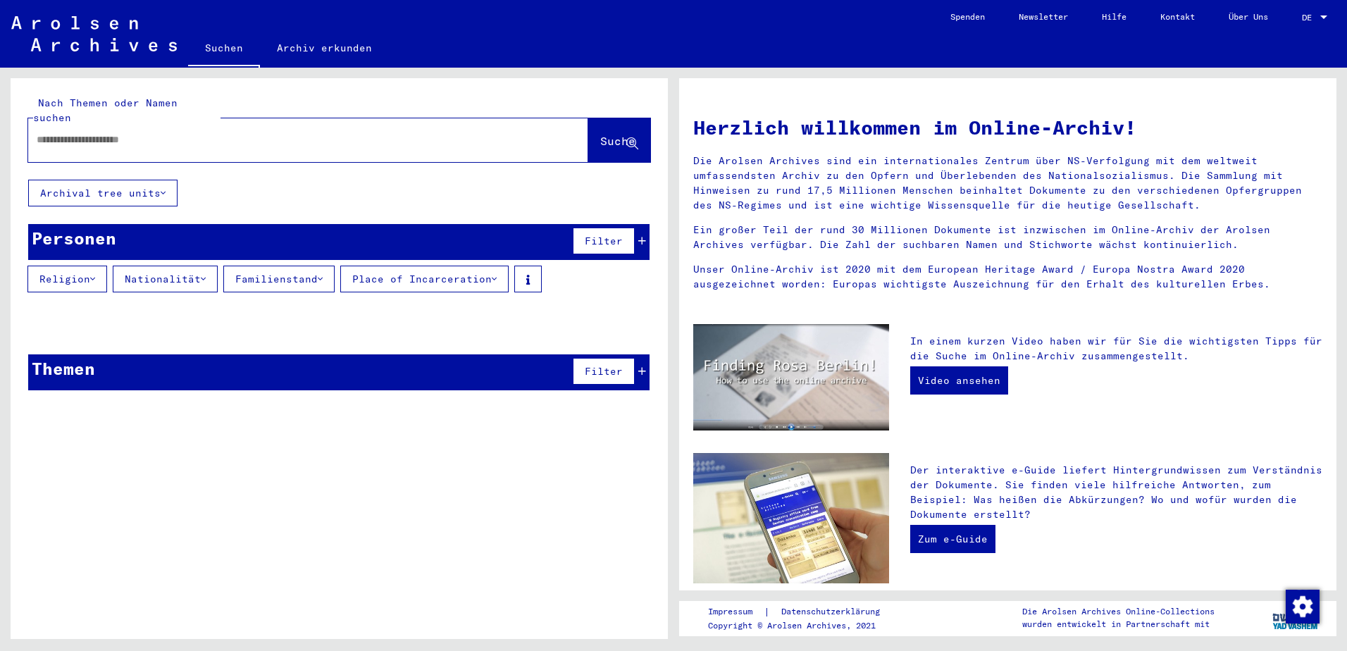
click at [449, 224] on div "Personen Filter" at bounding box center [339, 242] width 622 height 36
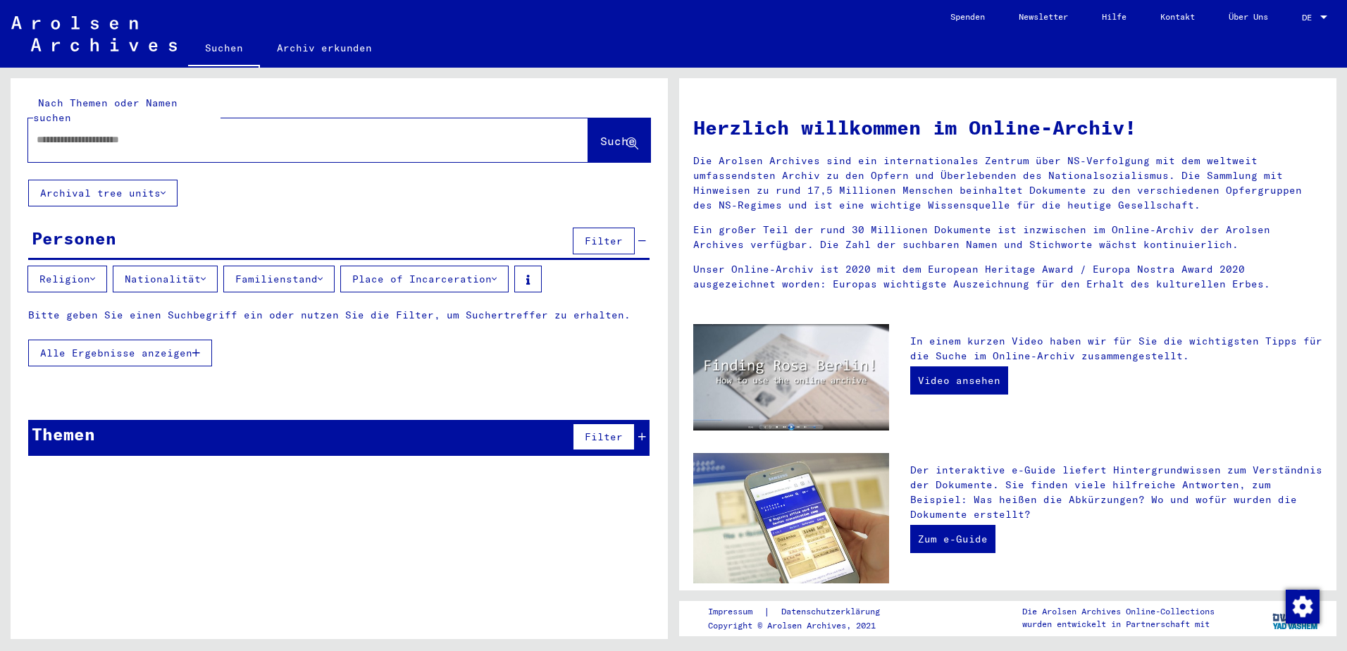
click at [358, 345] on div "Alle Ergebnisse anzeigen" at bounding box center [339, 353] width 622 height 41
click at [615, 235] on span "Filter" at bounding box center [604, 241] width 38 height 13
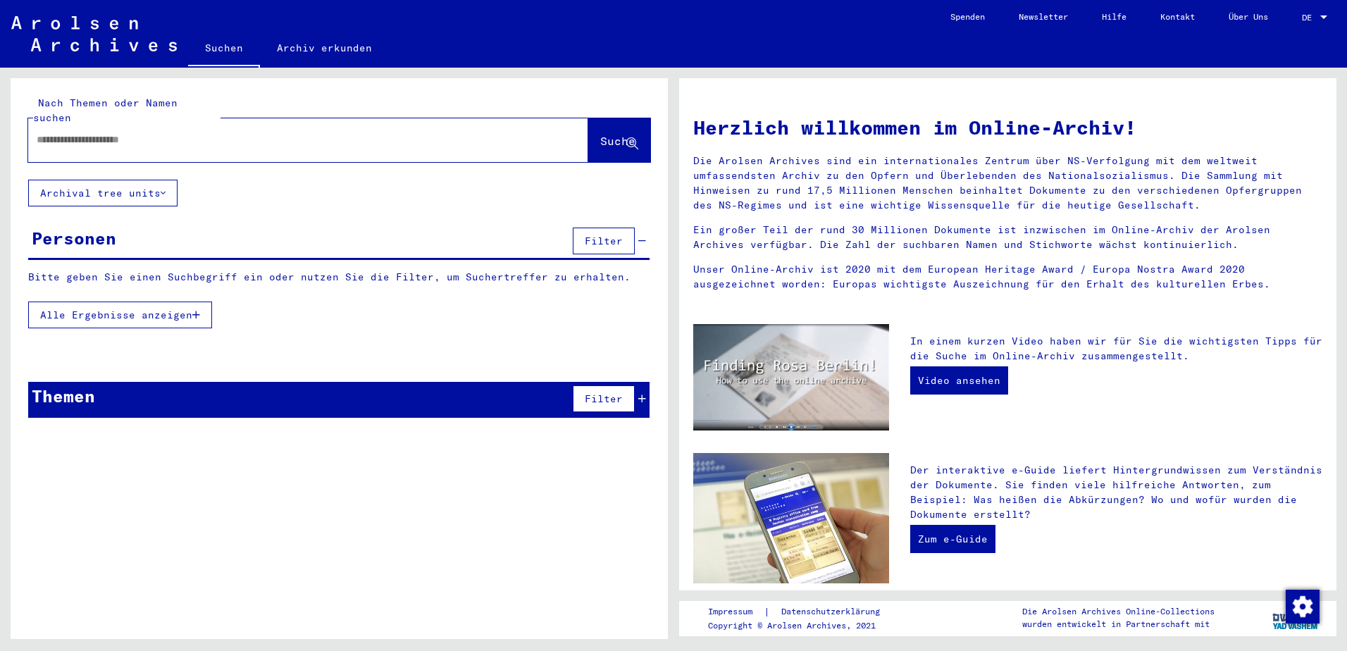
click at [138, 309] on span "Alle Ergebnisse anzeigen" at bounding box center [116, 315] width 152 height 13
click at [453, 224] on div "Personen Filter" at bounding box center [339, 242] width 622 height 36
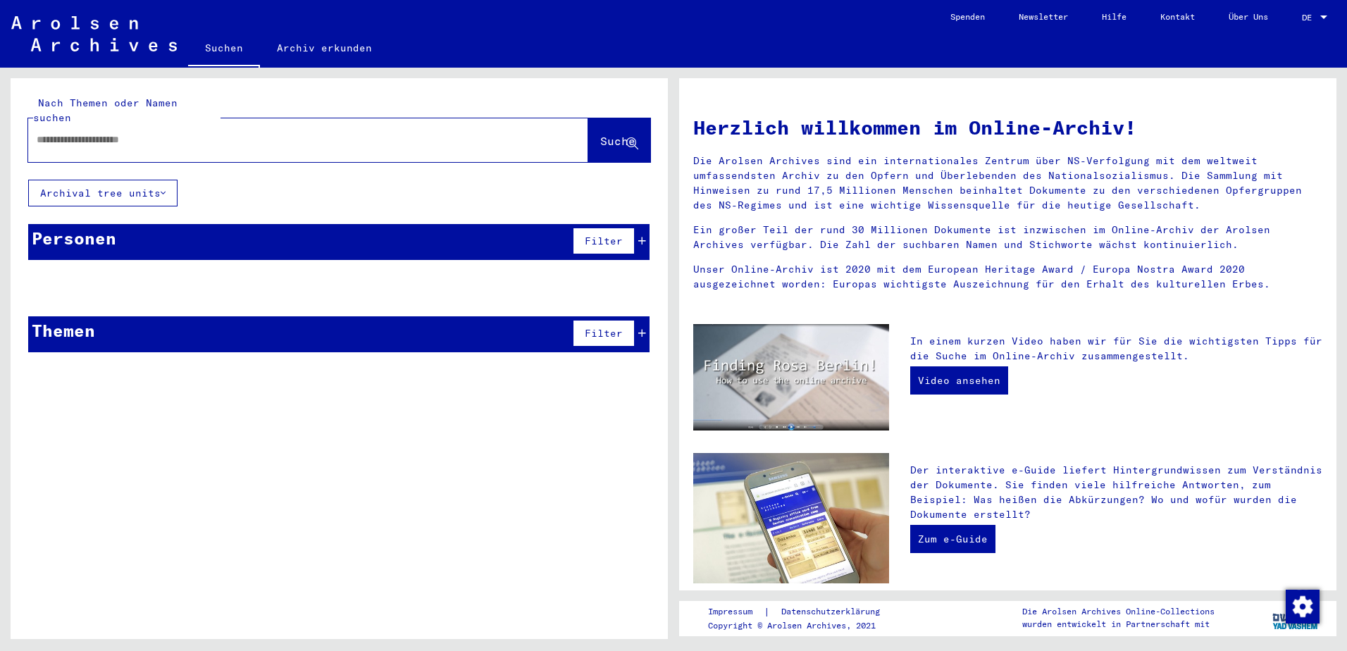
click at [453, 224] on div "Personen Filter" at bounding box center [339, 242] width 622 height 36
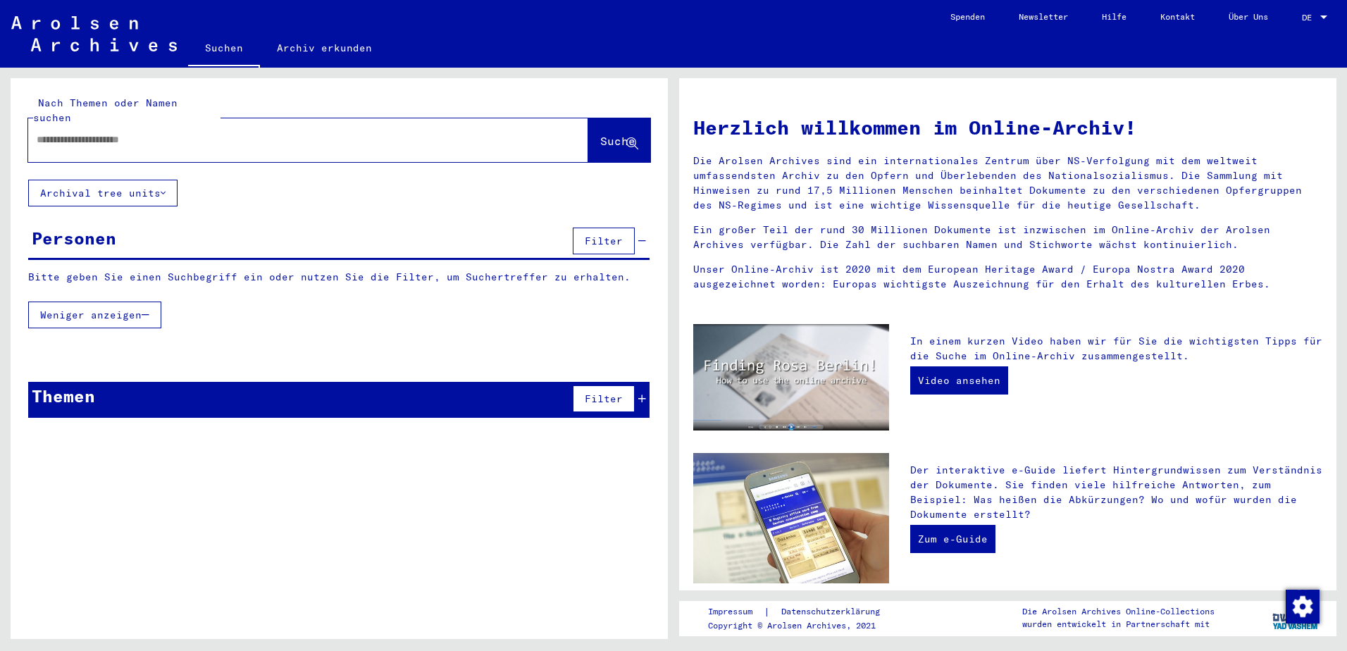
click at [112, 180] on button "Archival tree units" at bounding box center [102, 193] width 149 height 27
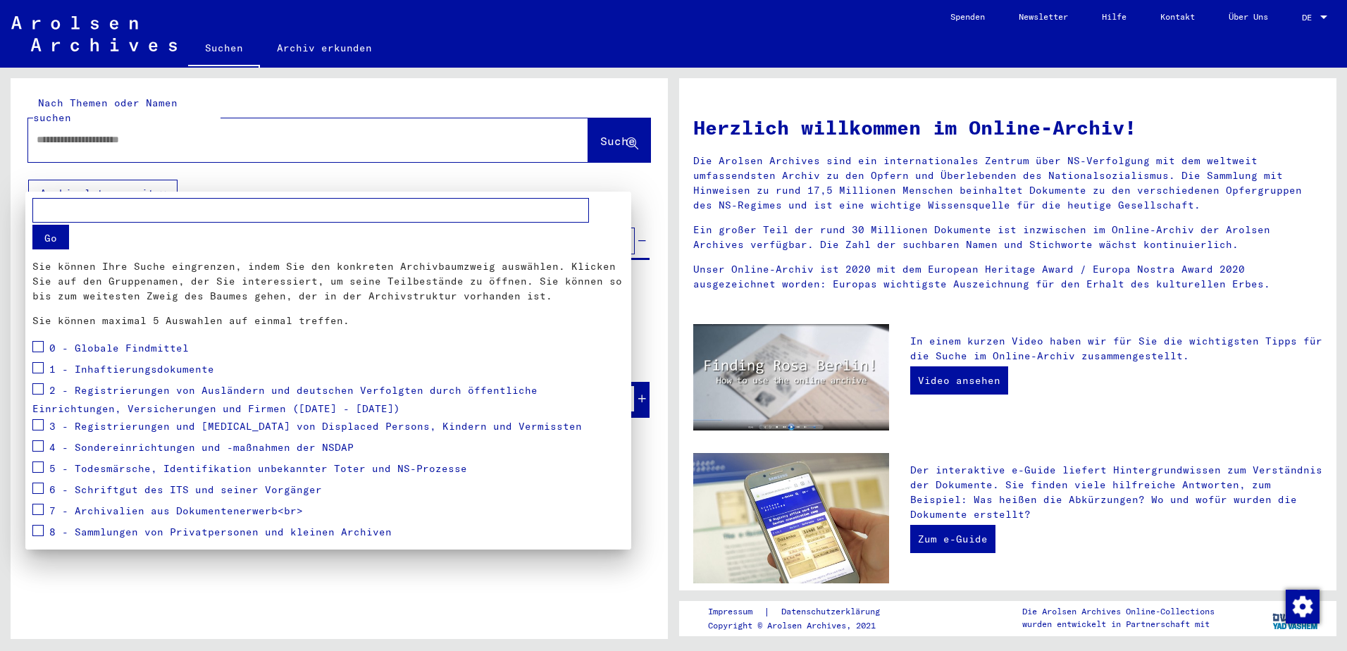
click at [330, 176] on div at bounding box center [673, 325] width 1347 height 651
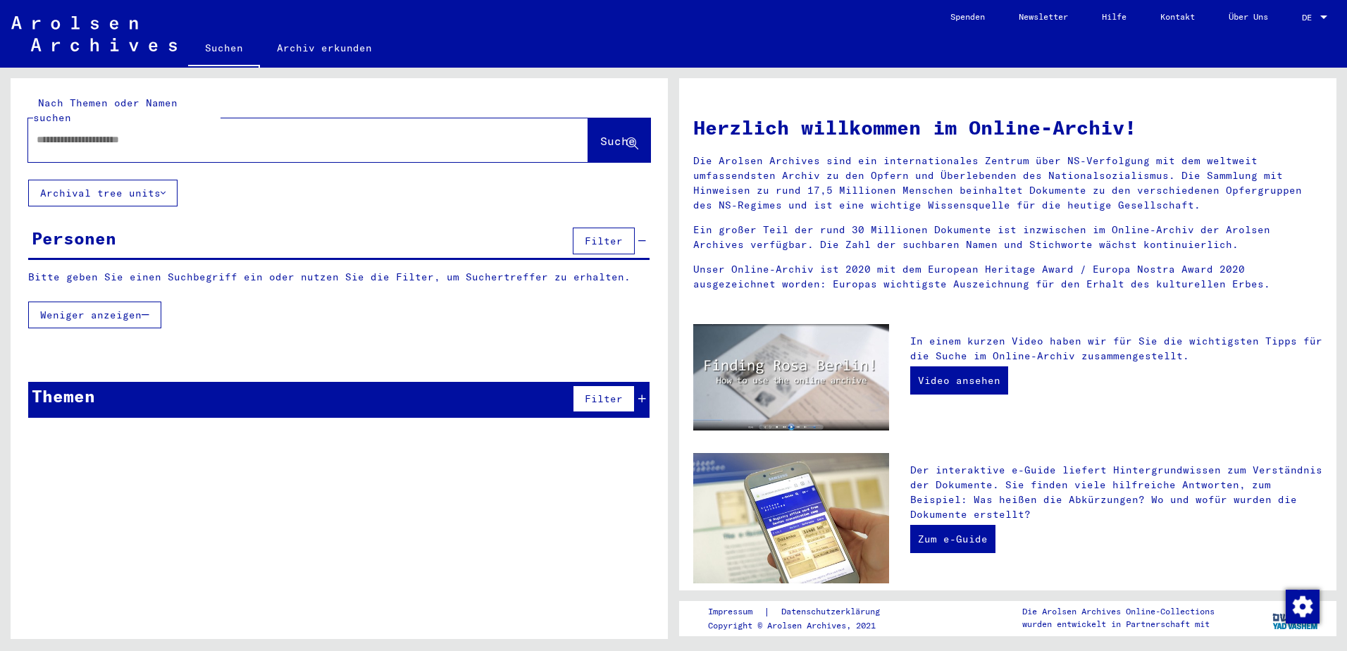
type input "*********"
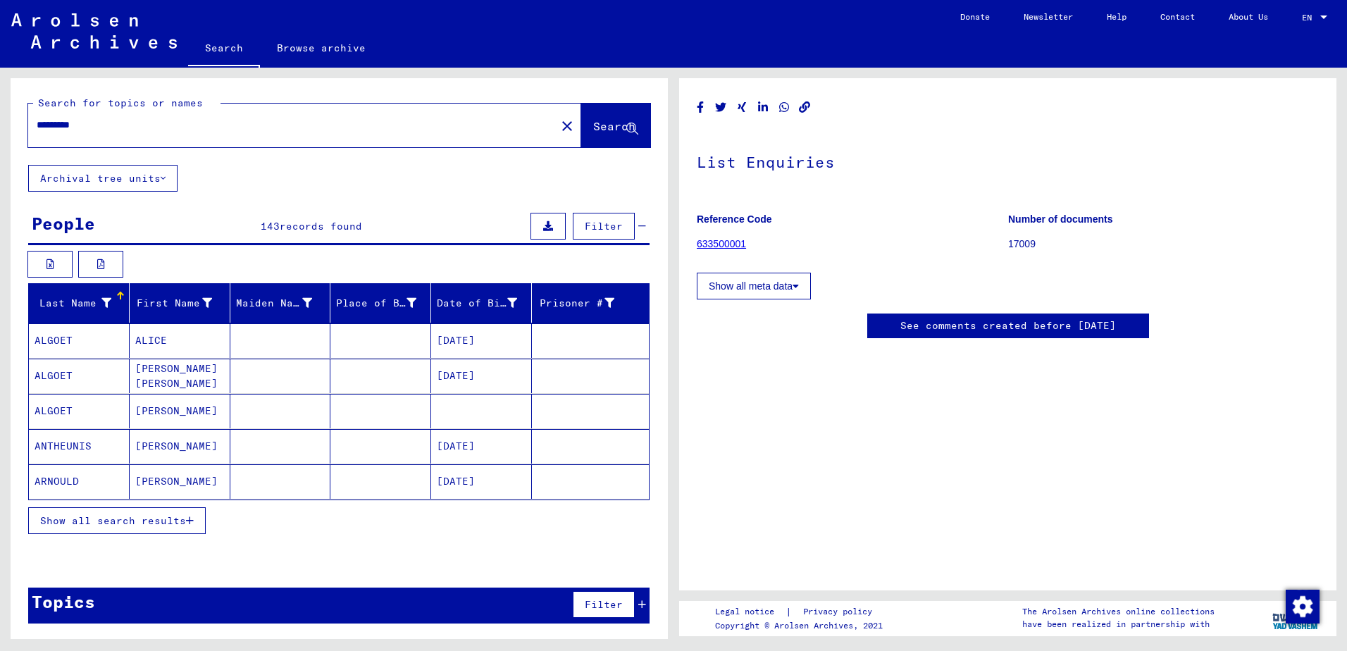
click at [68, 338] on mat-cell "ALGOET" at bounding box center [79, 340] width 101 height 35
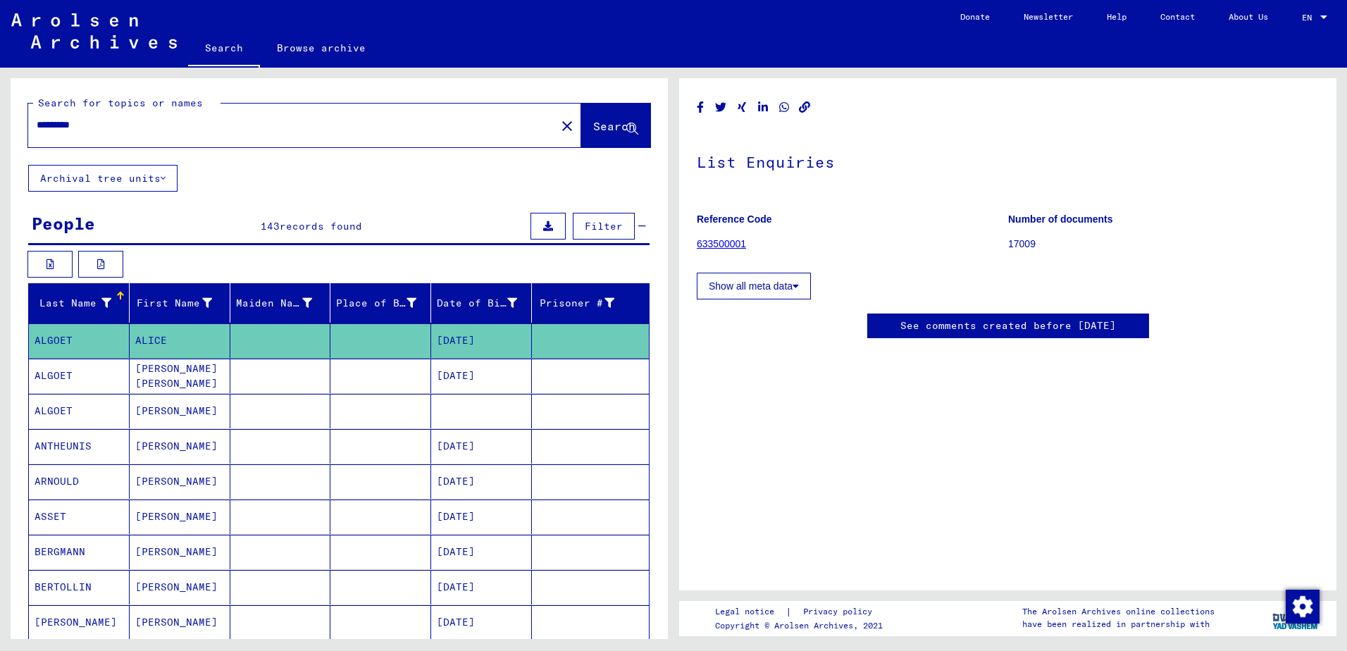
scroll to position [141, 0]
click at [543, 222] on icon at bounding box center [548, 226] width 10 height 10
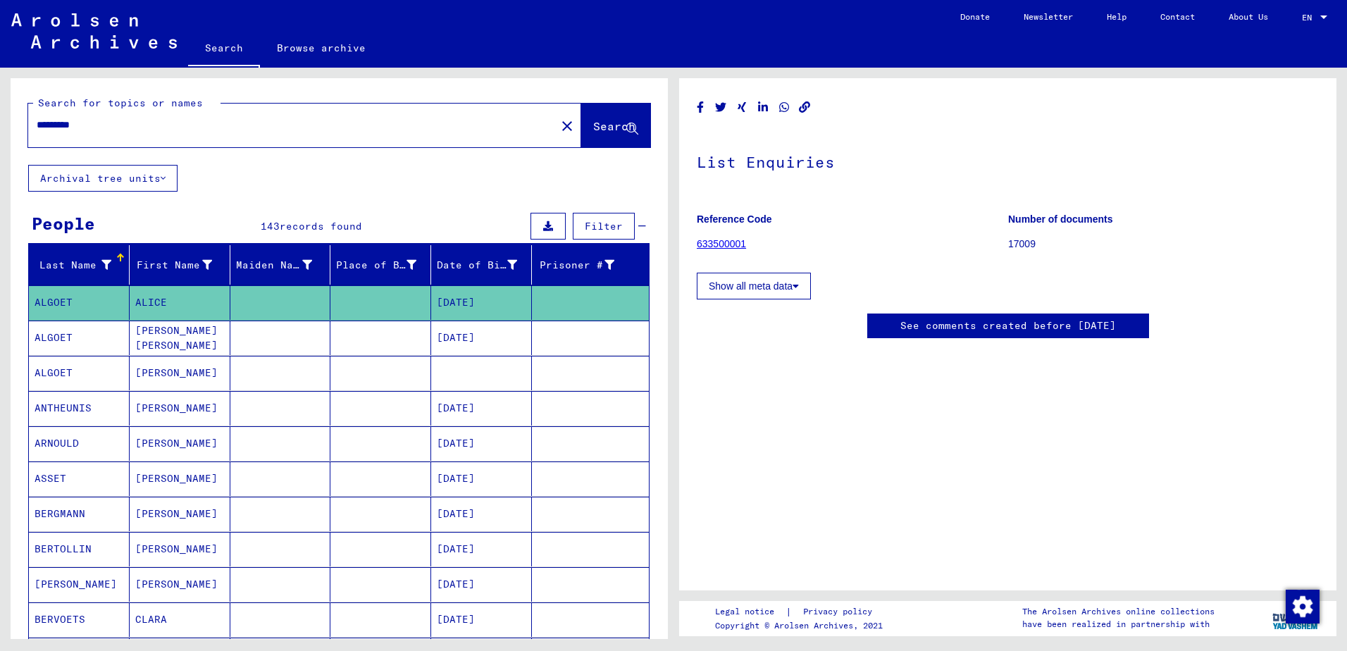
click at [543, 228] on icon at bounding box center [548, 226] width 10 height 10
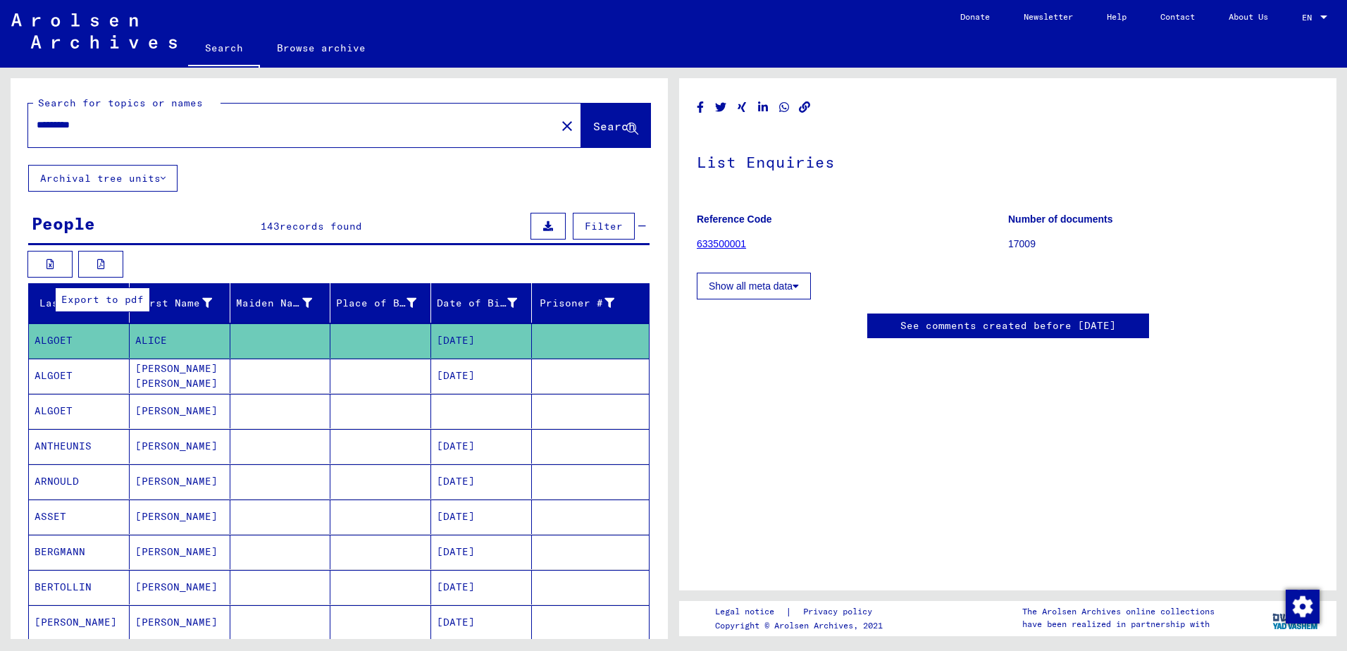
click at [102, 265] on icon at bounding box center [101, 264] width 8 height 10
click at [559, 119] on mat-icon "close" at bounding box center [567, 126] width 17 height 17
